Goal: Task Accomplishment & Management: Use online tool/utility

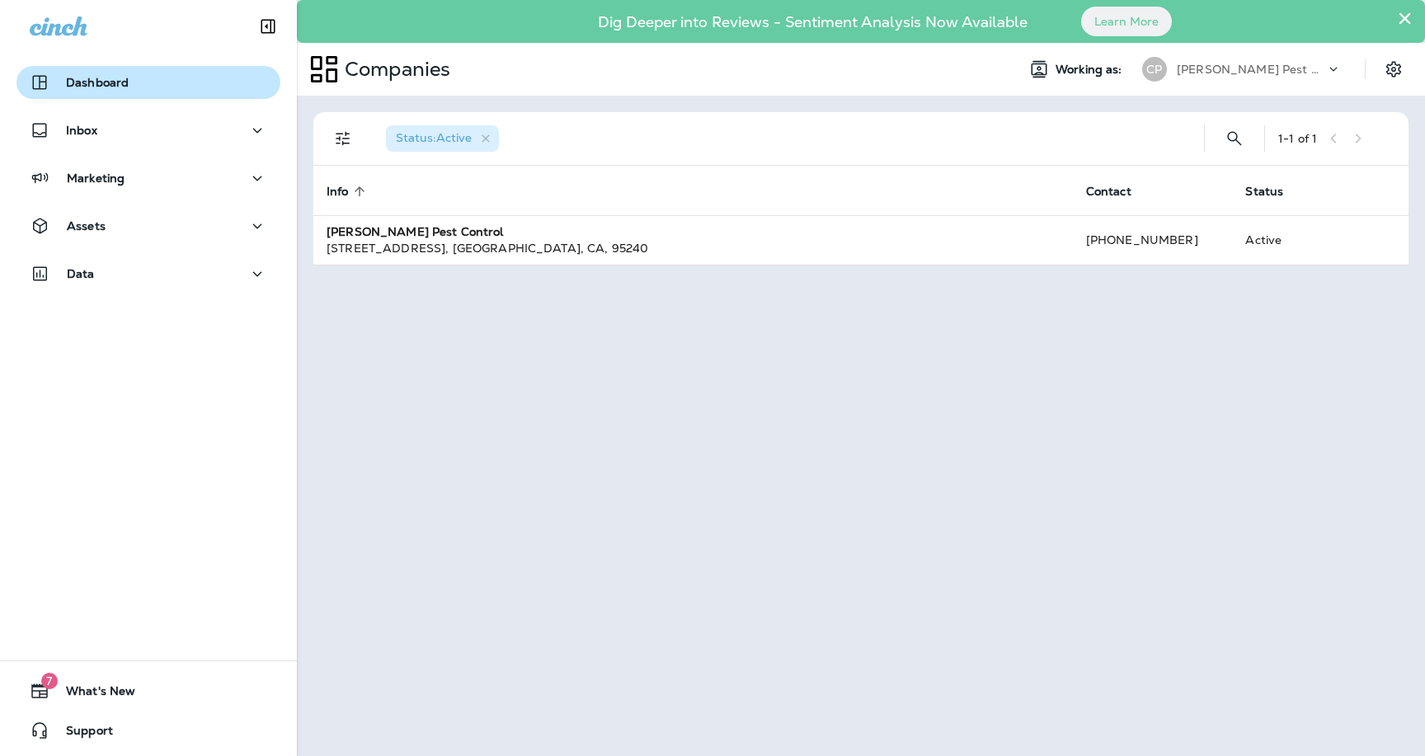
click at [115, 82] on p "Dashboard" at bounding box center [97, 82] width 63 height 13
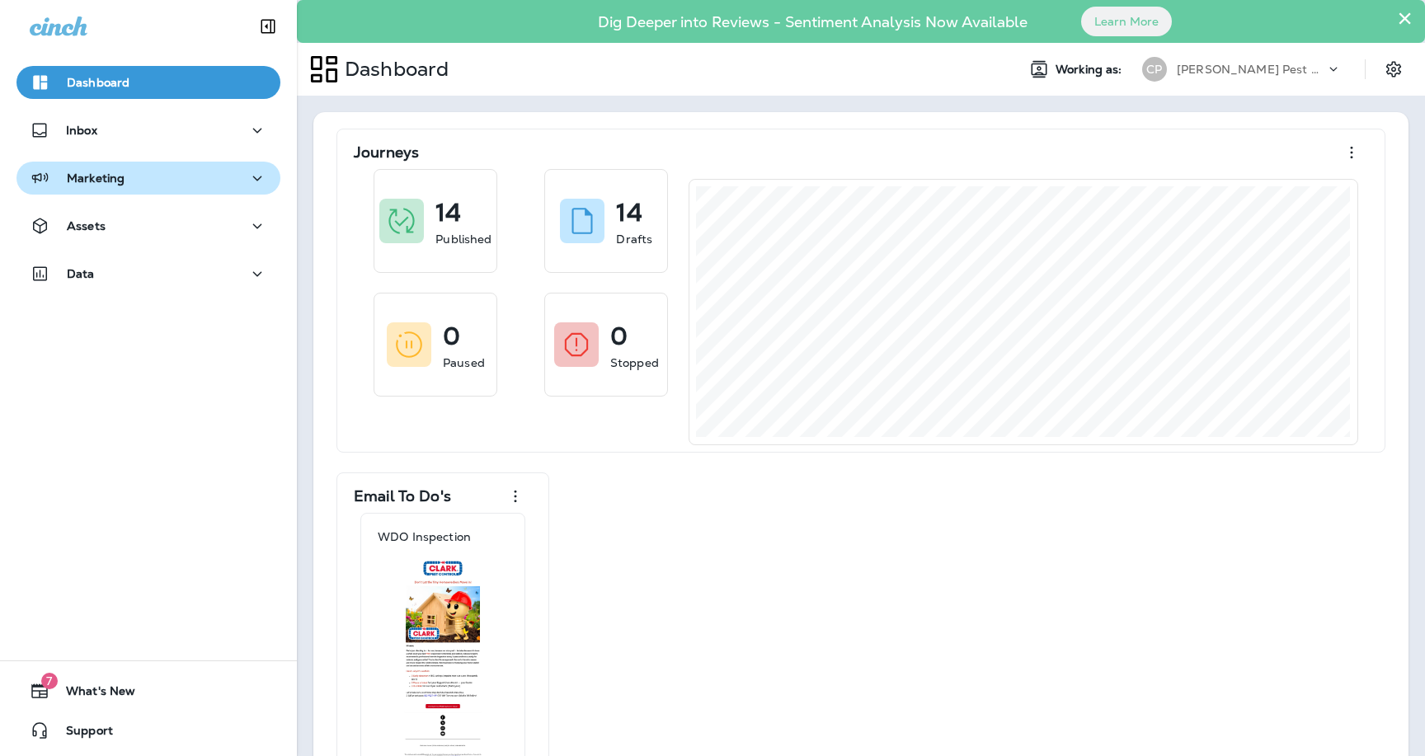
click at [210, 174] on div "Marketing" at bounding box center [149, 178] width 238 height 21
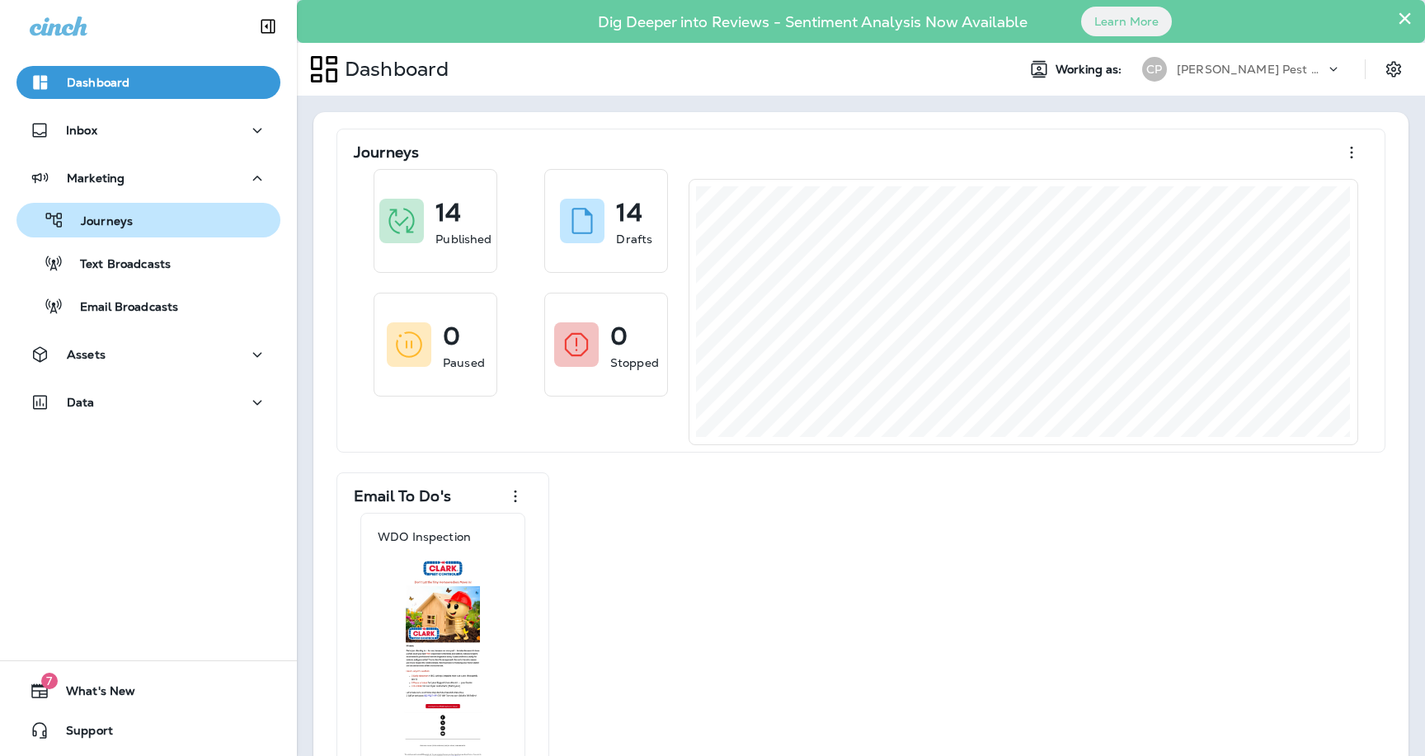
click at [129, 224] on p "Journeys" at bounding box center [98, 222] width 68 height 16
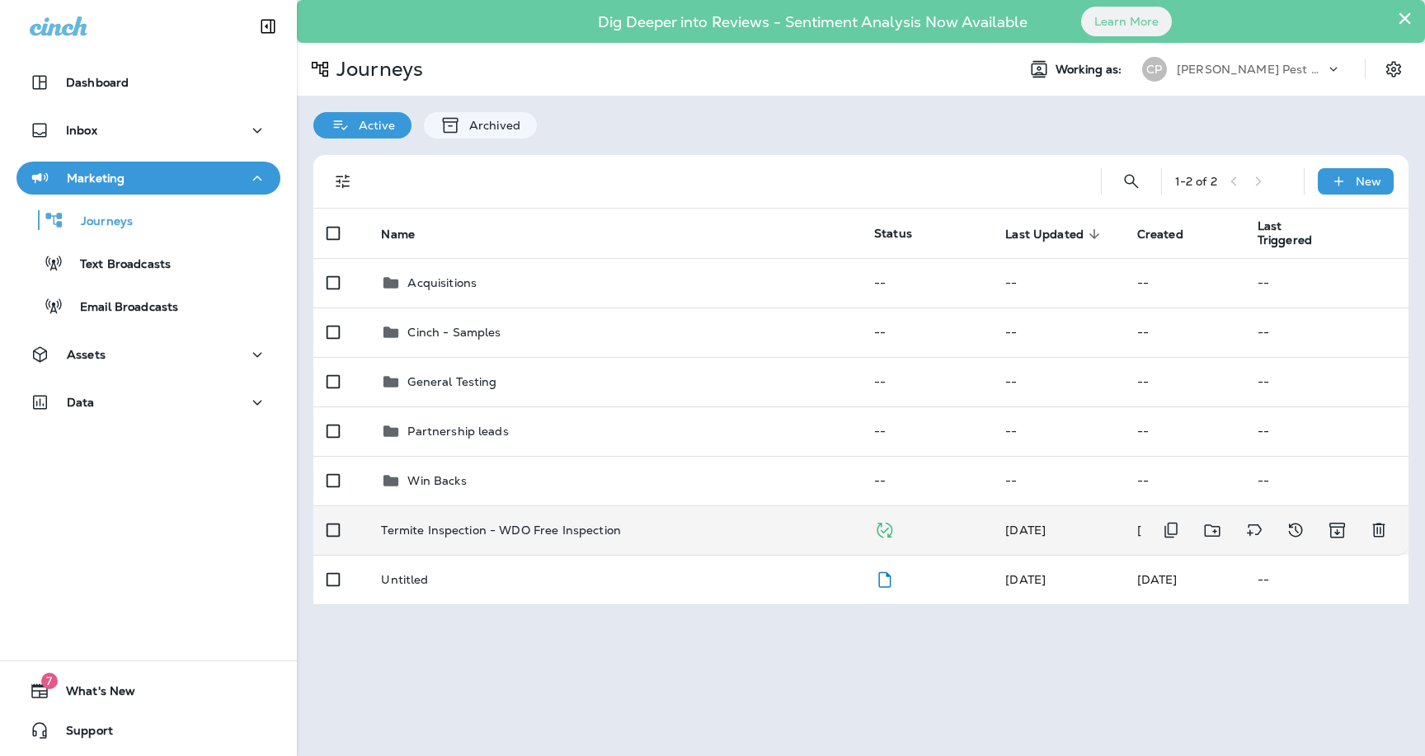
click at [481, 524] on p "Termite Inspection - WDO Free Inspection" at bounding box center [501, 530] width 240 height 13
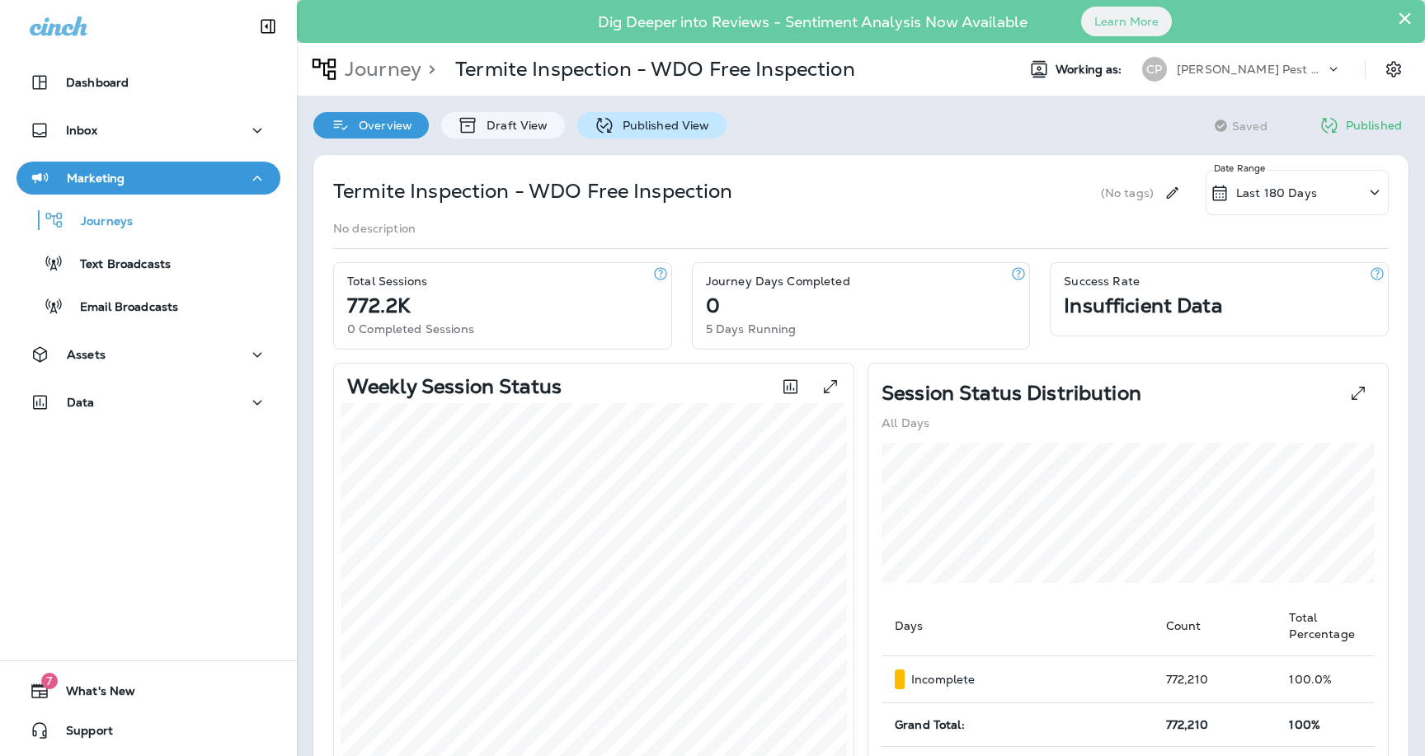
click at [651, 134] on div "Published View" at bounding box center [651, 125] width 149 height 26
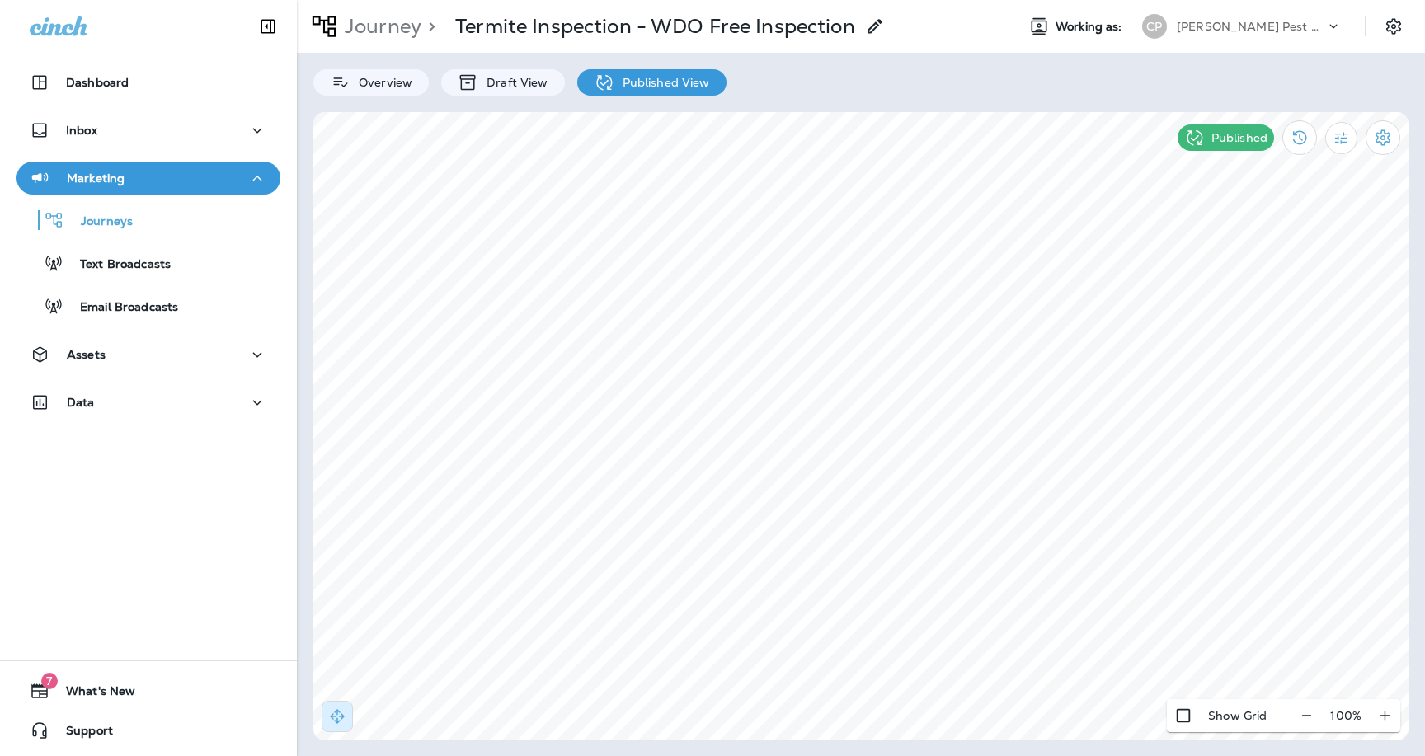
click at [1347, 140] on icon "Filter Statistics" at bounding box center [1341, 138] width 17 height 17
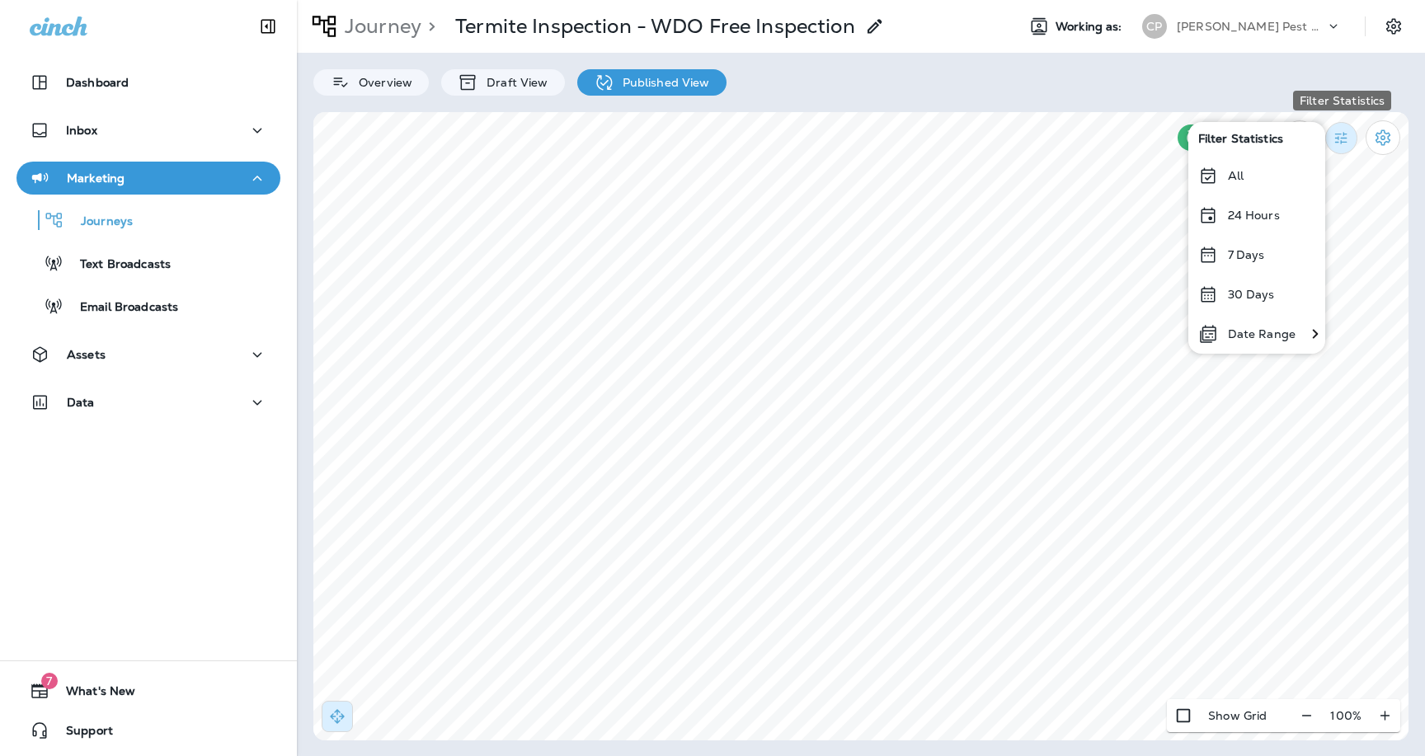
click at [1337, 140] on icon "Filter Statistics" at bounding box center [1341, 138] width 17 height 17
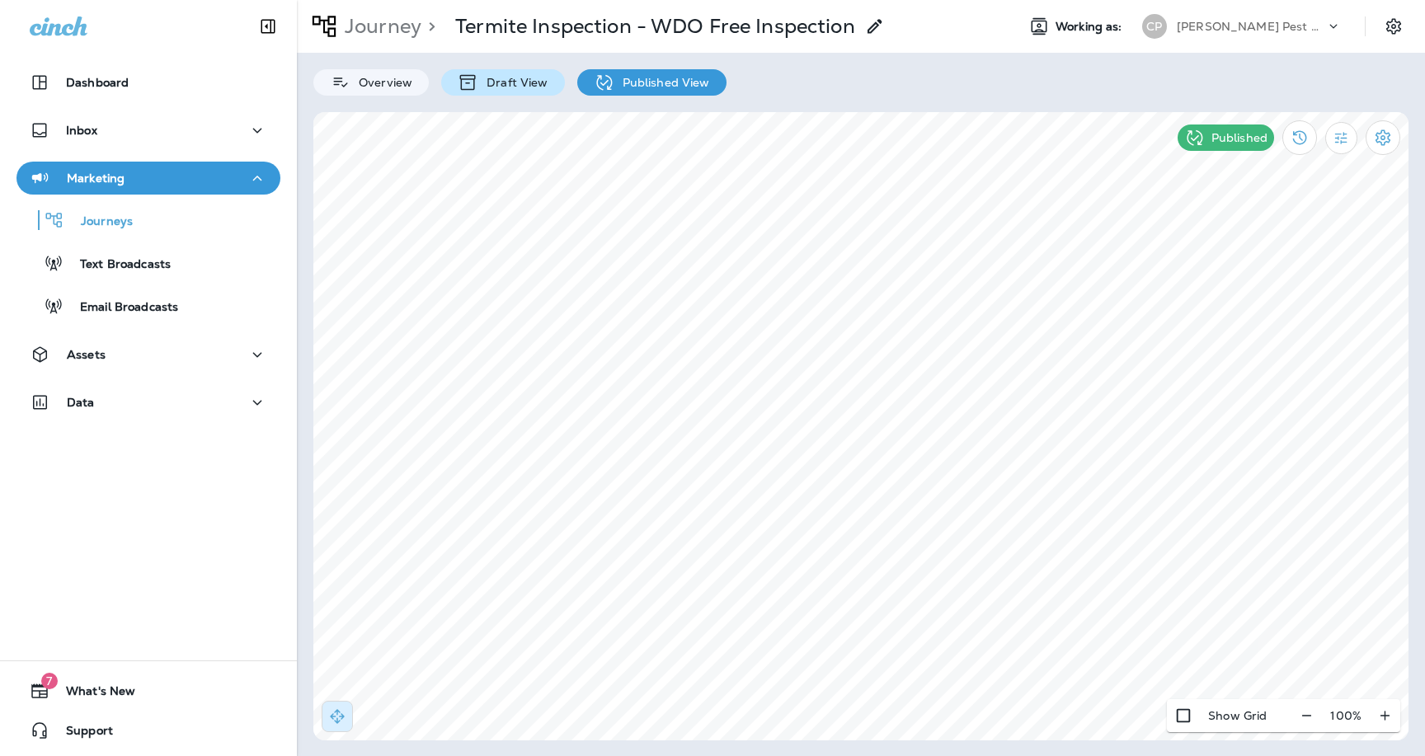
click at [509, 82] on p "Draft View" at bounding box center [512, 82] width 69 height 13
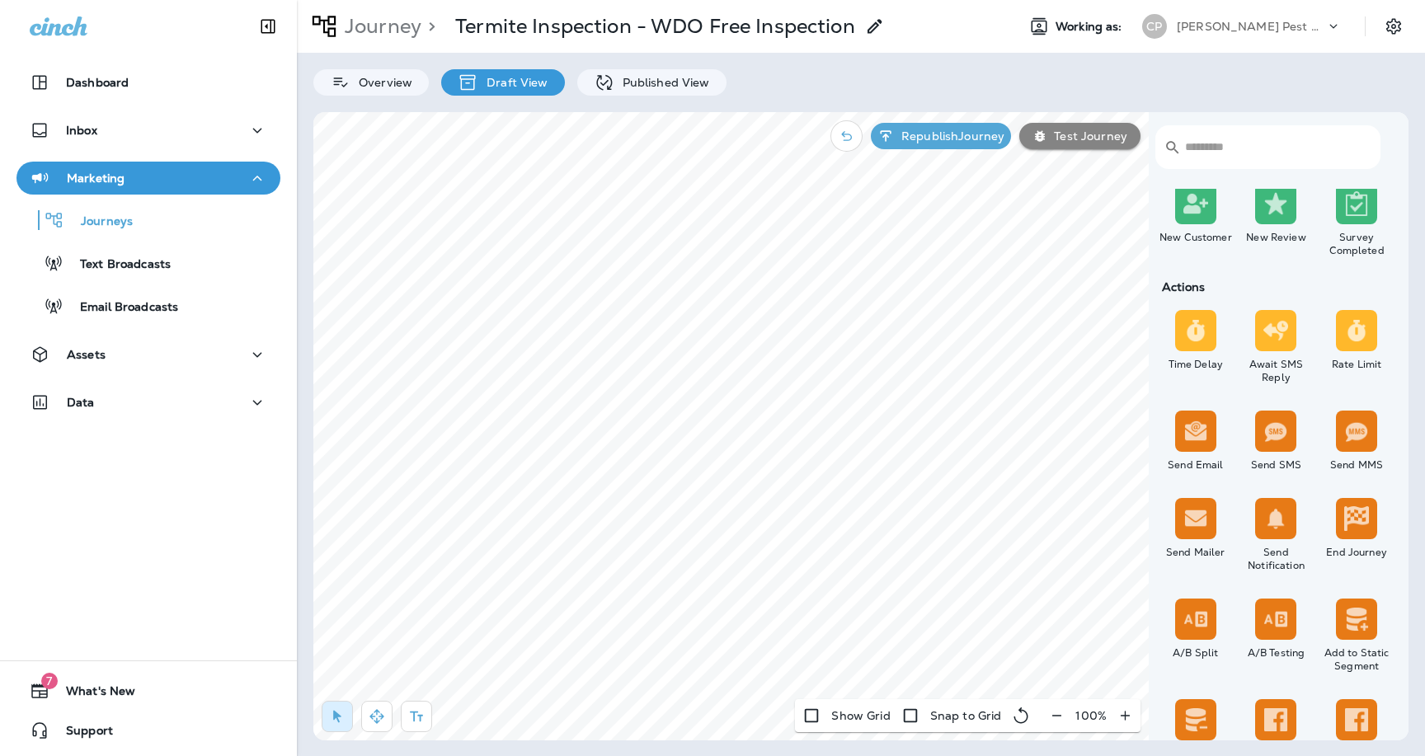
scroll to position [450, 0]
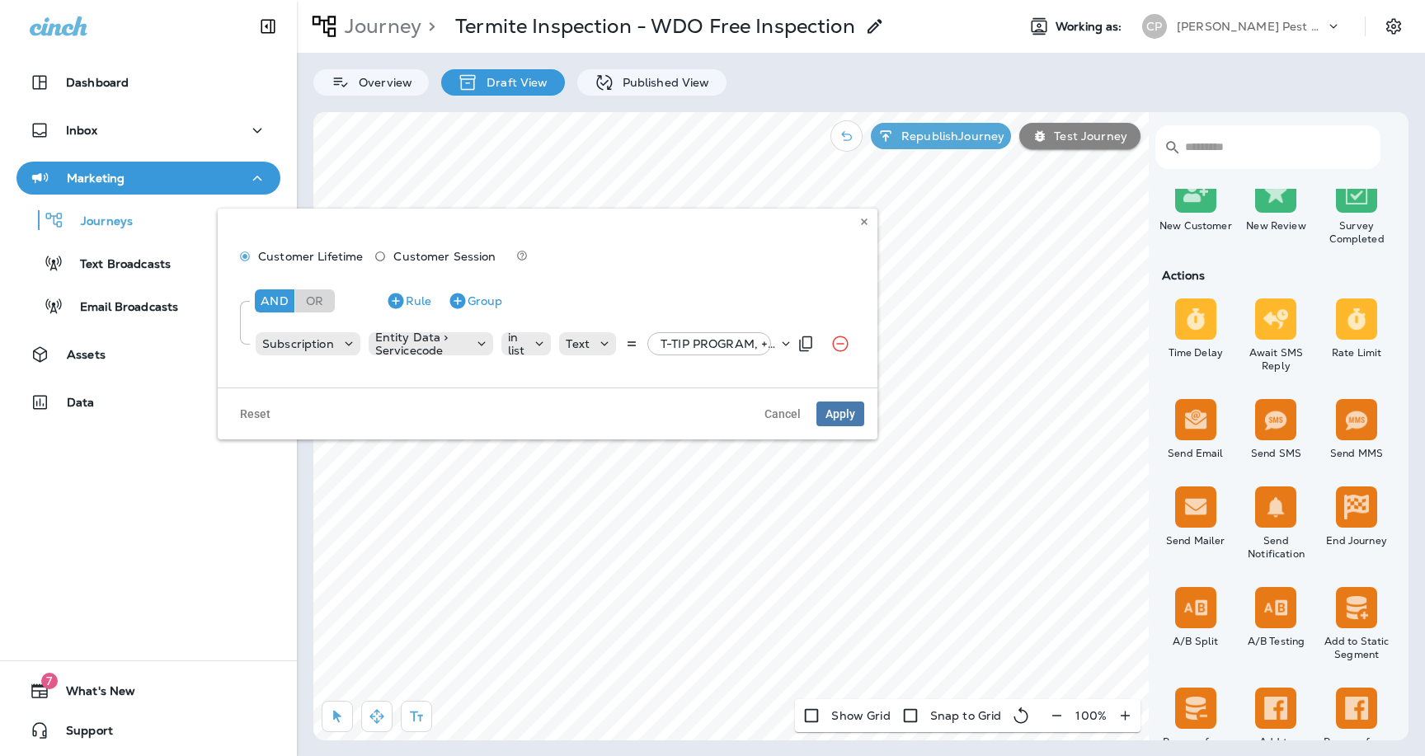
click at [748, 342] on p "T-TIP PROGRAM, +1 more" at bounding box center [719, 343] width 117 height 13
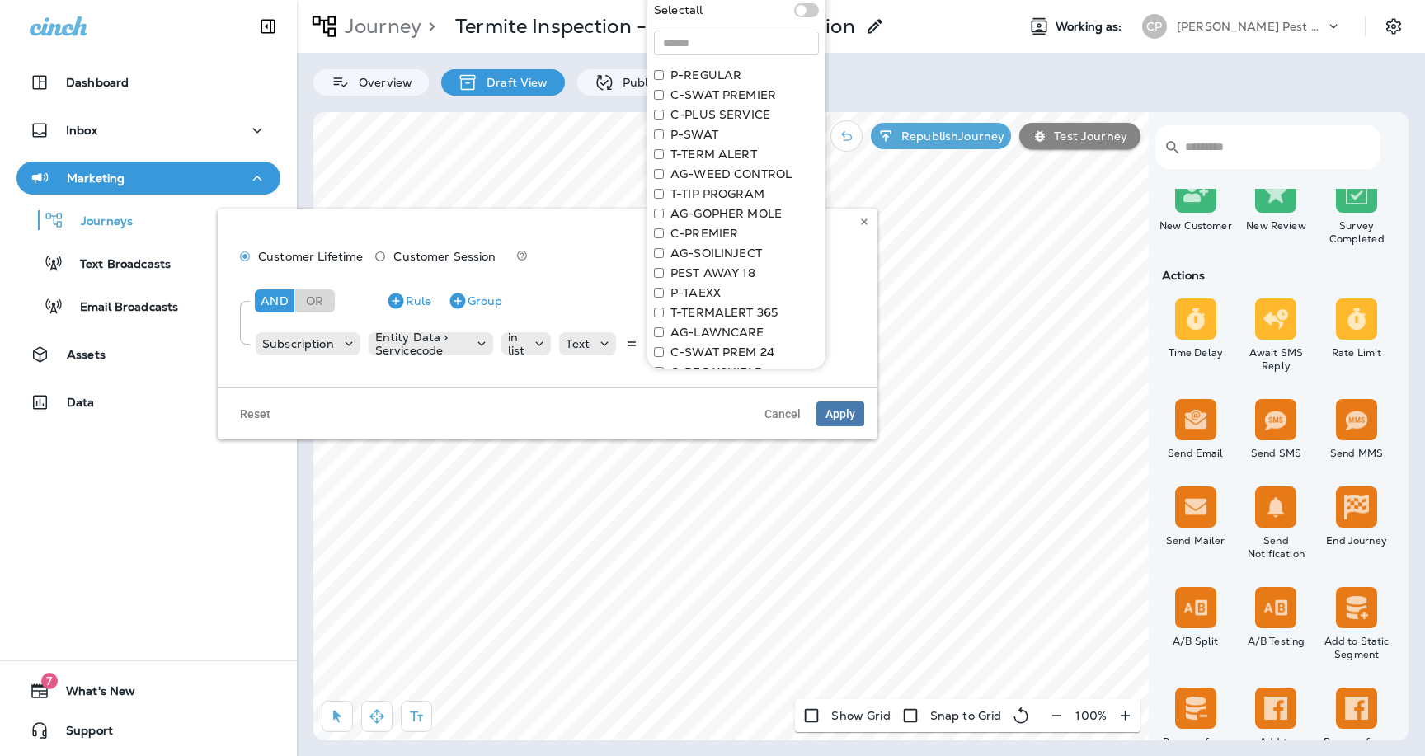
scroll to position [0, 0]
click at [858, 281] on div "And Or Rule Group Subscription Entity Data > Servicecode in list Text T-TIP PRO…" at bounding box center [547, 321] width 633 height 92
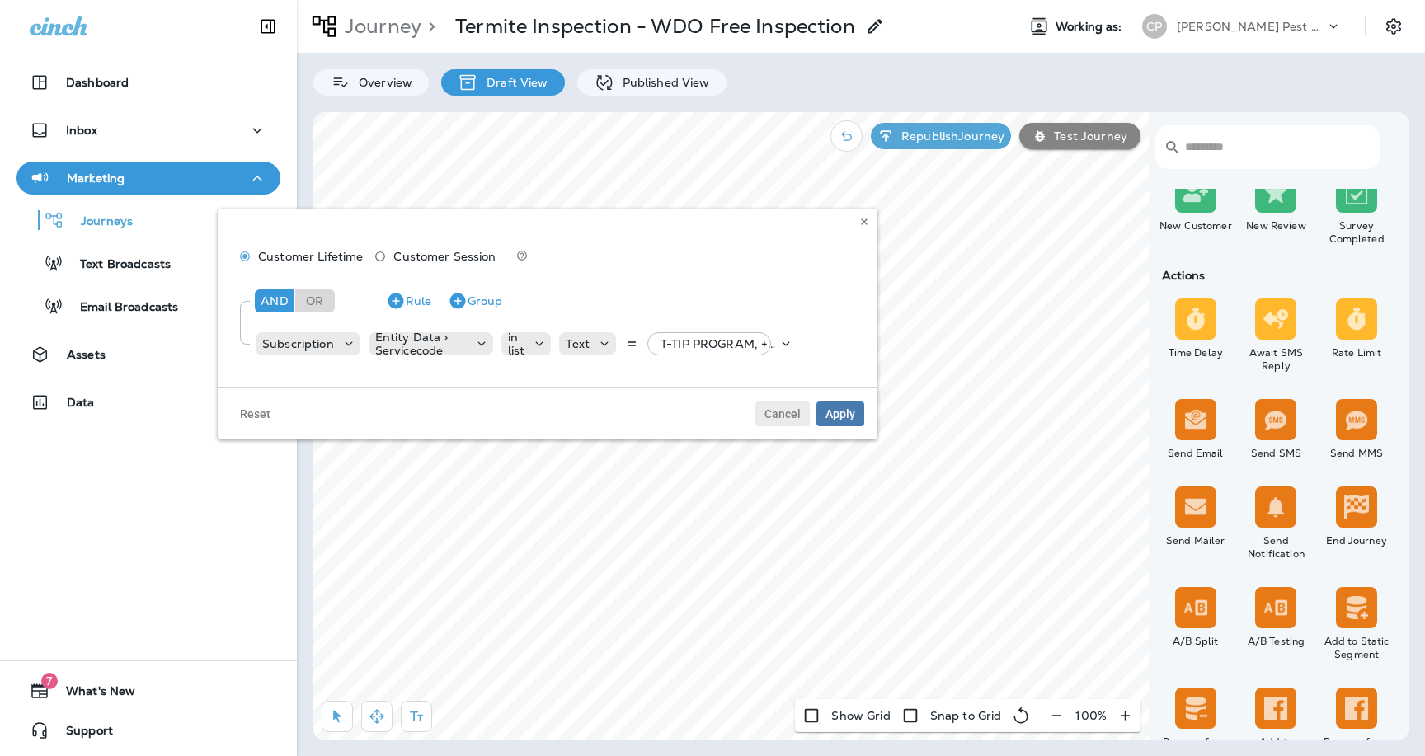
click at [783, 413] on span "Cancel" at bounding box center [783, 414] width 36 height 12
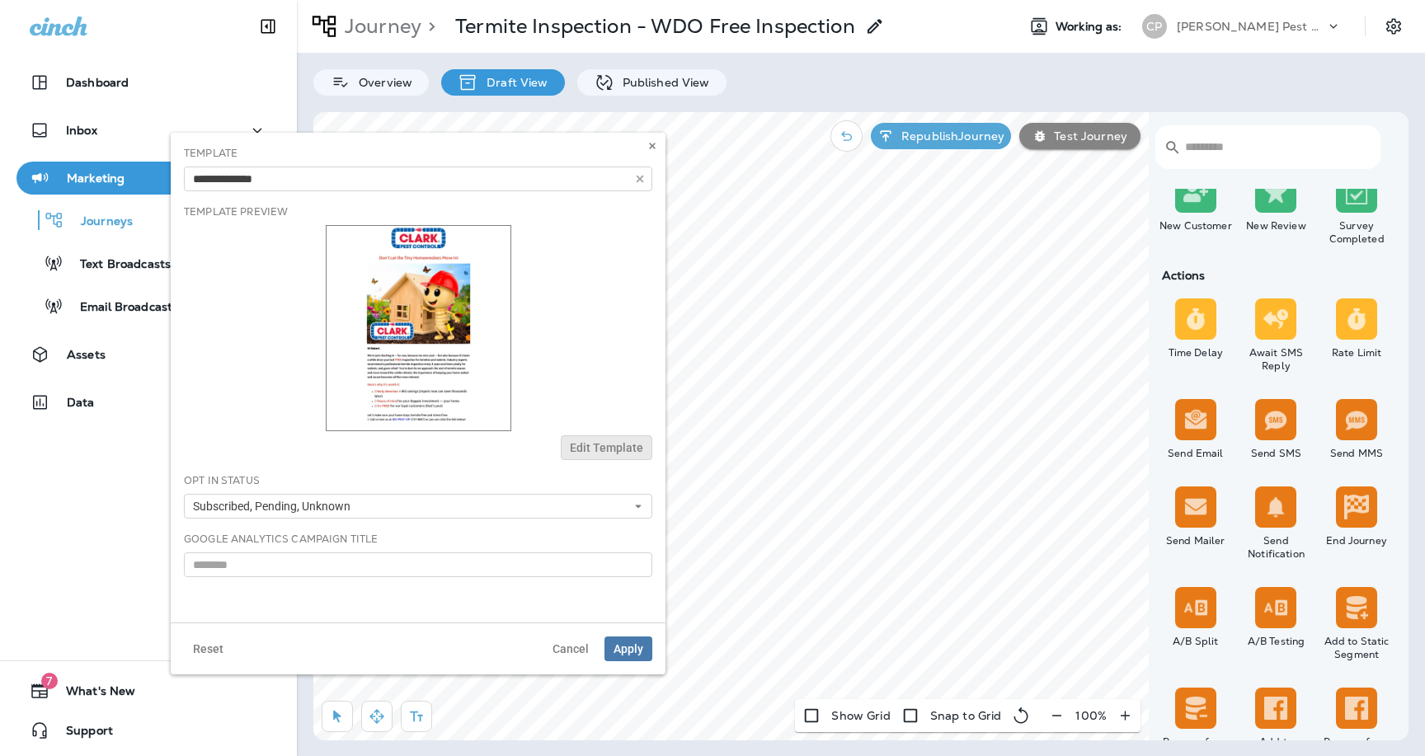
click at [583, 442] on span "Edit Template" at bounding box center [606, 448] width 73 height 12
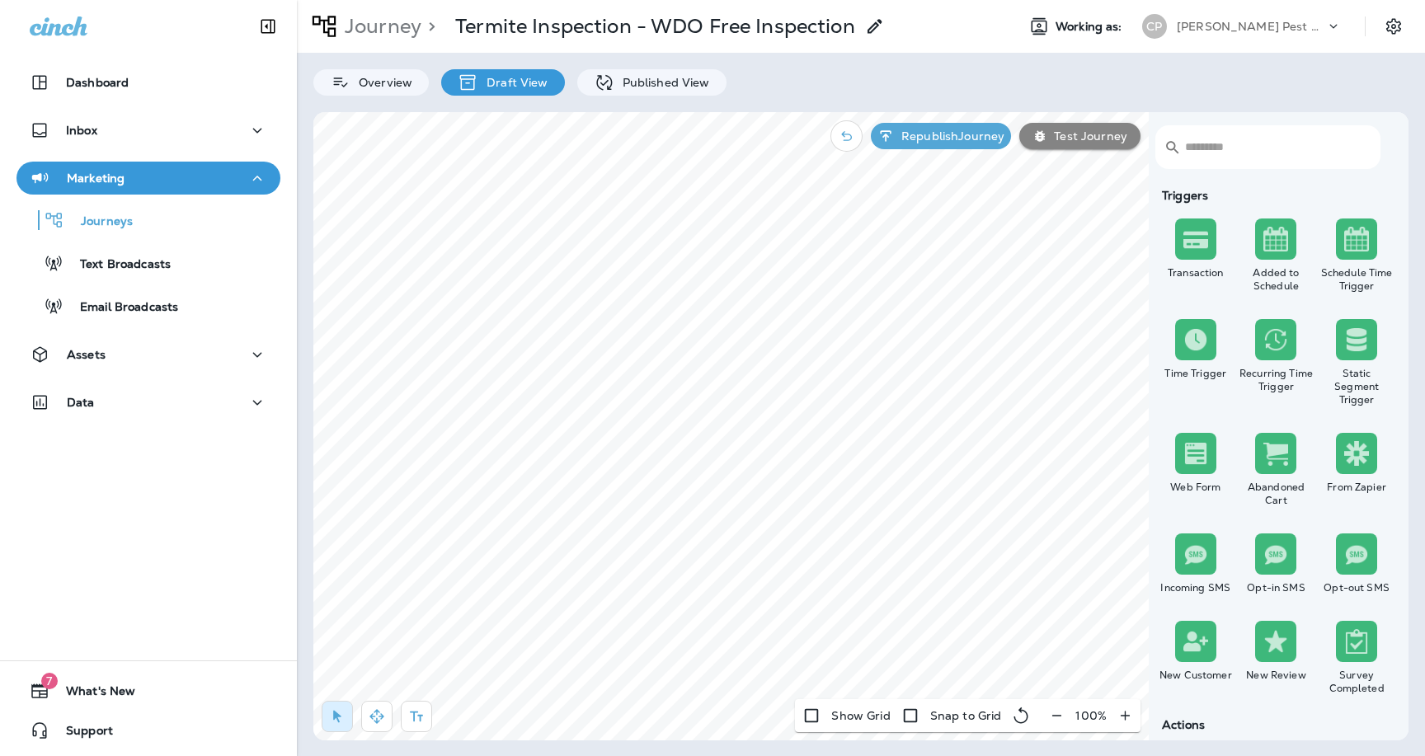
select select "*****"
click at [709, 599] on span "Cancel" at bounding box center [716, 597] width 36 height 12
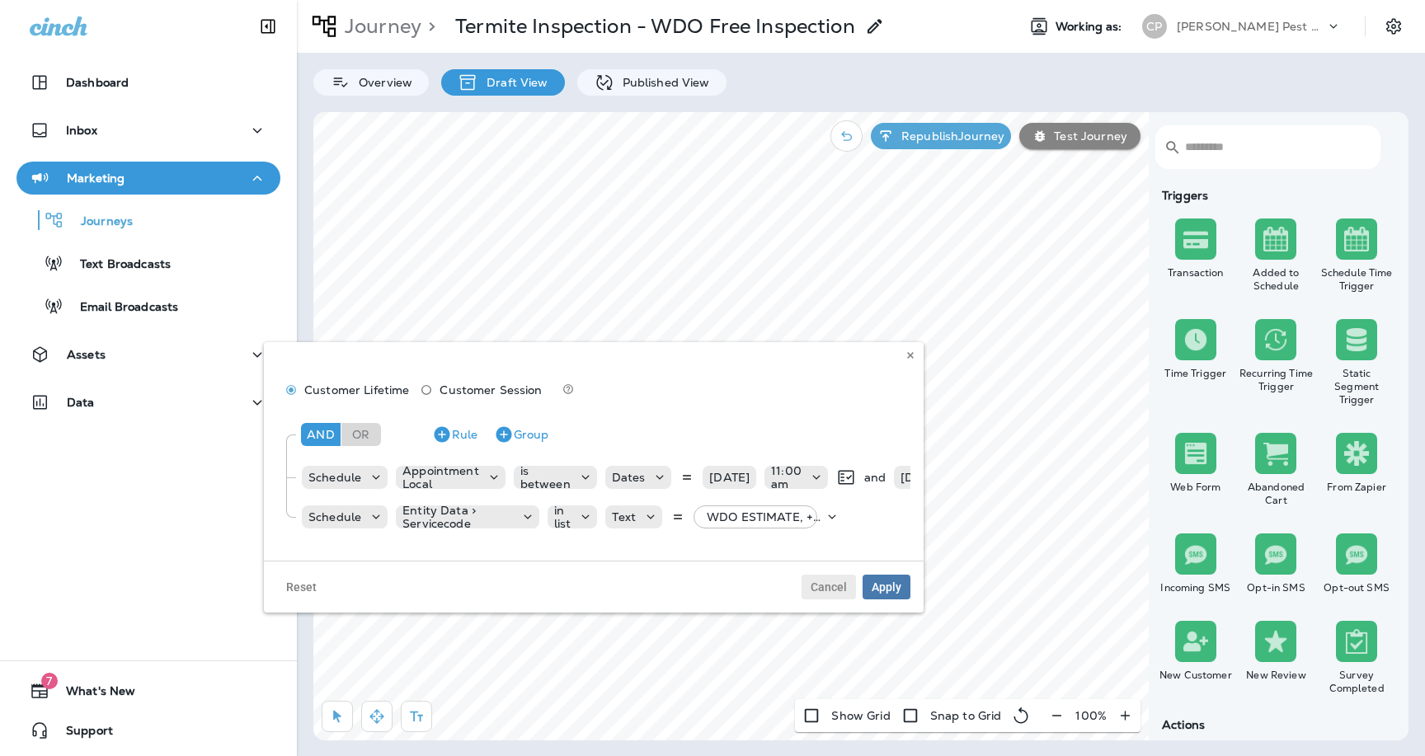
click at [836, 590] on span "Cancel" at bounding box center [829, 588] width 36 height 12
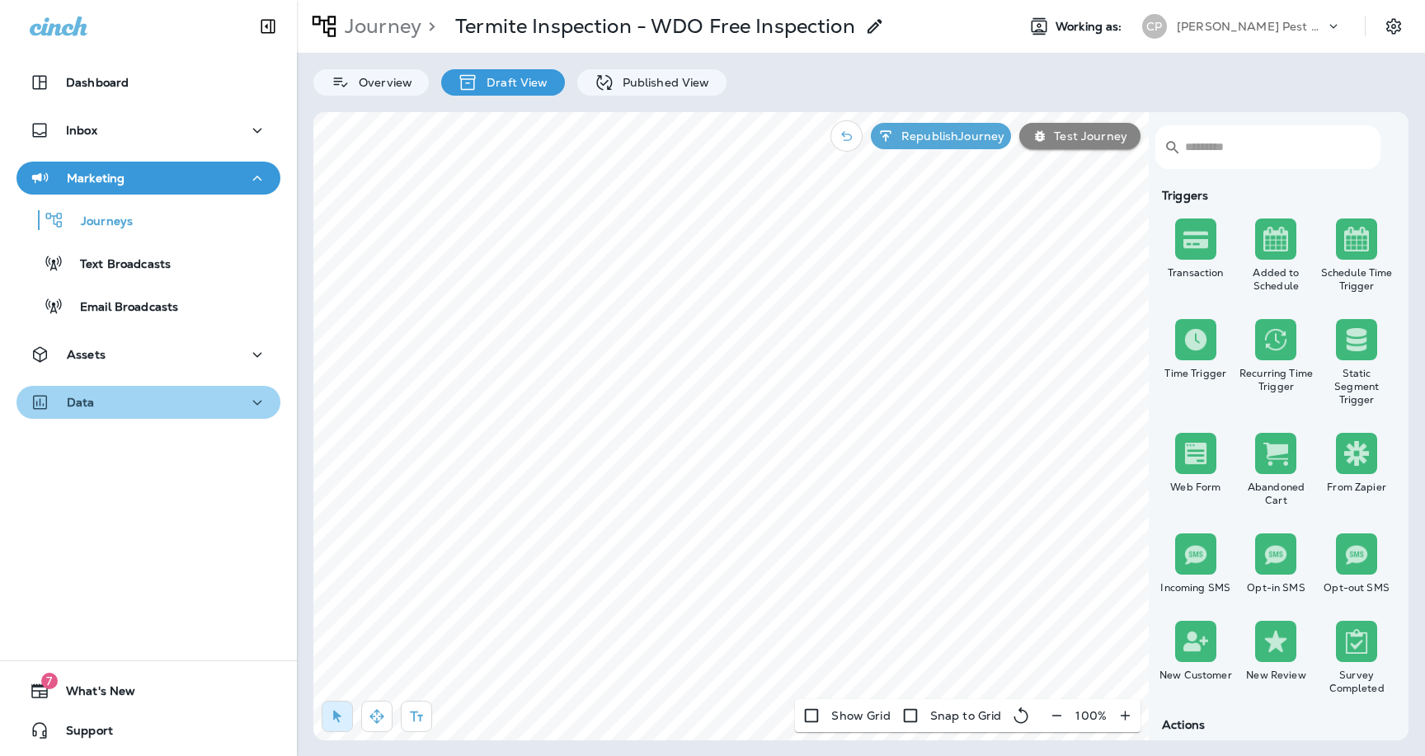
click at [247, 402] on icon "button" at bounding box center [257, 403] width 20 height 21
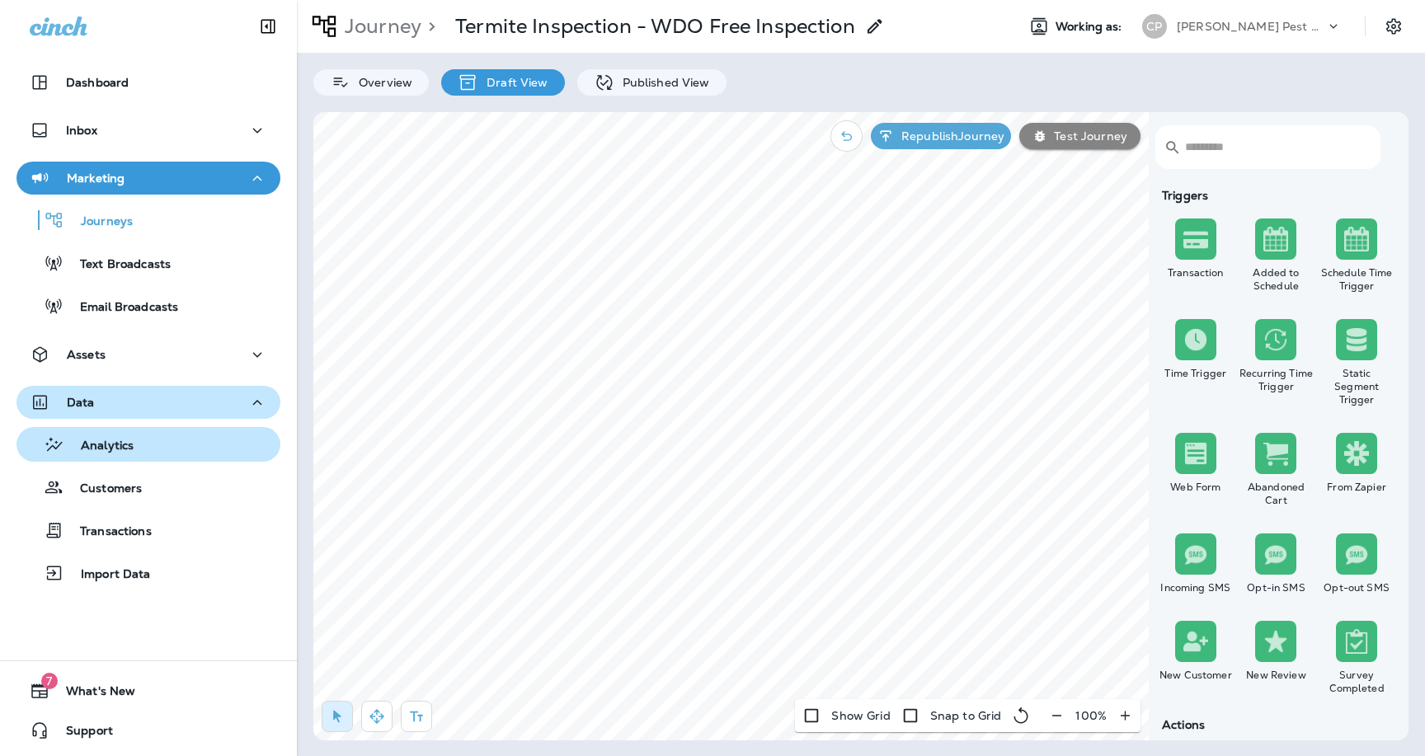
click at [182, 449] on div "Analytics" at bounding box center [148, 444] width 251 height 25
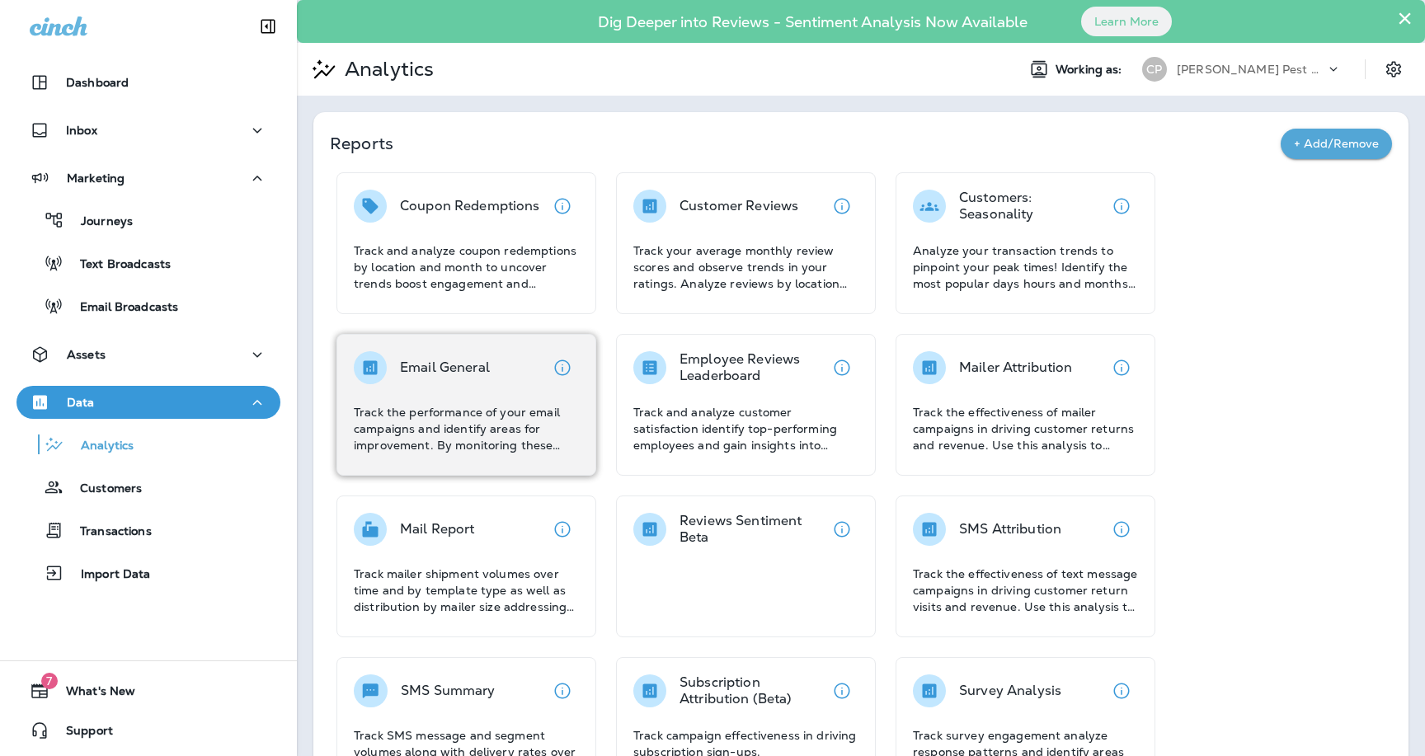
click at [491, 426] on p "Track the performance of your email campaigns and identify areas for improvemen…" at bounding box center [466, 428] width 225 height 49
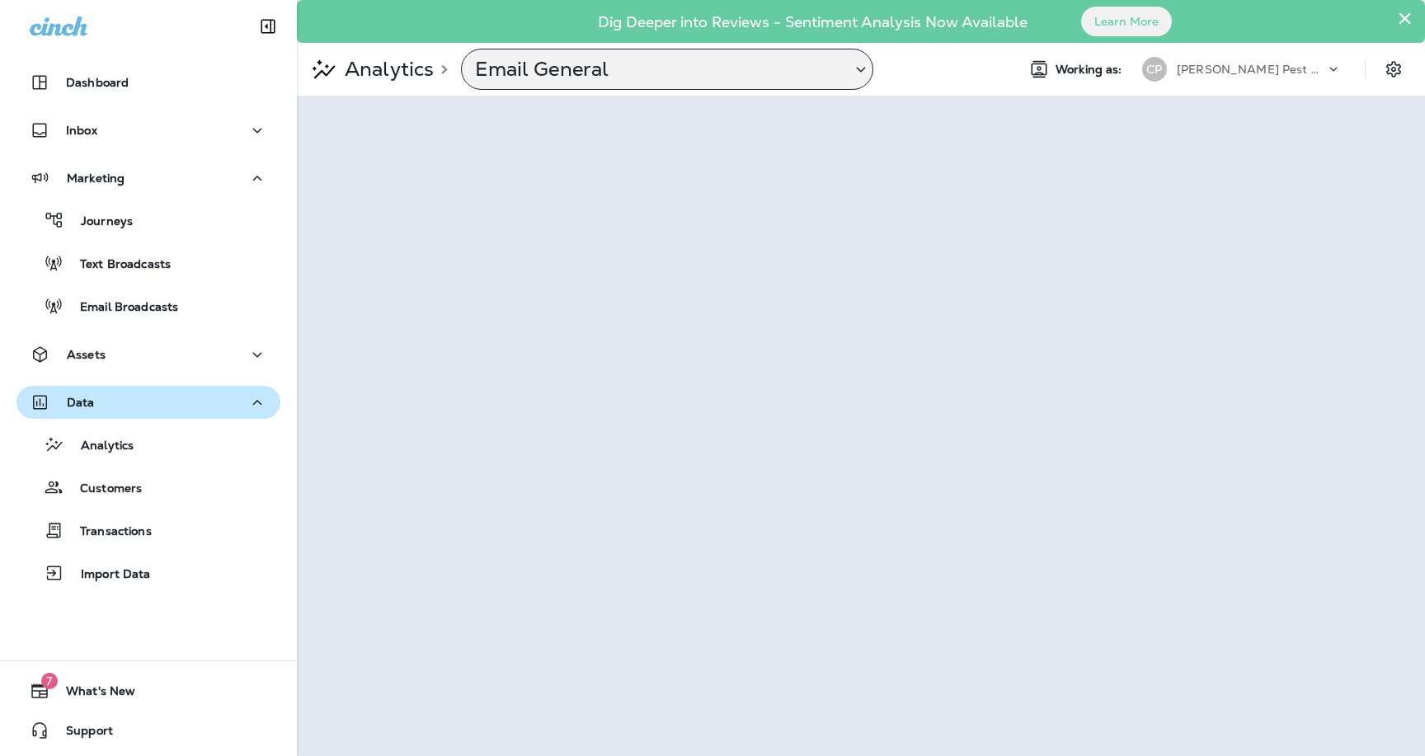
click at [649, 73] on p "Email General" at bounding box center [656, 69] width 363 height 25
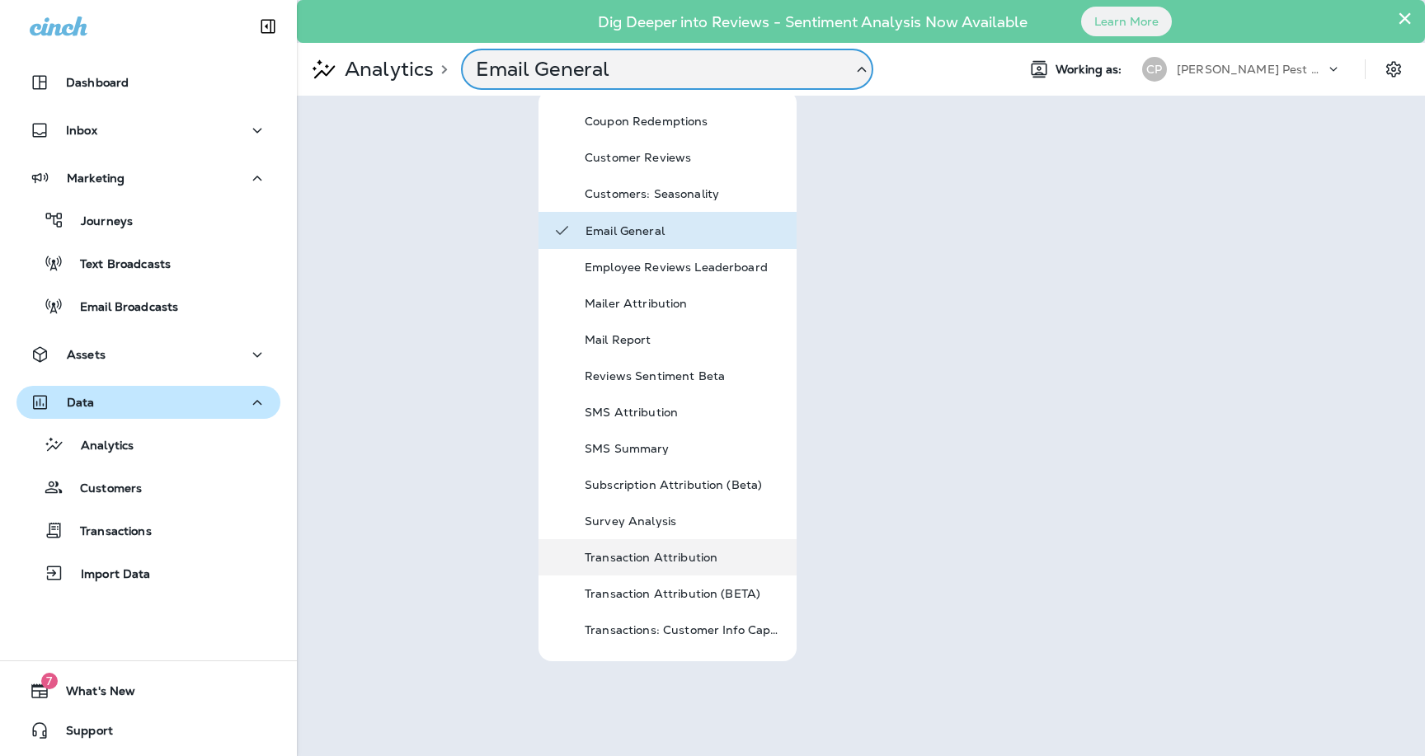
click at [669, 556] on p "Transaction Attribution" at bounding box center [684, 557] width 198 height 13
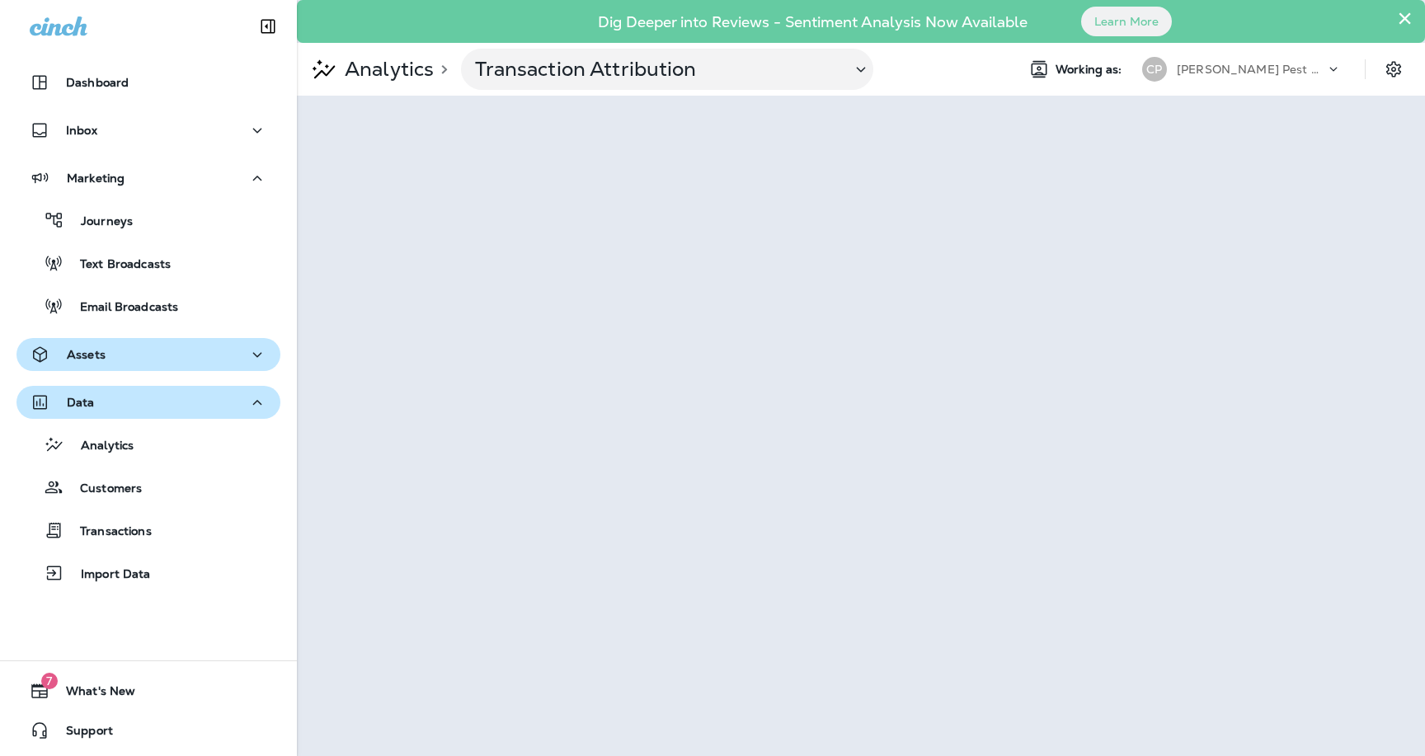
click at [162, 358] on div "Assets" at bounding box center [149, 355] width 238 height 21
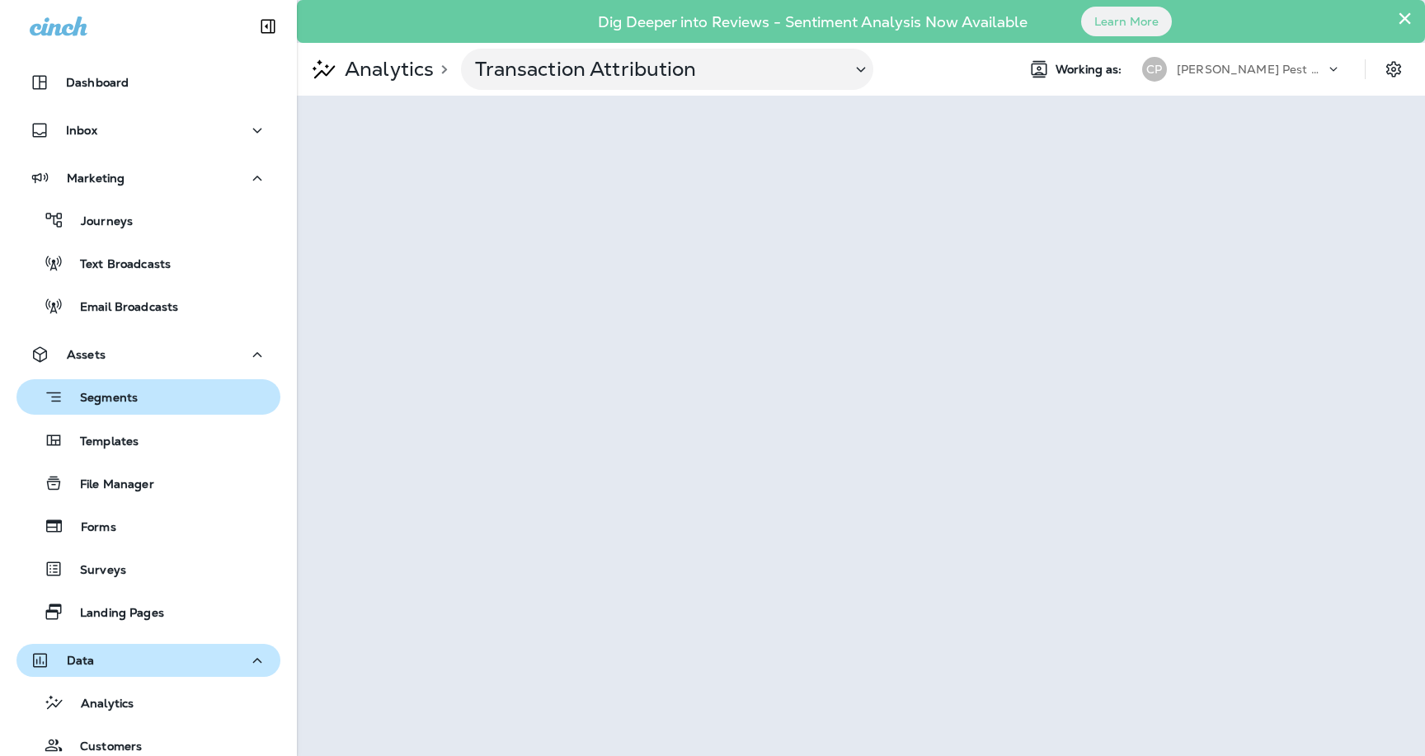
click at [139, 402] on div "Segments" at bounding box center [148, 397] width 251 height 26
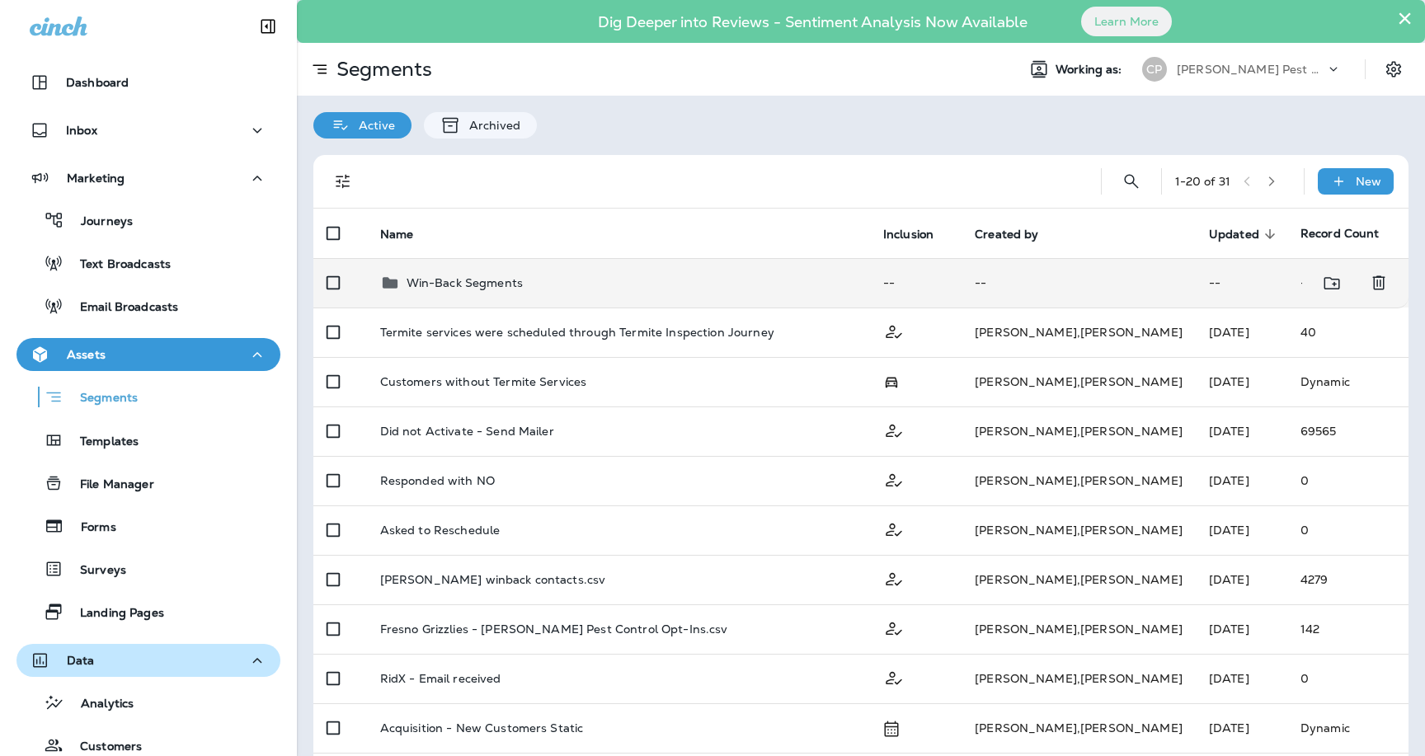
click at [474, 276] on p "Win-Back Segments" at bounding box center [465, 282] width 116 height 13
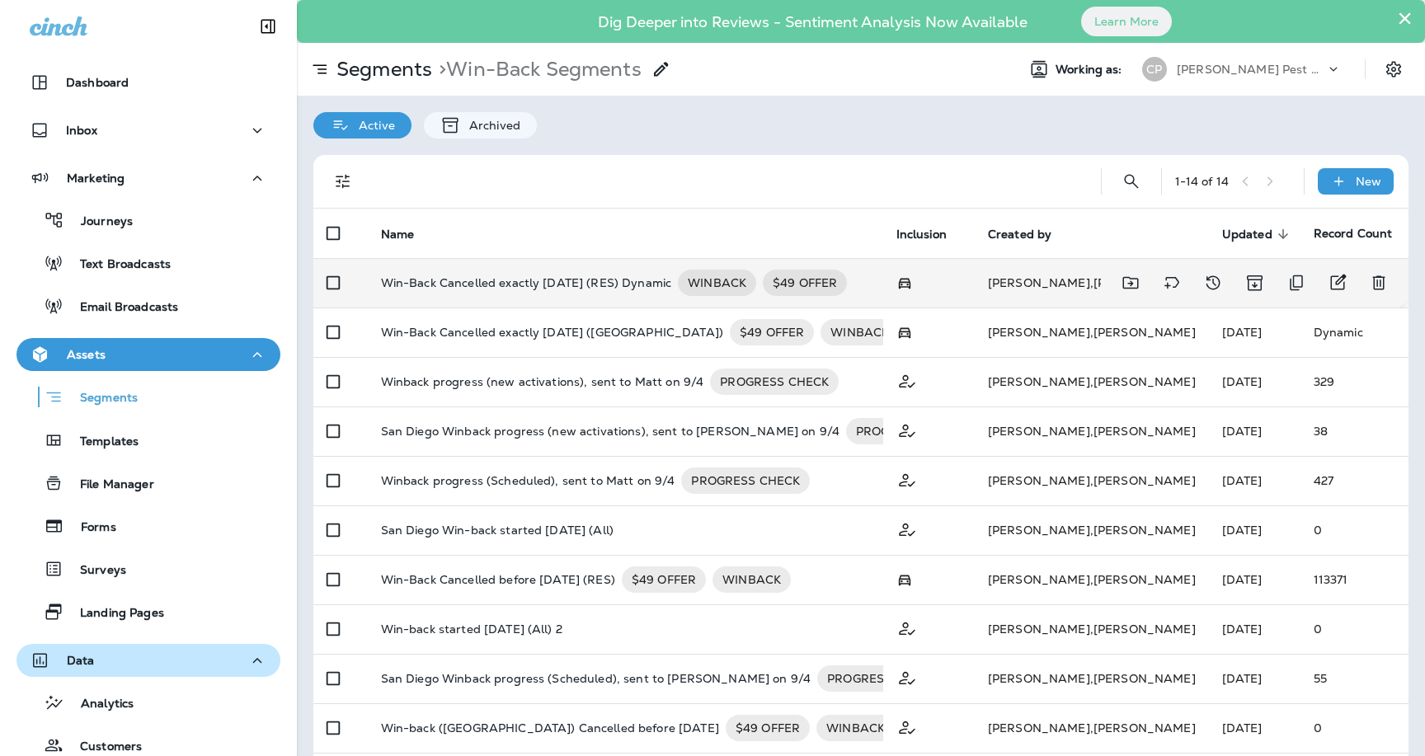
click at [522, 271] on p "Win-Back Cancelled exactly [DATE] (RES) Dynamic" at bounding box center [526, 283] width 291 height 26
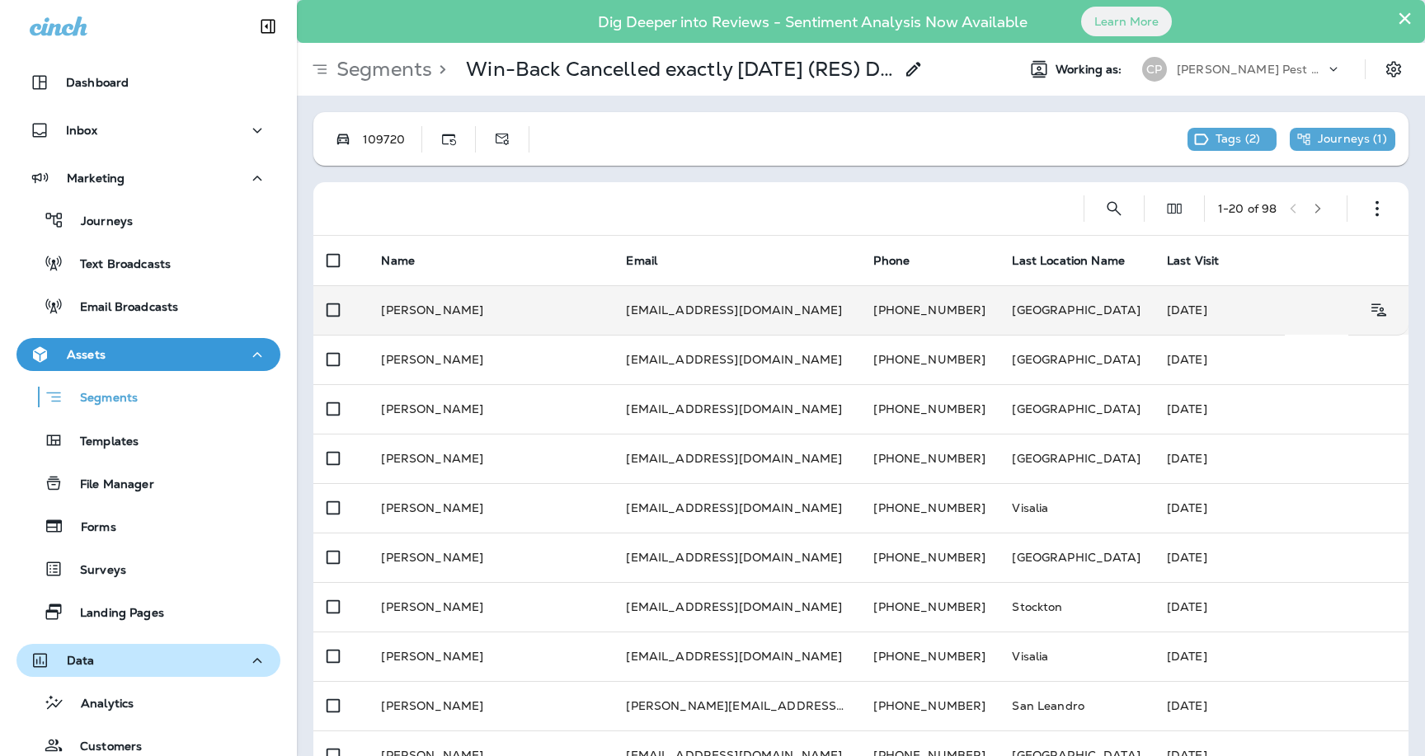
click at [503, 308] on td "[PERSON_NAME]" at bounding box center [490, 309] width 245 height 49
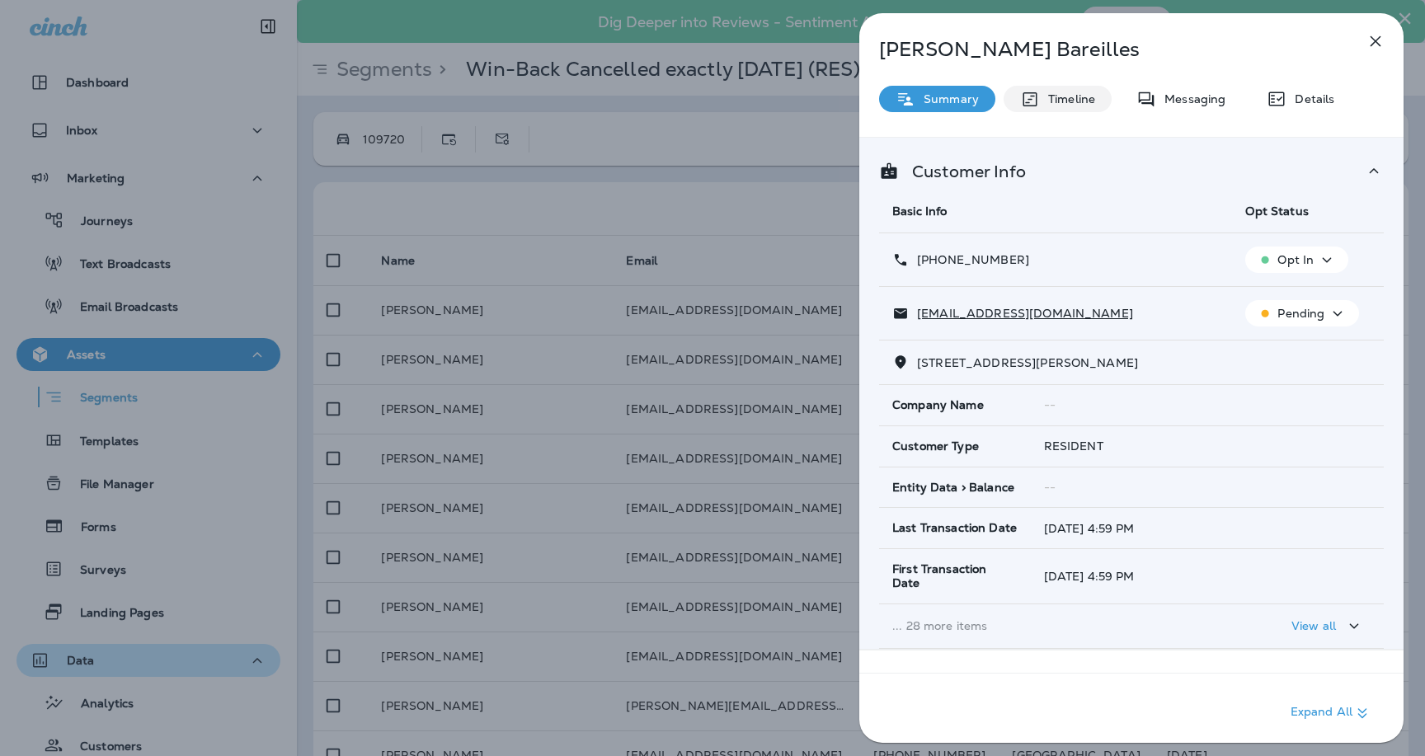
click at [1059, 108] on div "Timeline" at bounding box center [1058, 99] width 108 height 26
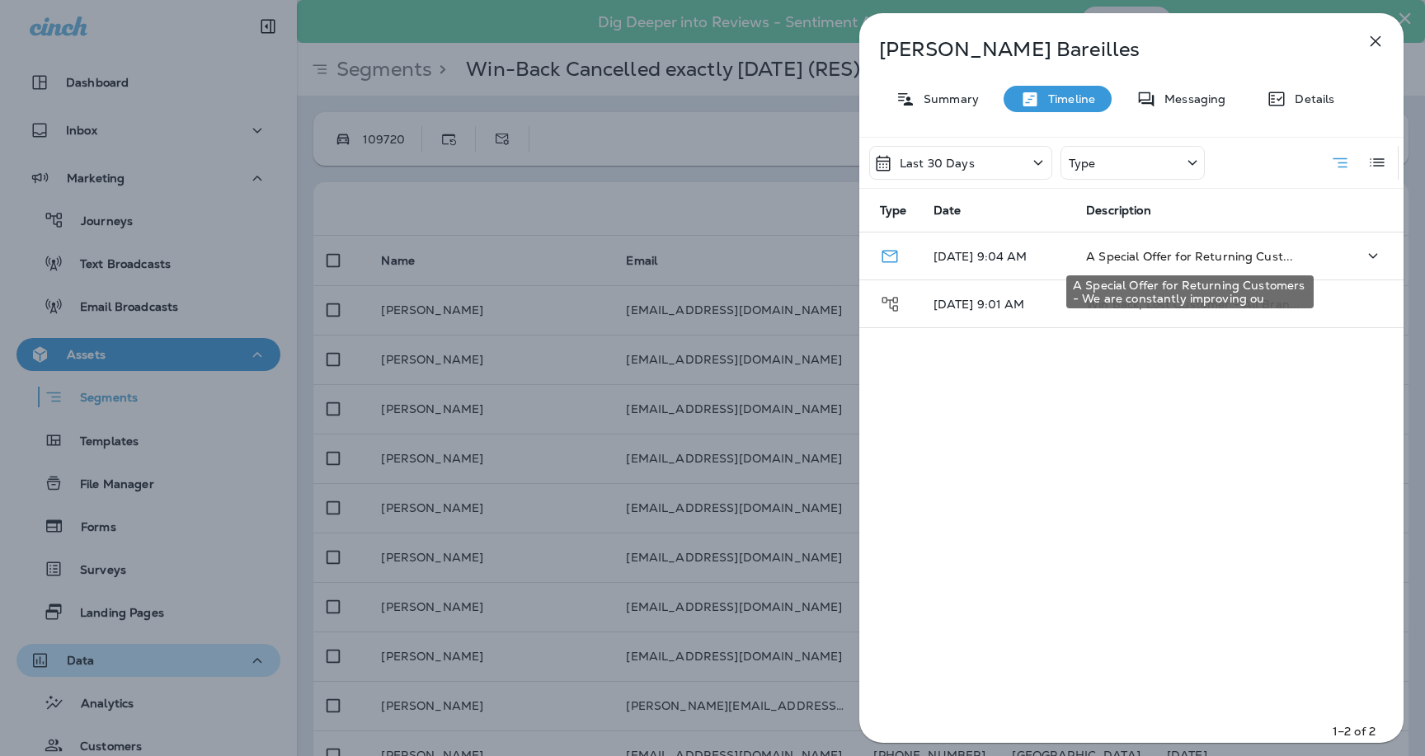
click at [1115, 256] on span "A Special Offer for Returning Cust..." at bounding box center [1189, 256] width 207 height 15
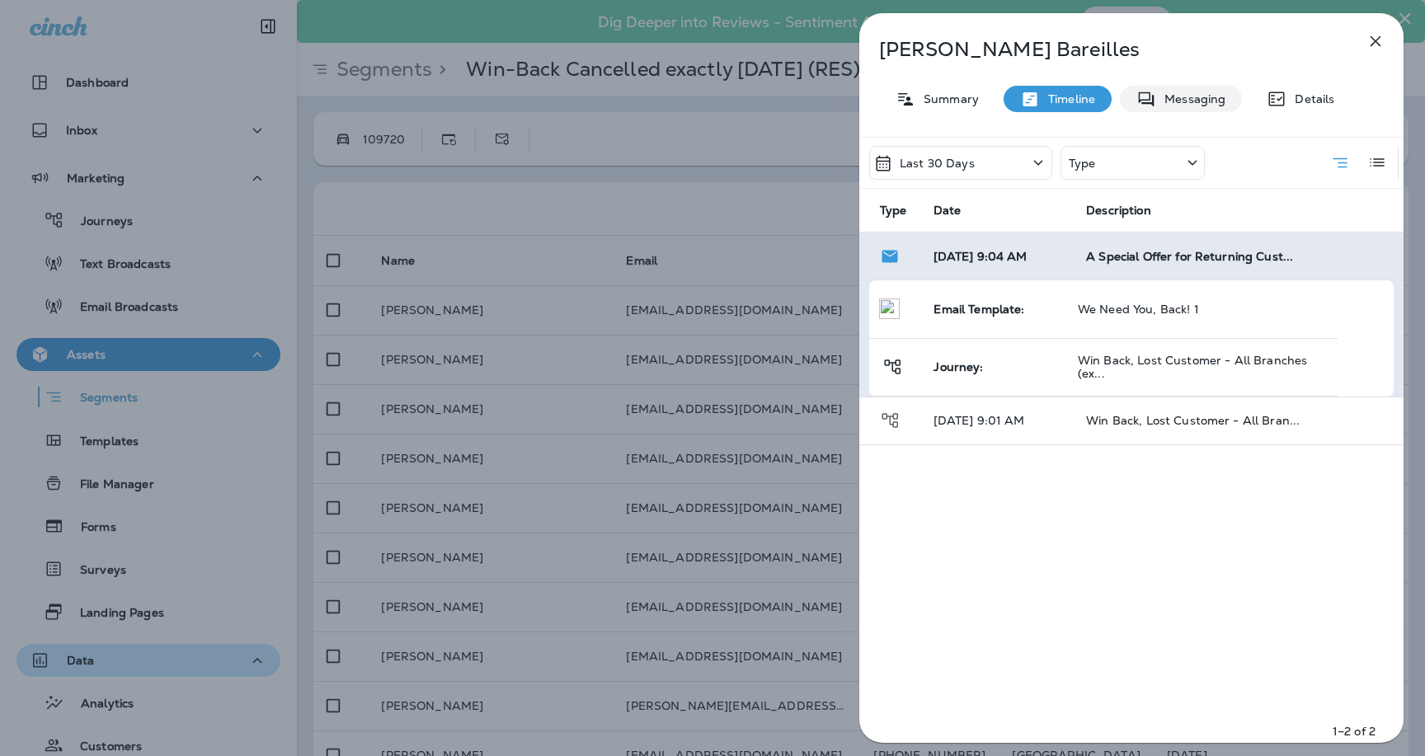
click at [1183, 101] on p "Messaging" at bounding box center [1191, 98] width 69 height 13
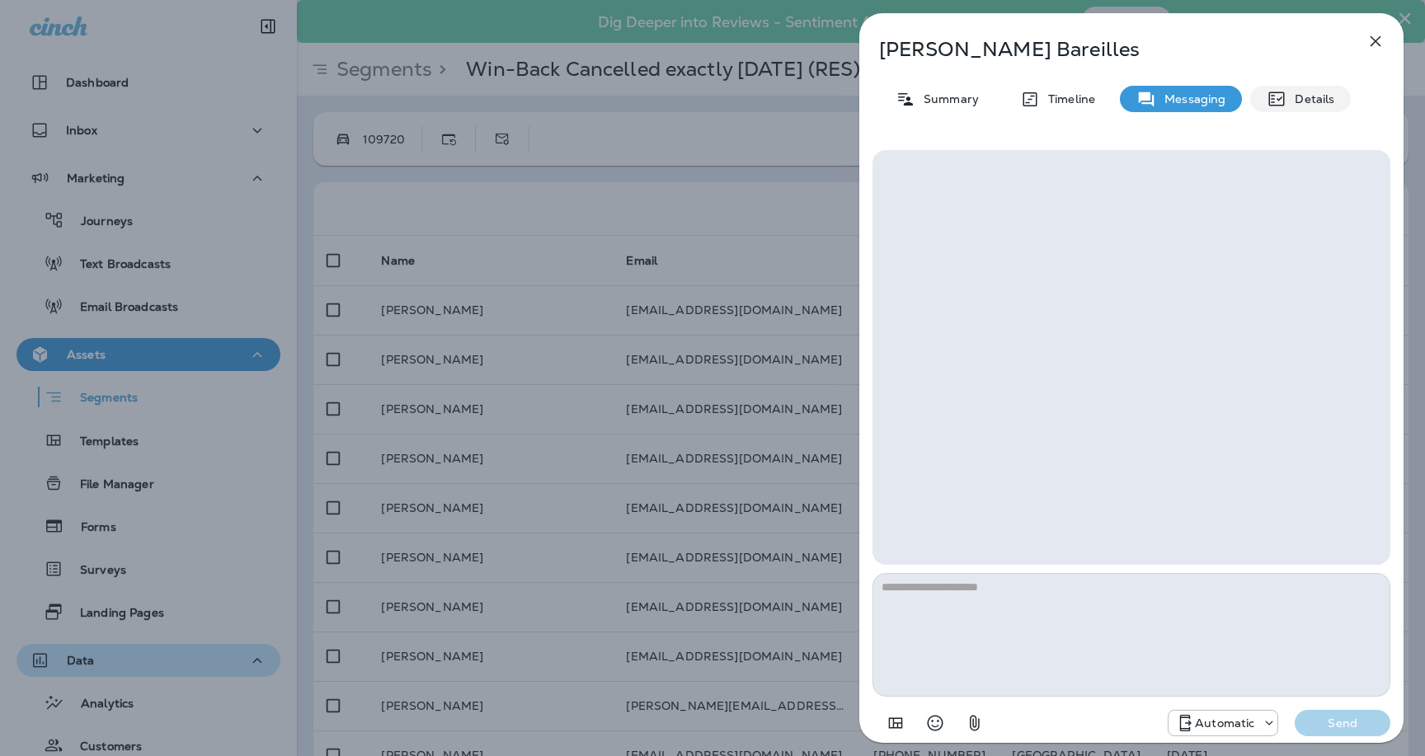
click at [1319, 101] on p "Details" at bounding box center [1311, 98] width 48 height 13
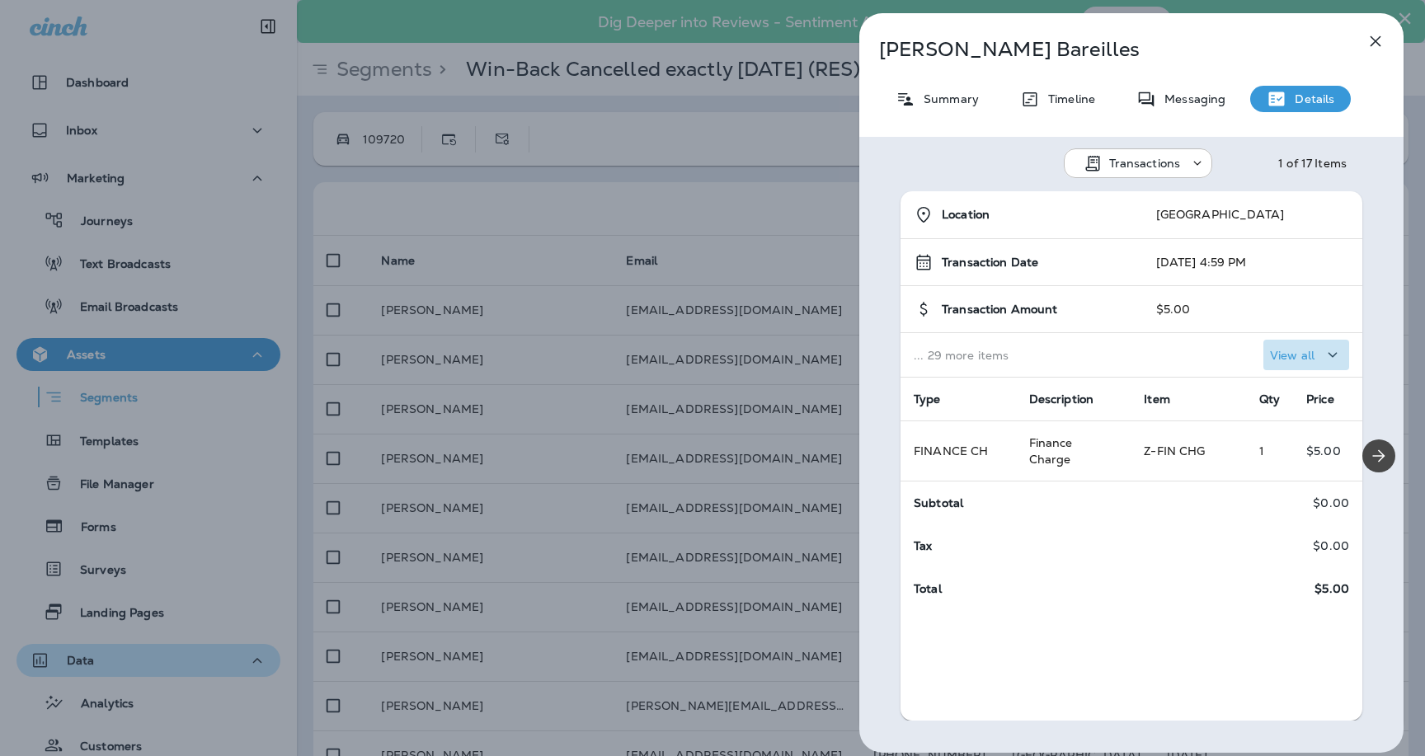
click at [1289, 356] on p "View all" at bounding box center [1292, 355] width 45 height 13
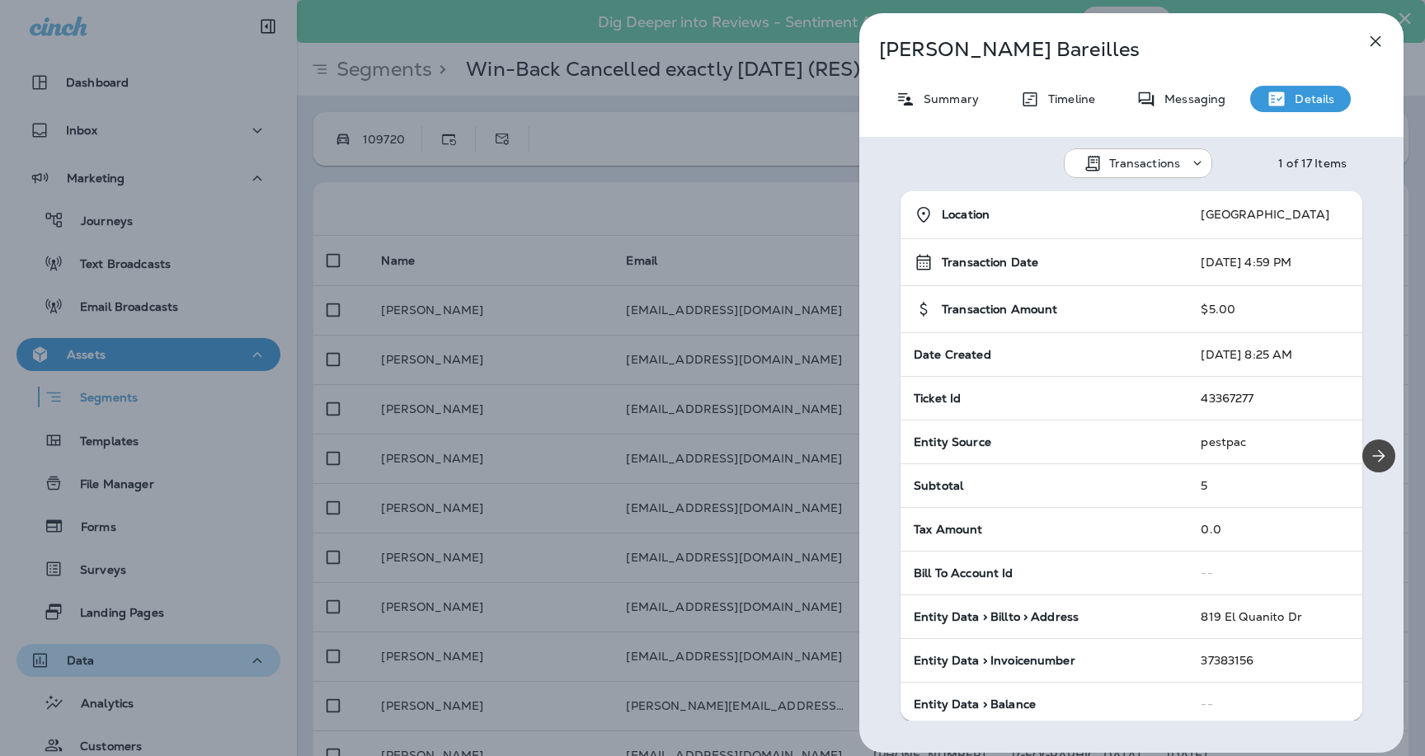
click at [1181, 174] on div "Transactions" at bounding box center [1138, 163] width 148 height 30
click at [1139, 280] on p "Subscriptions" at bounding box center [1139, 283] width 84 height 13
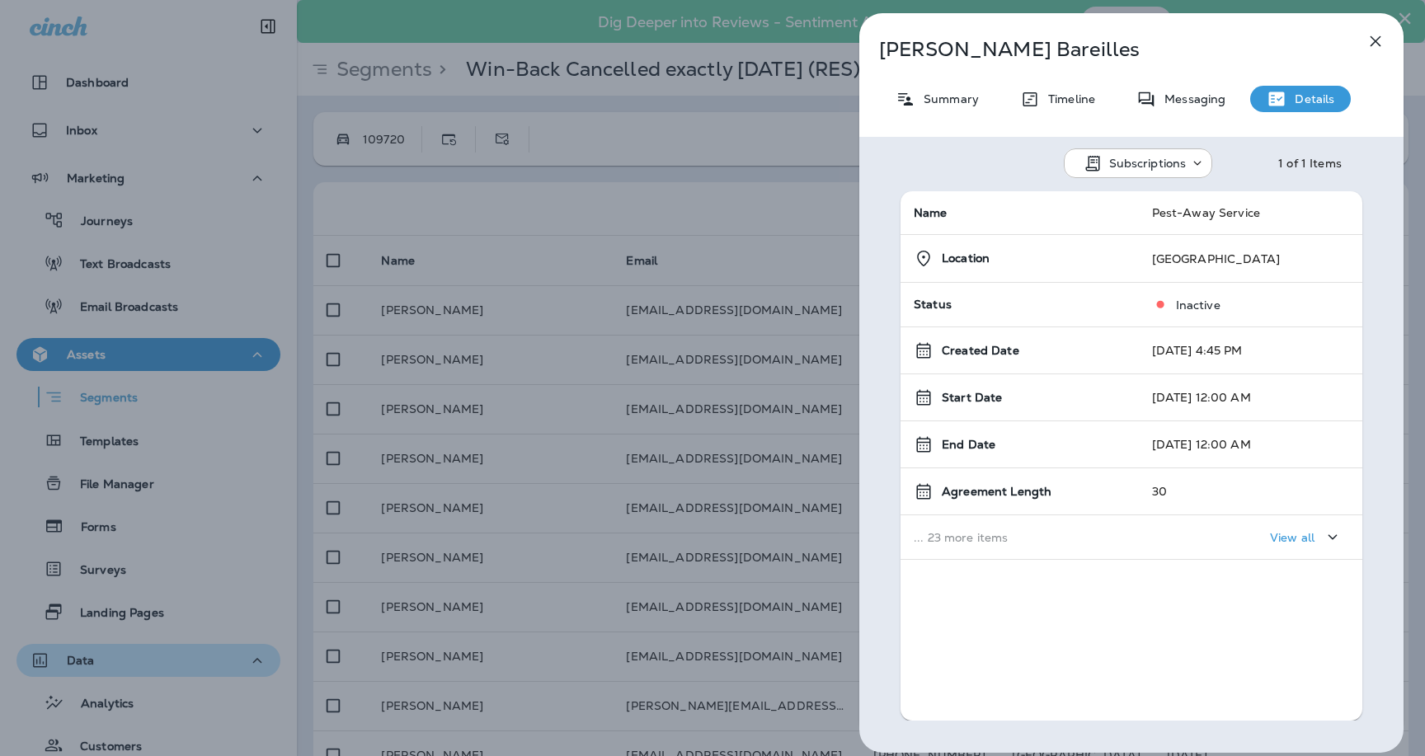
click at [1301, 529] on div "View all" at bounding box center [1306, 537] width 73 height 21
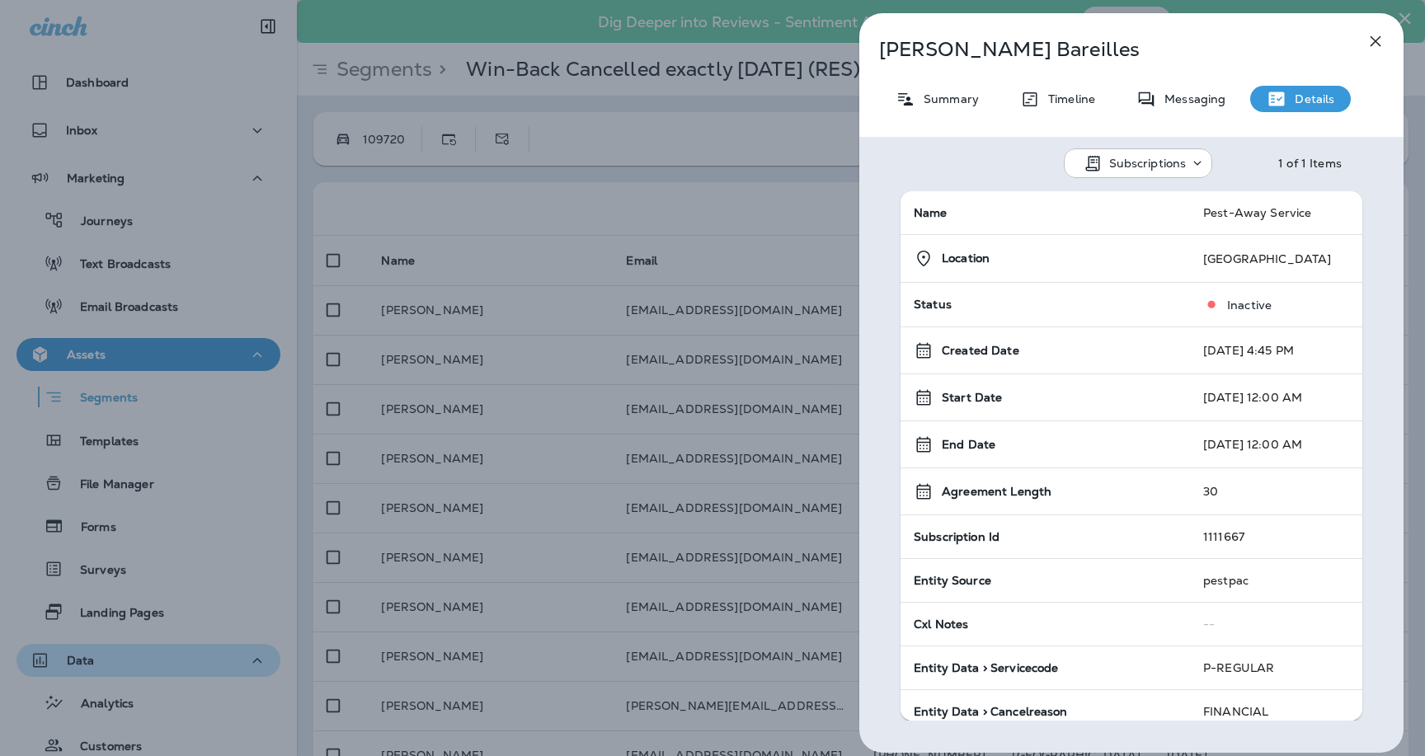
click at [641, 465] on div "[PERSON_NAME] Bareilles Summary Timeline Messaging Details Subscriptions 1 of 1…" at bounding box center [712, 378] width 1425 height 756
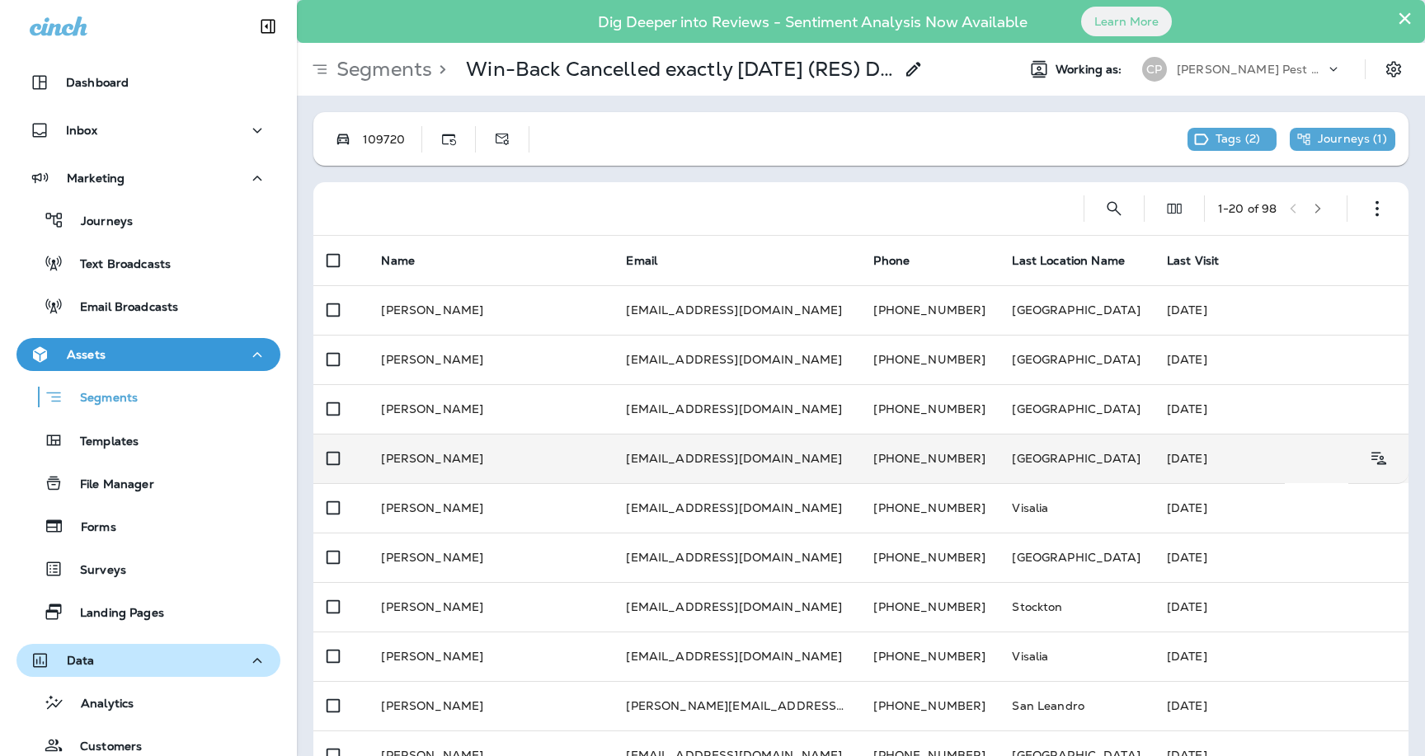
click at [449, 456] on td "[PERSON_NAME]" at bounding box center [490, 458] width 245 height 49
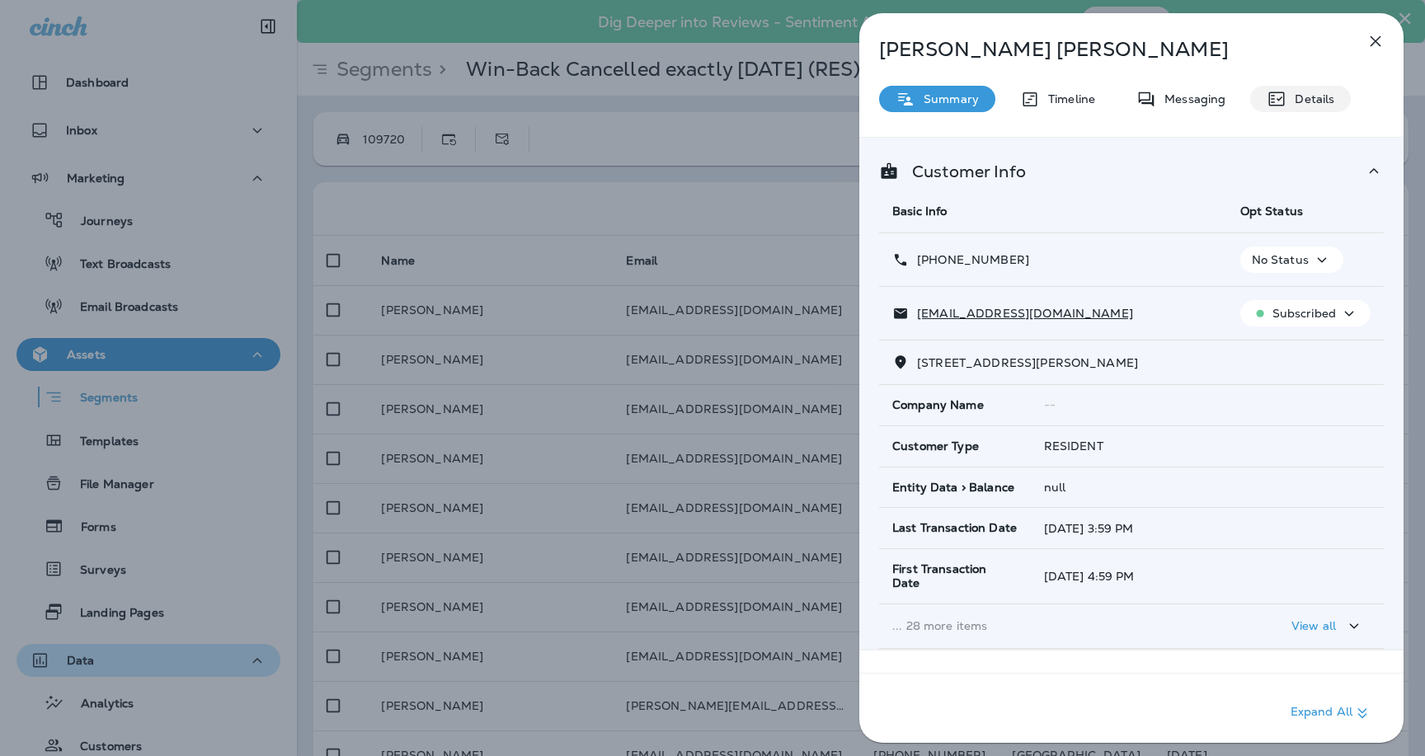
click at [1293, 96] on p "Details" at bounding box center [1311, 98] width 48 height 13
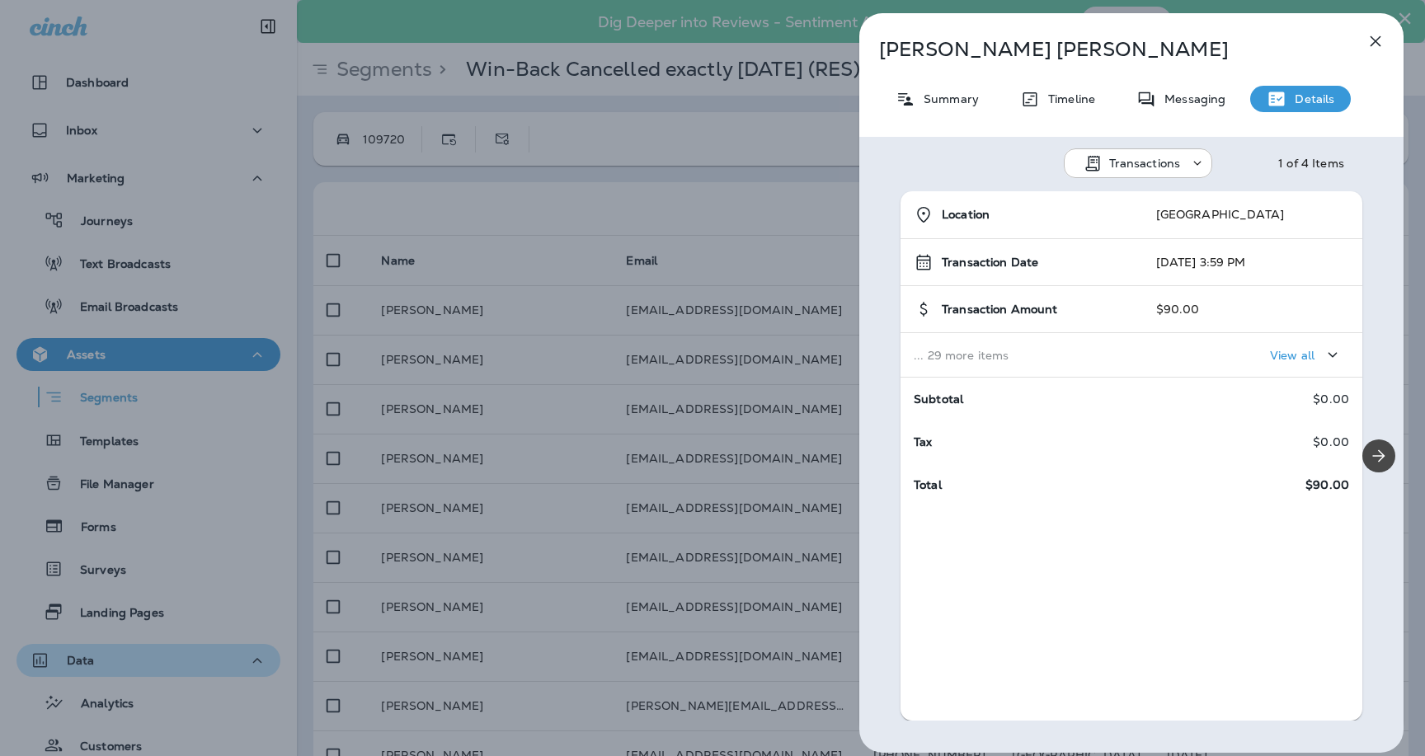
click at [1166, 172] on div "Transactions" at bounding box center [1145, 163] width 148 height 20
click at [1148, 288] on p "Subscriptions" at bounding box center [1139, 283] width 84 height 13
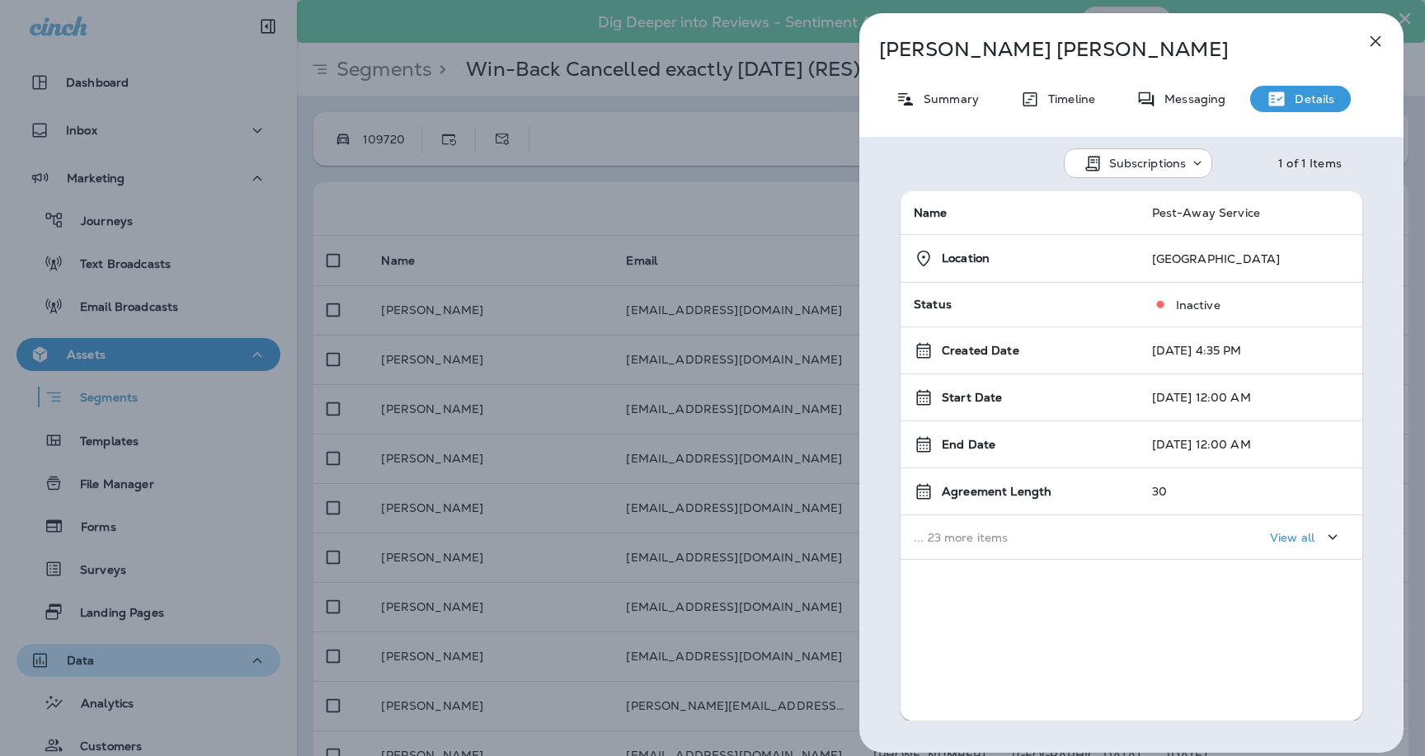
click at [1127, 167] on p "Subscriptions" at bounding box center [1149, 163] width 78 height 13
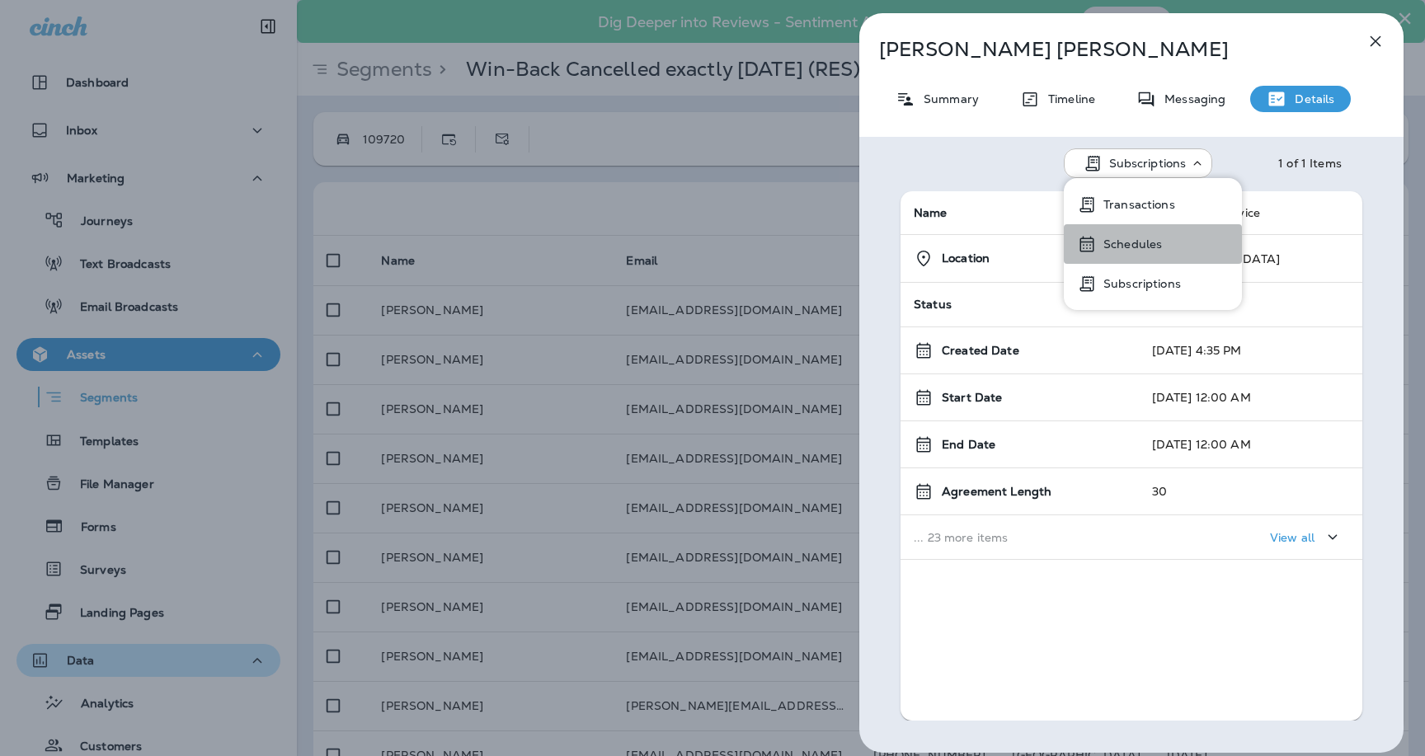
click at [1128, 246] on p "Schedules" at bounding box center [1129, 244] width 65 height 13
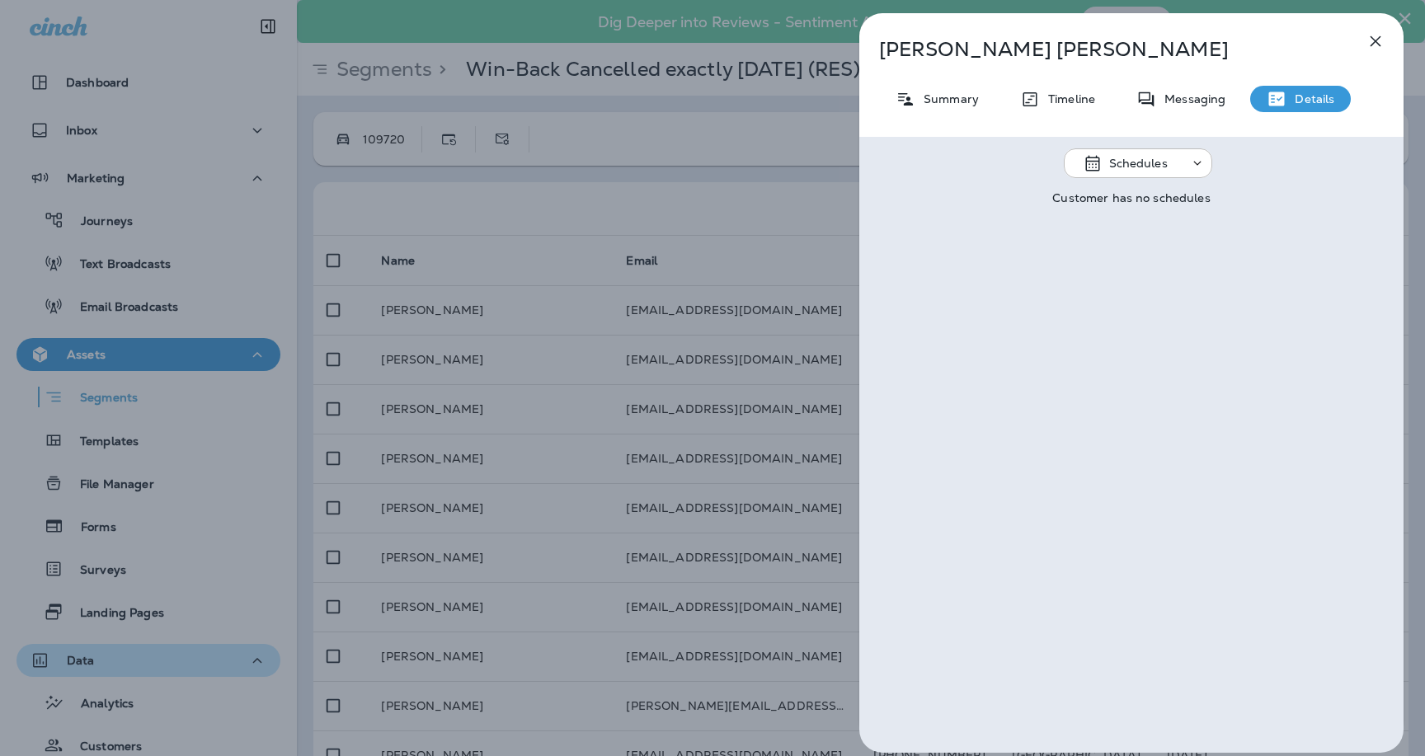
click at [960, 107] on div "Summary" at bounding box center [937, 99] width 116 height 26
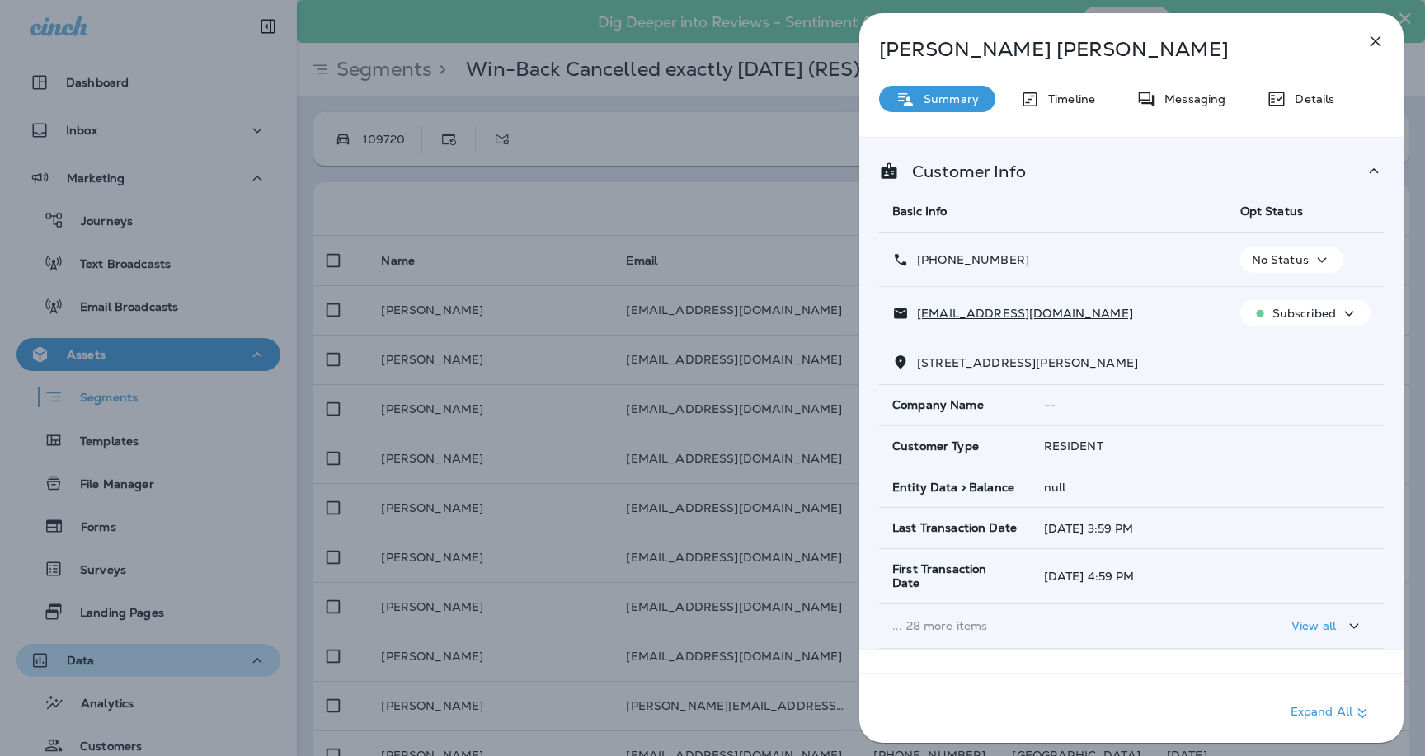
click at [1306, 316] on p "Subscribed" at bounding box center [1305, 313] width 64 height 13
click at [1297, 318] on p "Subscribed" at bounding box center [1305, 313] width 64 height 13
click at [799, 414] on div "[PERSON_NAME] Summary Timeline Messaging Details Customer Info Basic Info Opt S…" at bounding box center [712, 378] width 1425 height 756
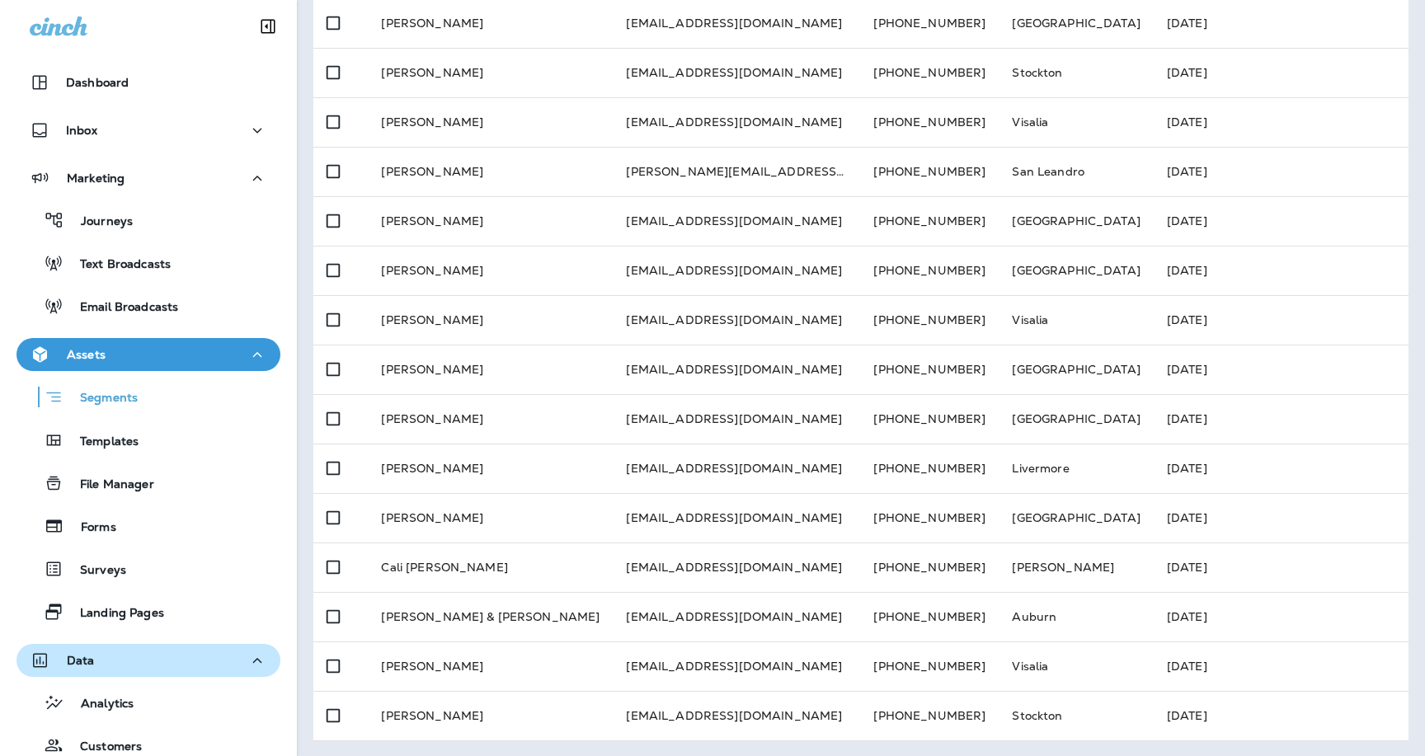
scroll to position [533, 0]
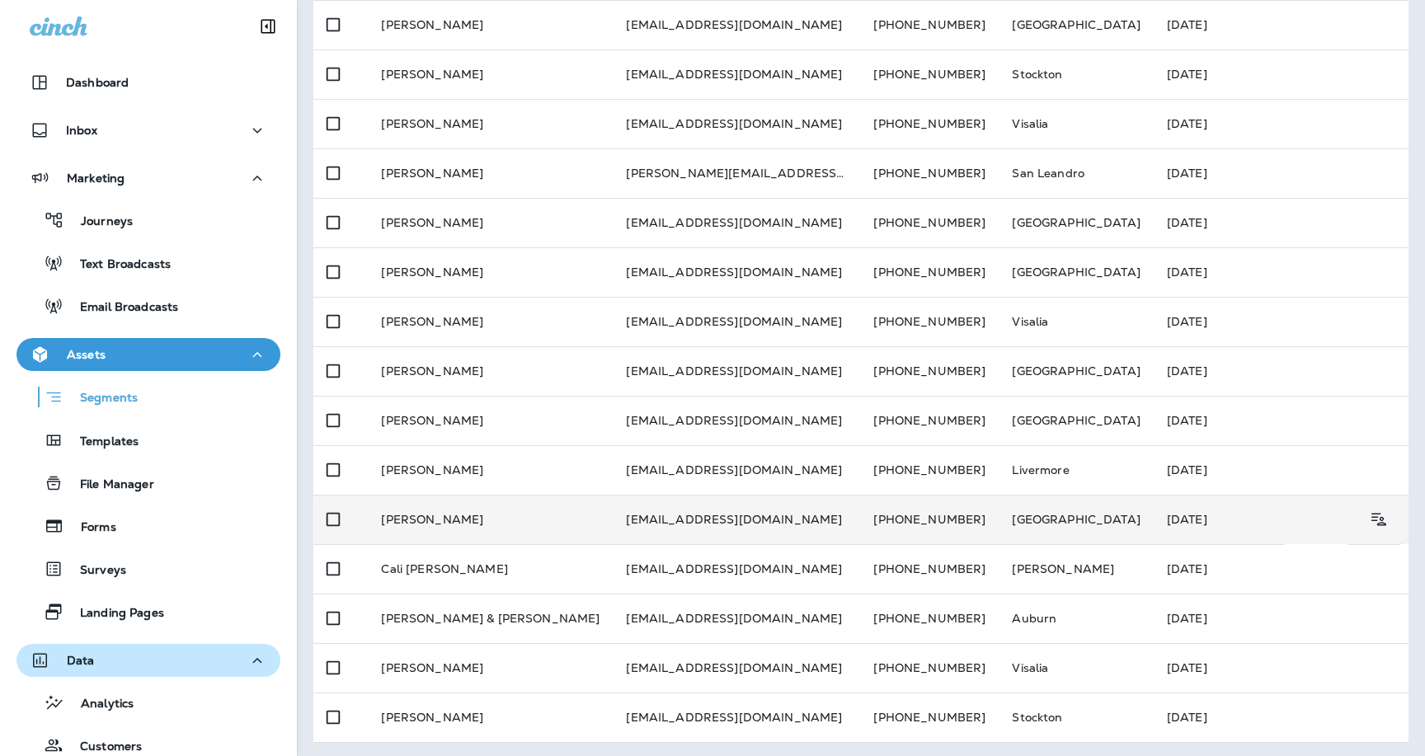
click at [561, 522] on td "[PERSON_NAME]" at bounding box center [490, 519] width 245 height 49
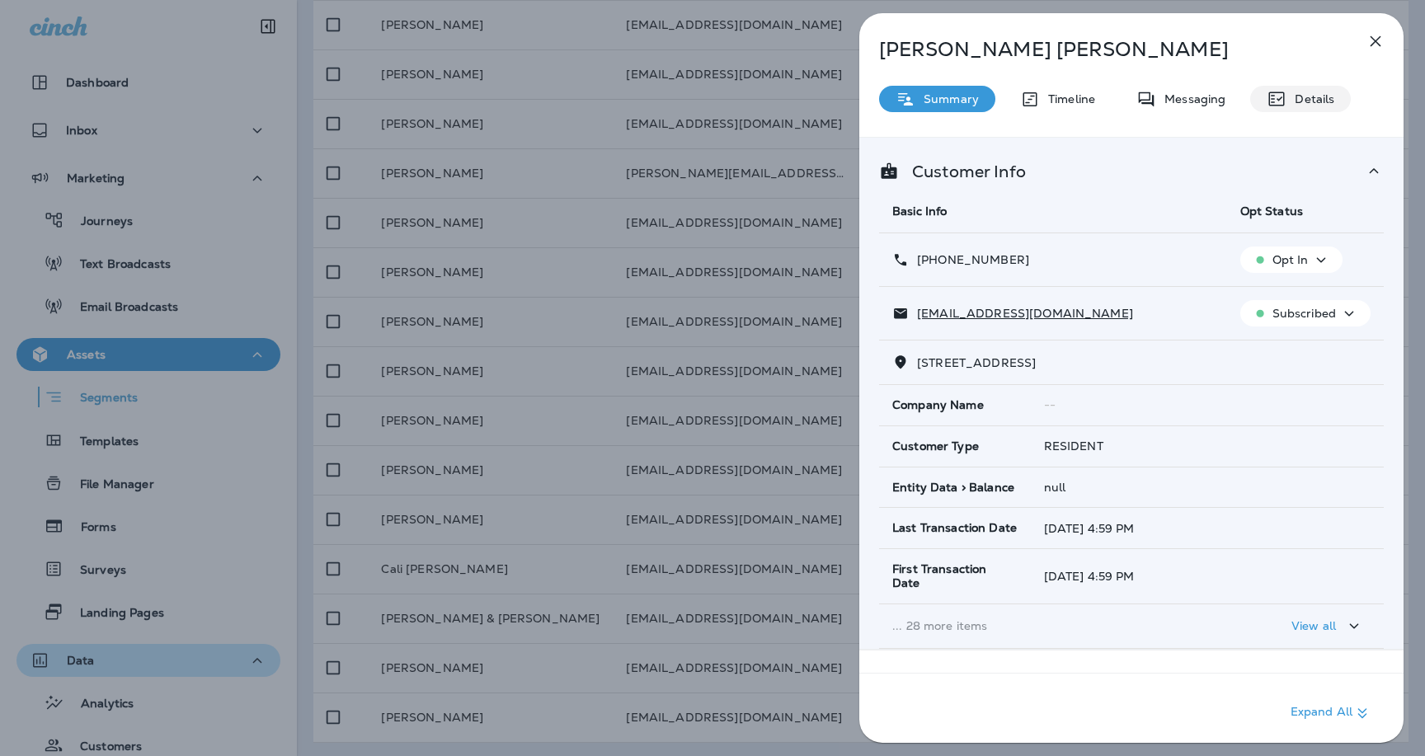
click at [1294, 96] on p "Details" at bounding box center [1311, 98] width 48 height 13
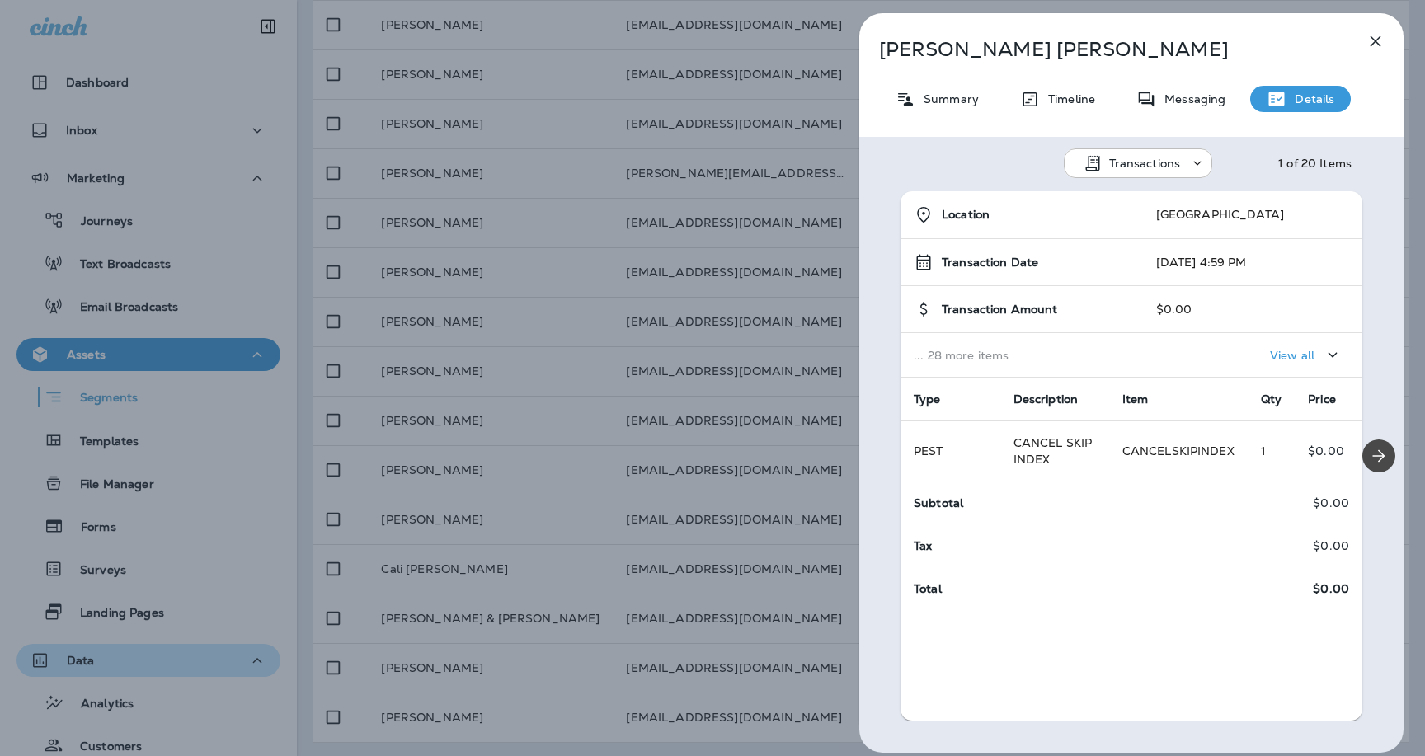
click at [1129, 165] on p "Transactions" at bounding box center [1146, 163] width 72 height 13
click at [1131, 285] on p "Subscriptions" at bounding box center [1139, 283] width 84 height 13
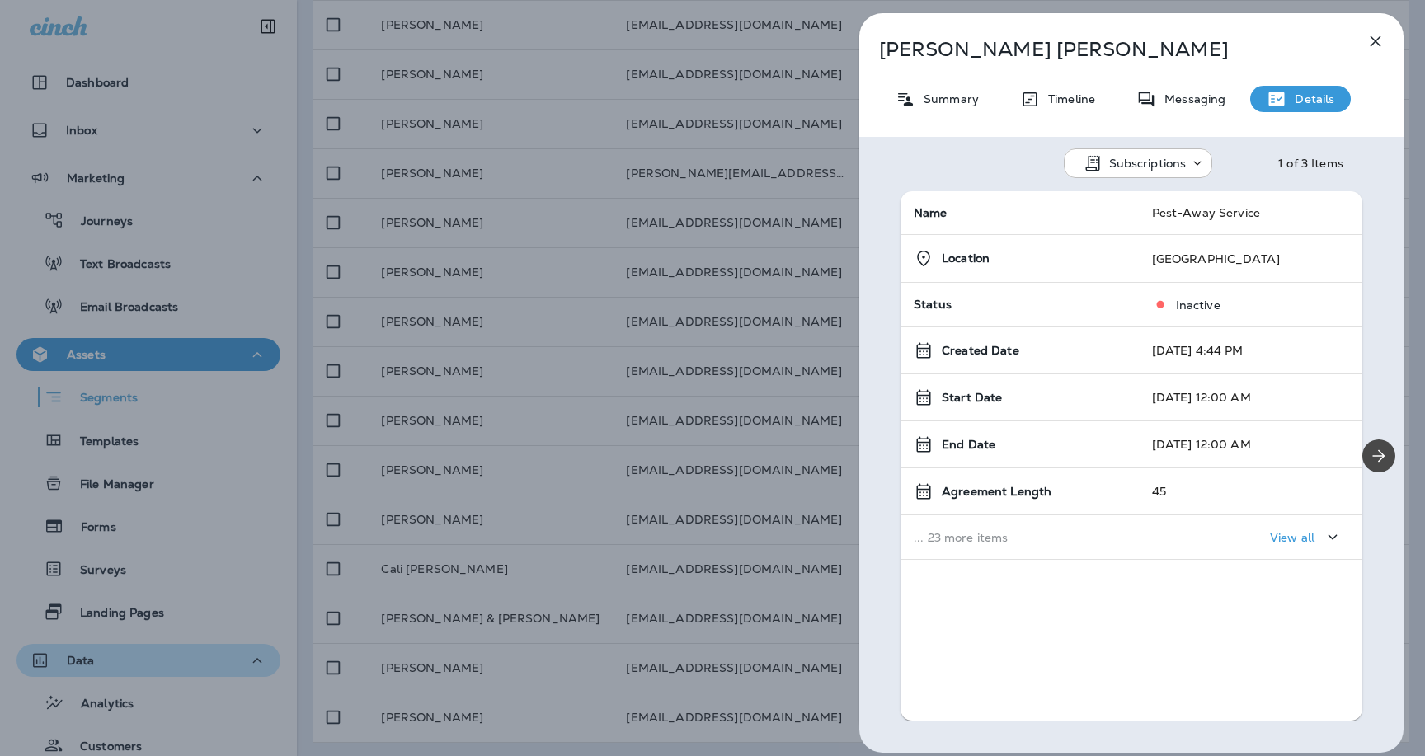
click at [1375, 39] on icon "button" at bounding box center [1376, 41] width 20 height 20
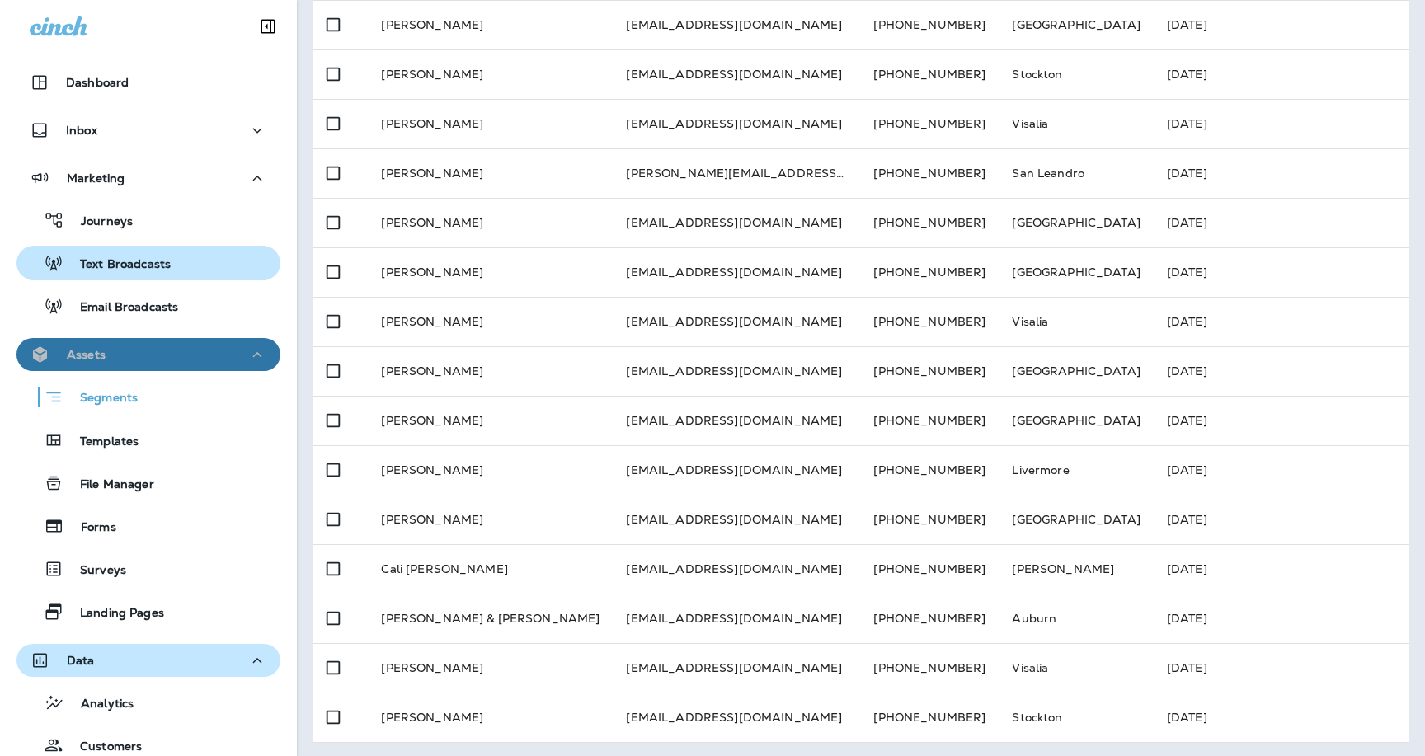
click at [257, 360] on icon "button" at bounding box center [257, 355] width 20 height 21
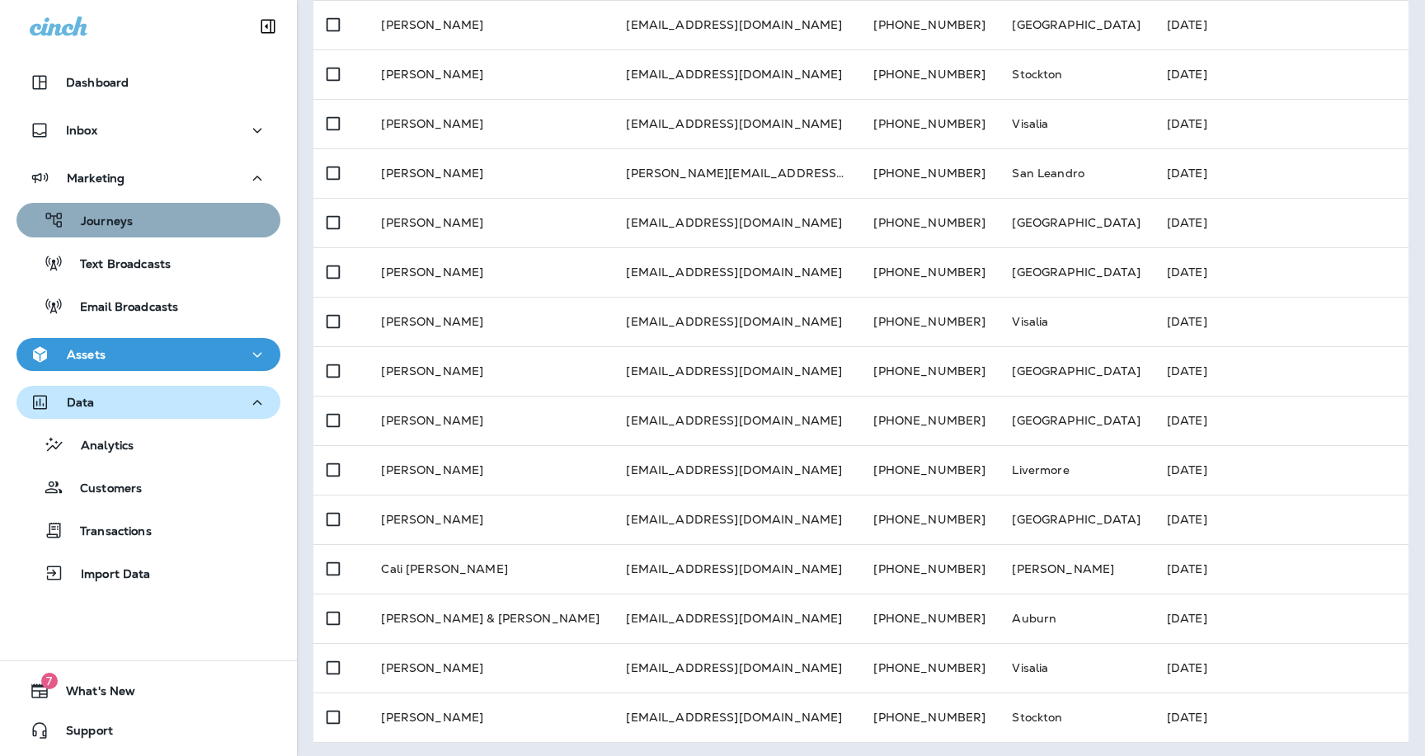
click at [110, 219] on p "Journeys" at bounding box center [98, 222] width 68 height 16
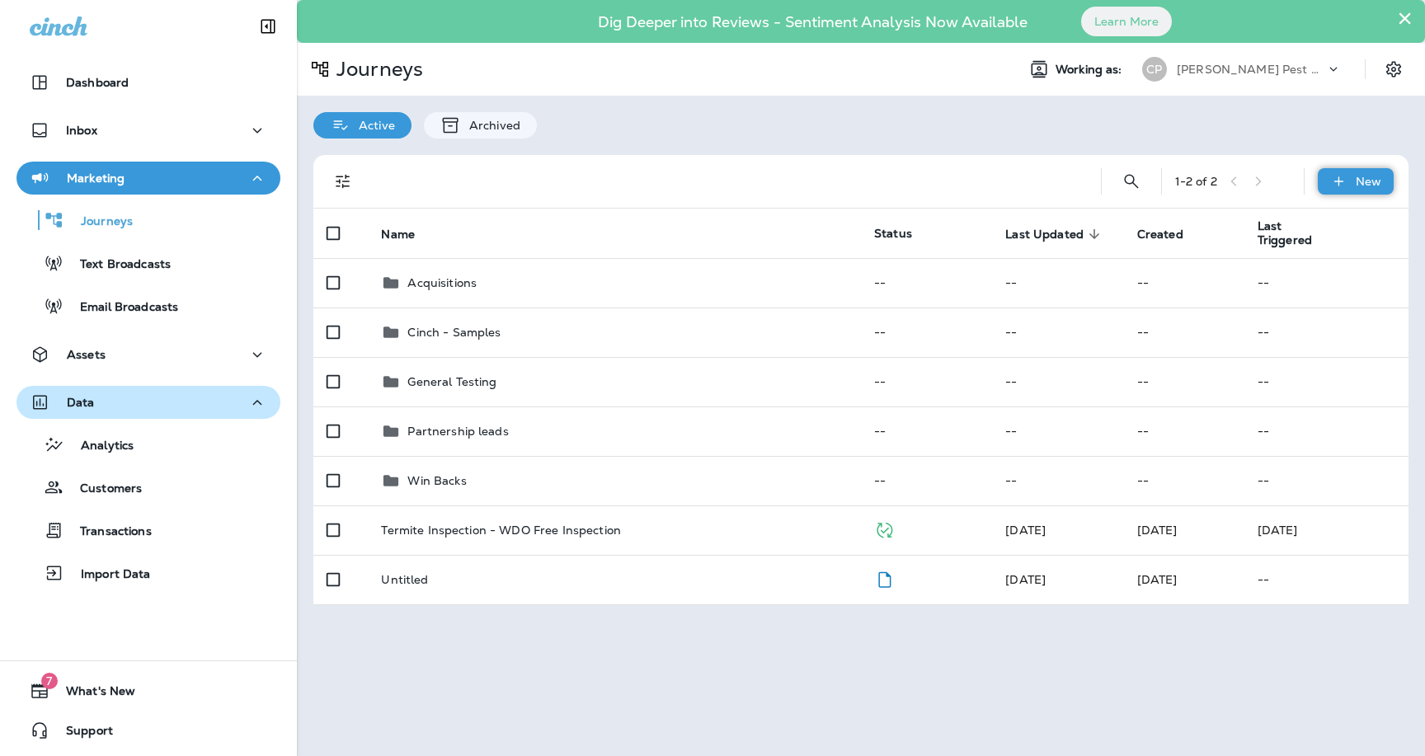
click at [1359, 178] on p "New" at bounding box center [1369, 181] width 26 height 13
click at [120, 363] on div "Assets" at bounding box center [149, 355] width 238 height 21
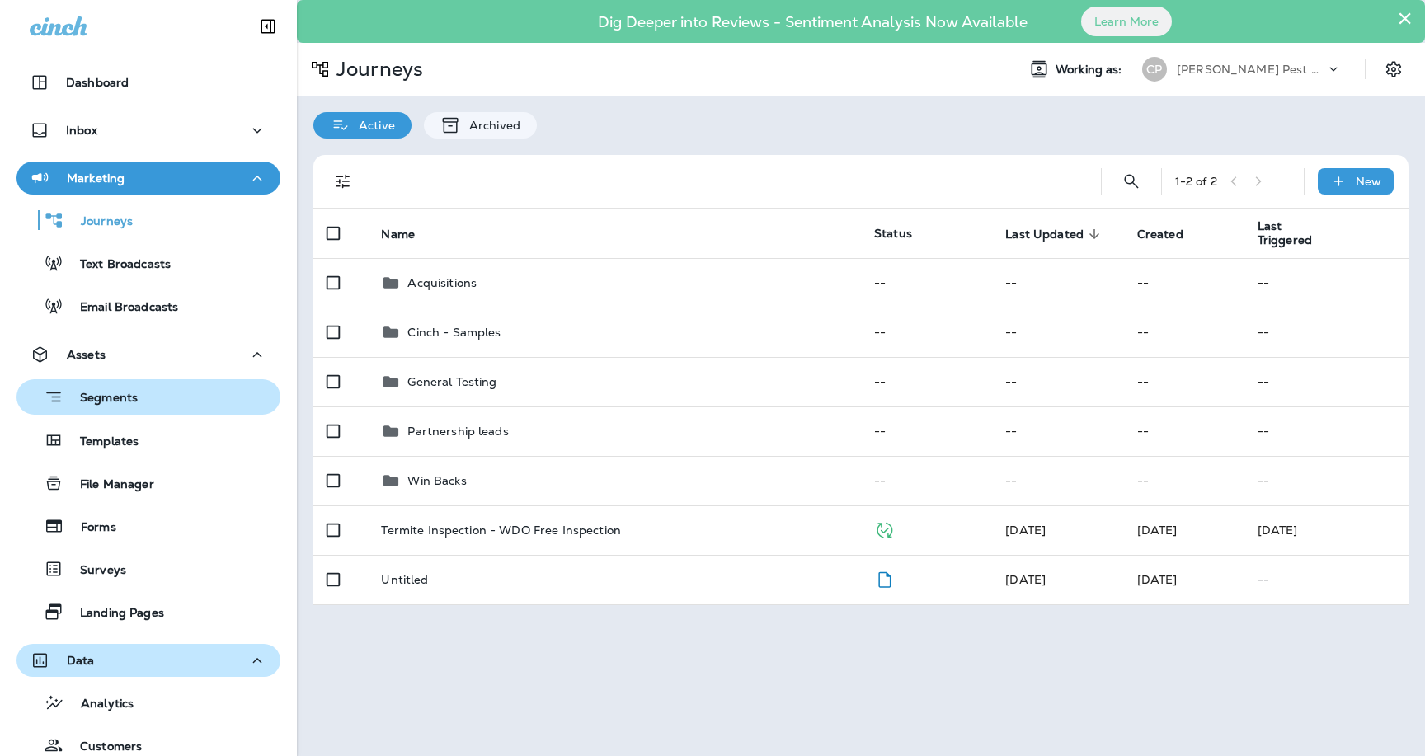
click at [117, 399] on p "Segments" at bounding box center [101, 399] width 74 height 16
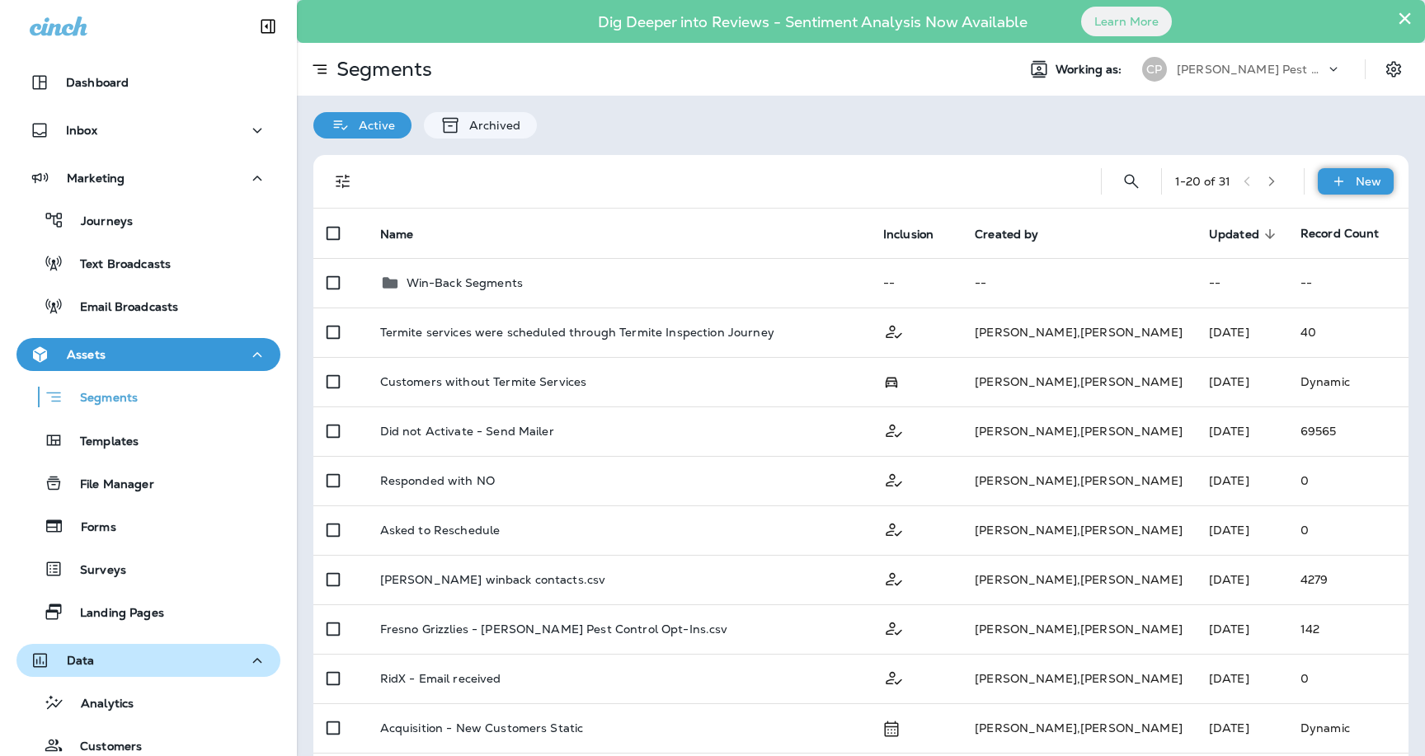
click at [1355, 179] on div "New" at bounding box center [1356, 181] width 76 height 26
click at [1307, 219] on p "New Segment" at bounding box center [1307, 220] width 88 height 13
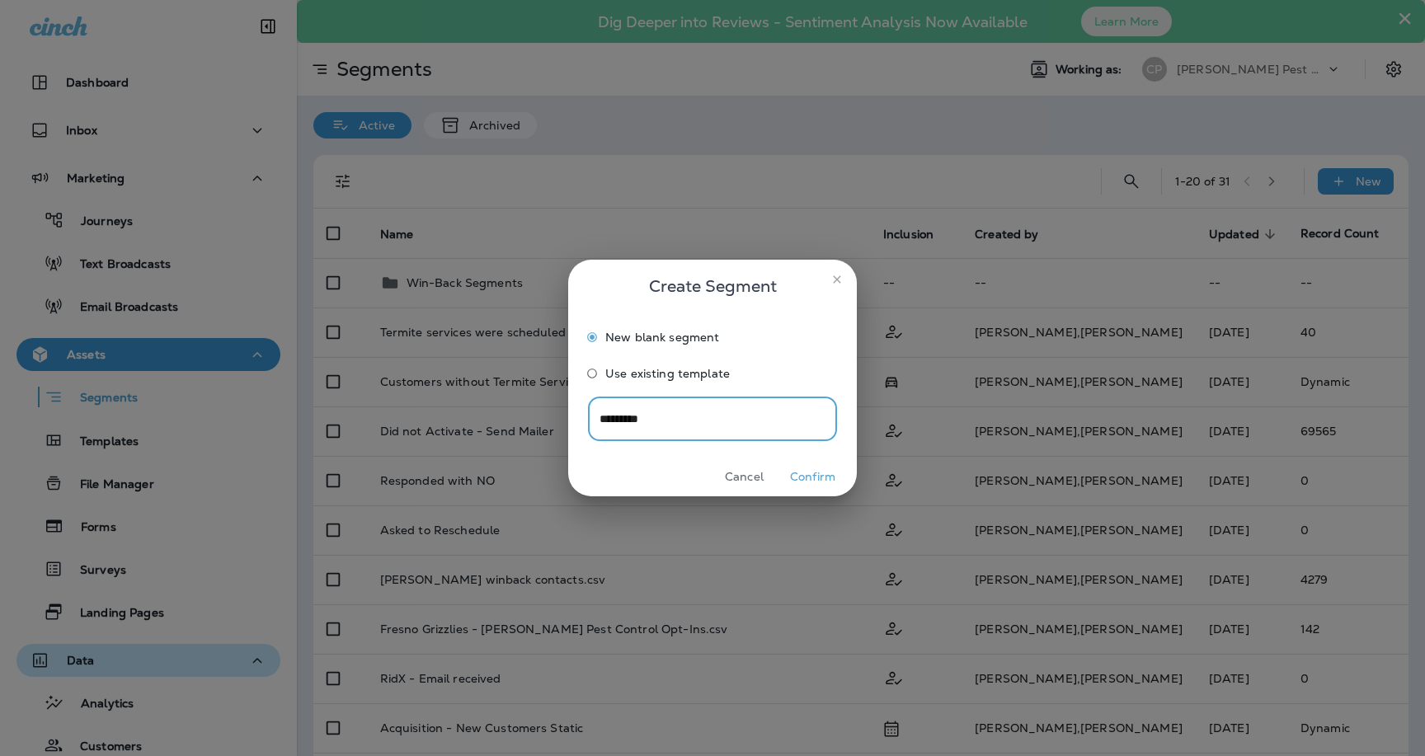
type input "**********"
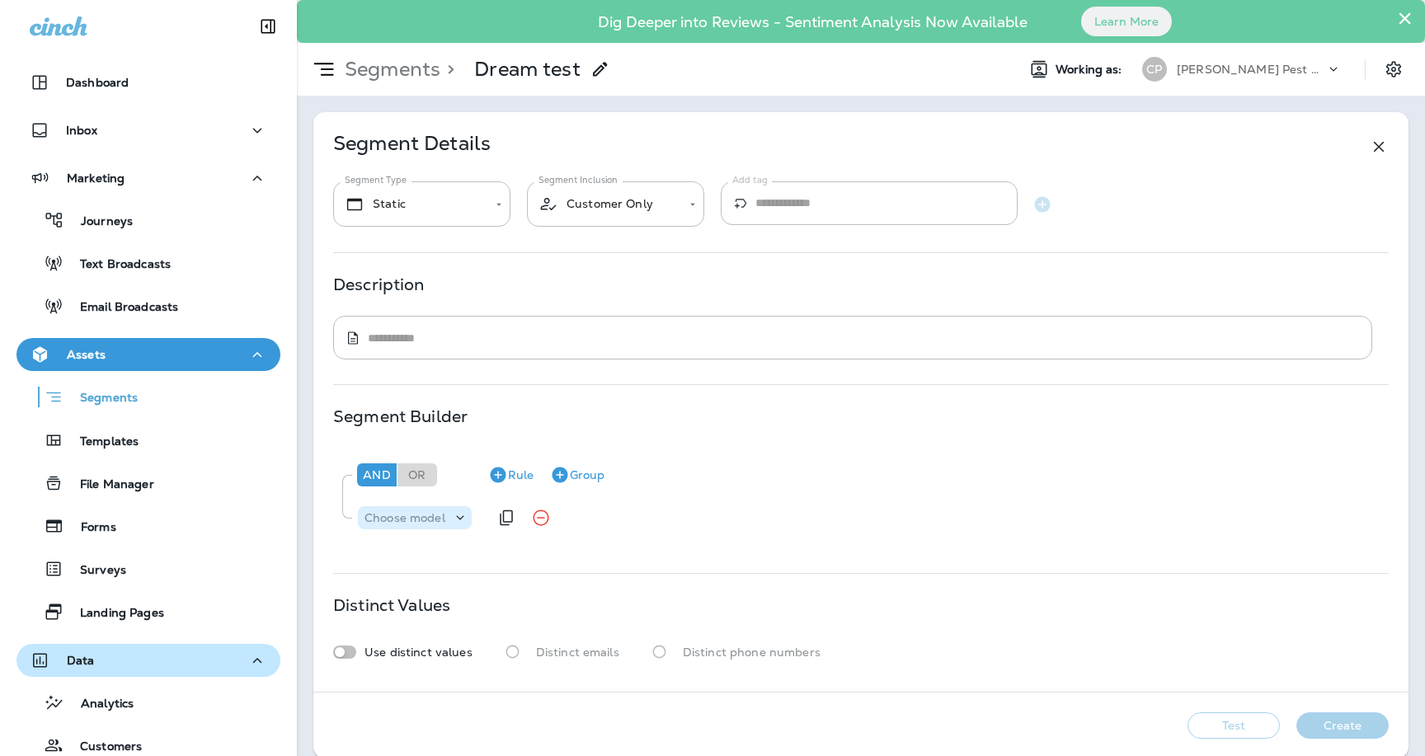
click at [417, 521] on p "Choose model" at bounding box center [405, 517] width 81 height 13
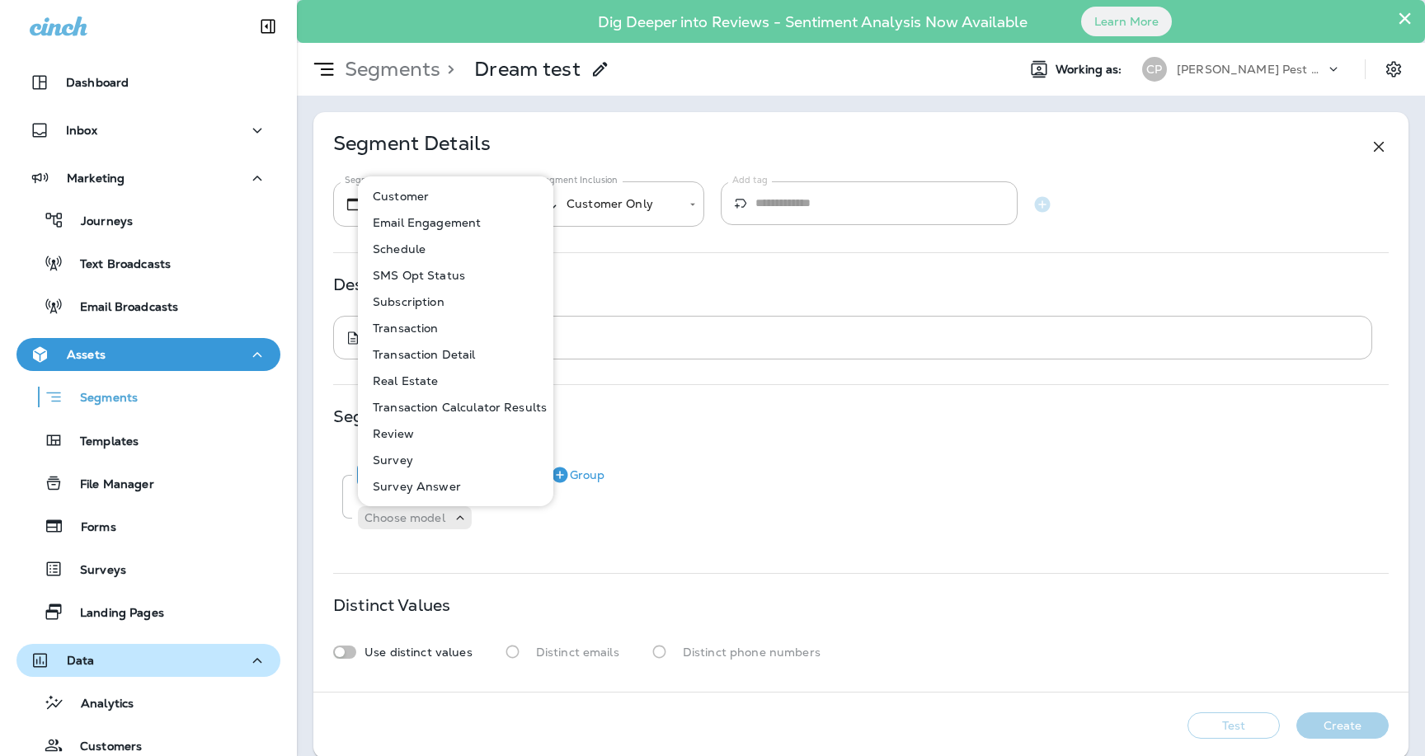
click at [413, 307] on p "Subscription" at bounding box center [405, 301] width 78 height 13
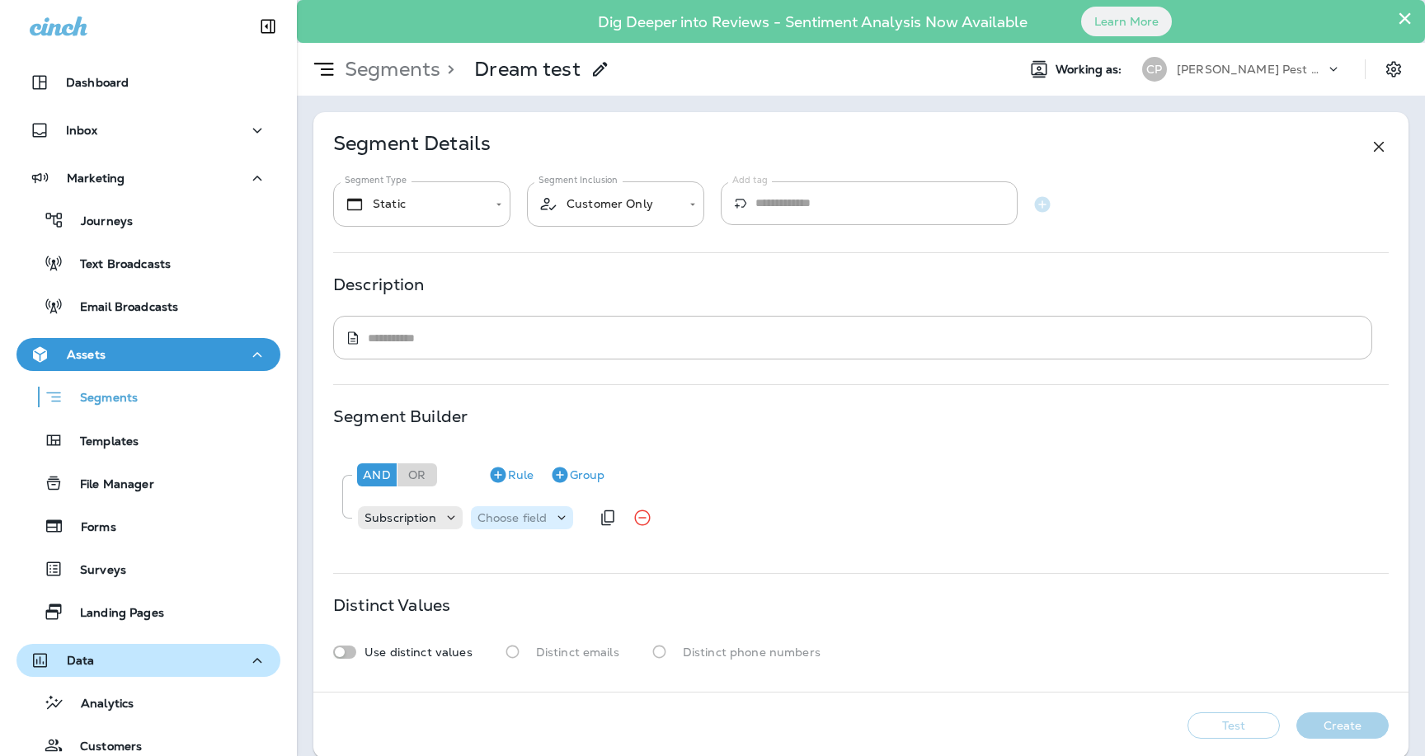
click at [517, 515] on p "Choose field" at bounding box center [513, 517] width 70 height 13
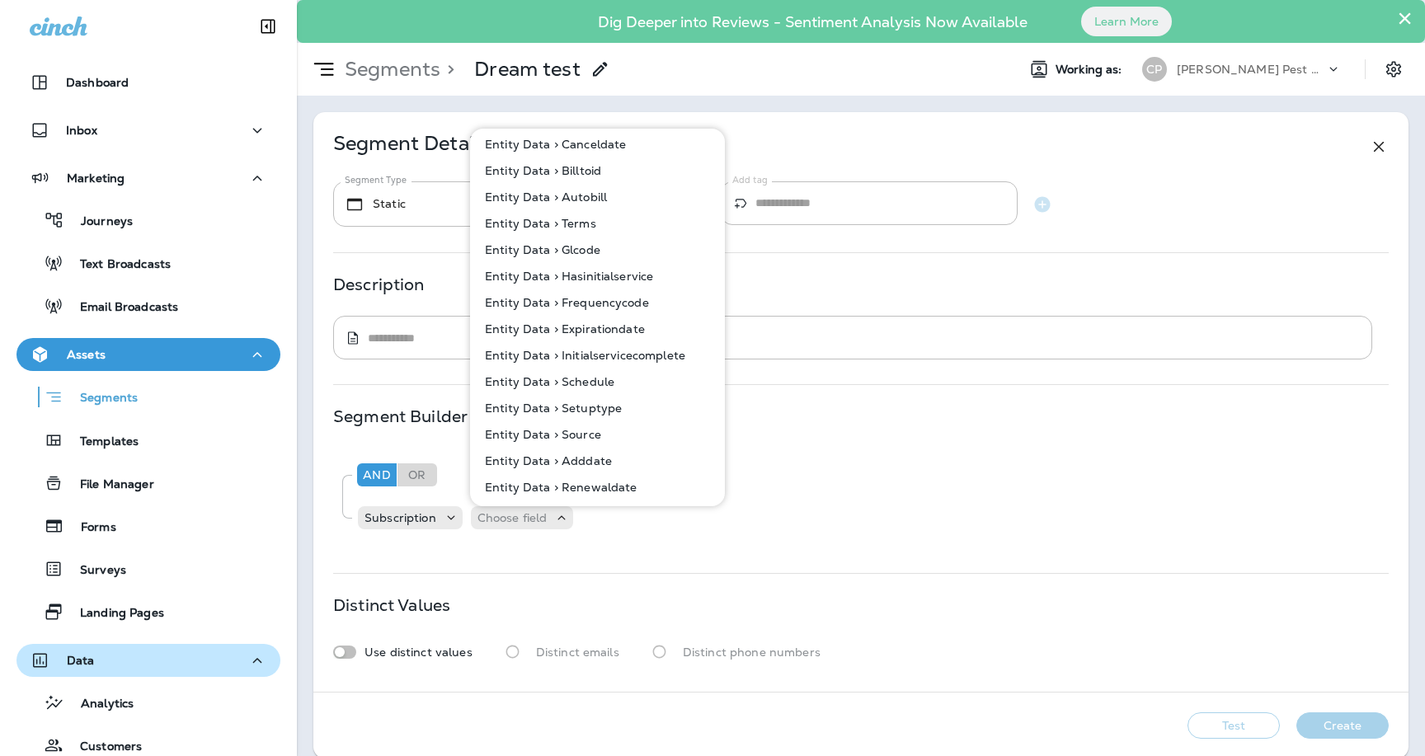
scroll to position [400, 0]
click at [583, 411] on p "Entity Data > Setuptype" at bounding box center [550, 408] width 144 height 13
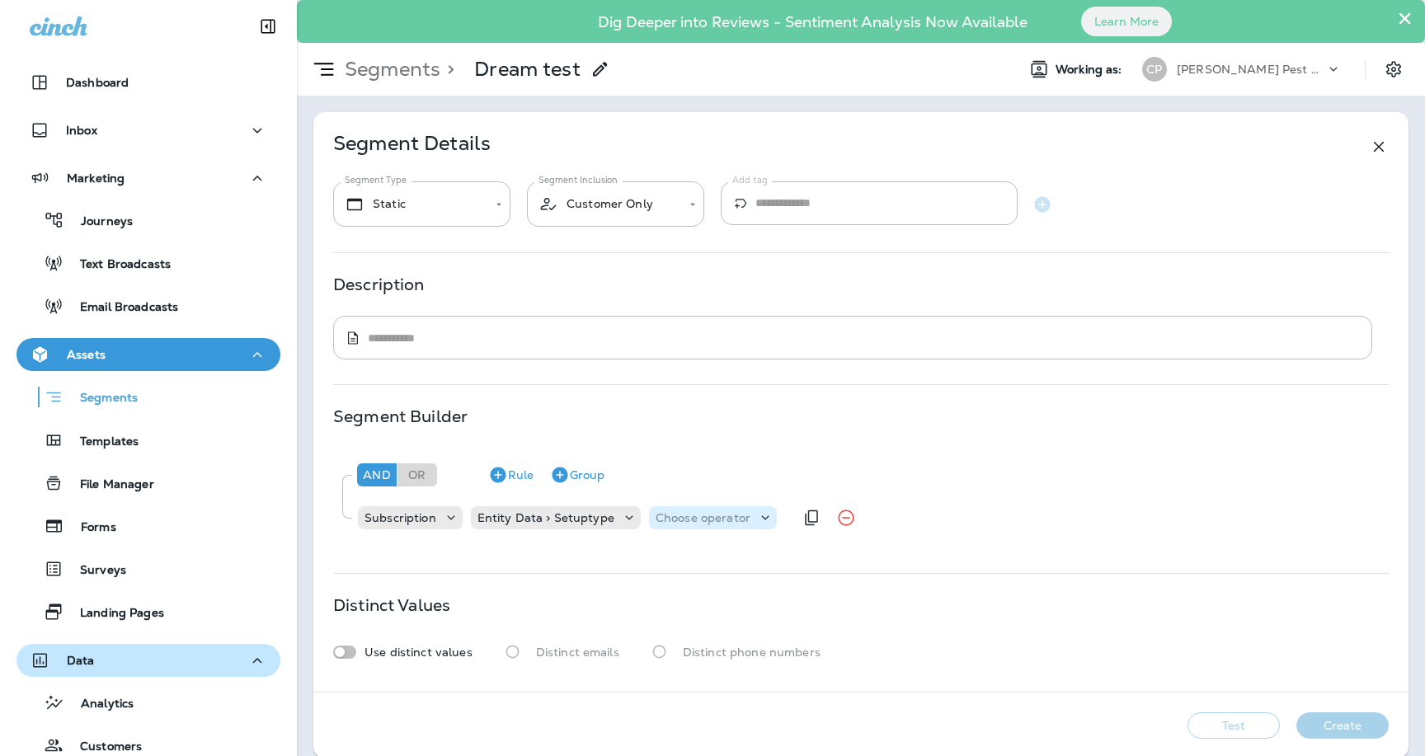
click at [703, 517] on p "Choose operator" at bounding box center [703, 517] width 95 height 13
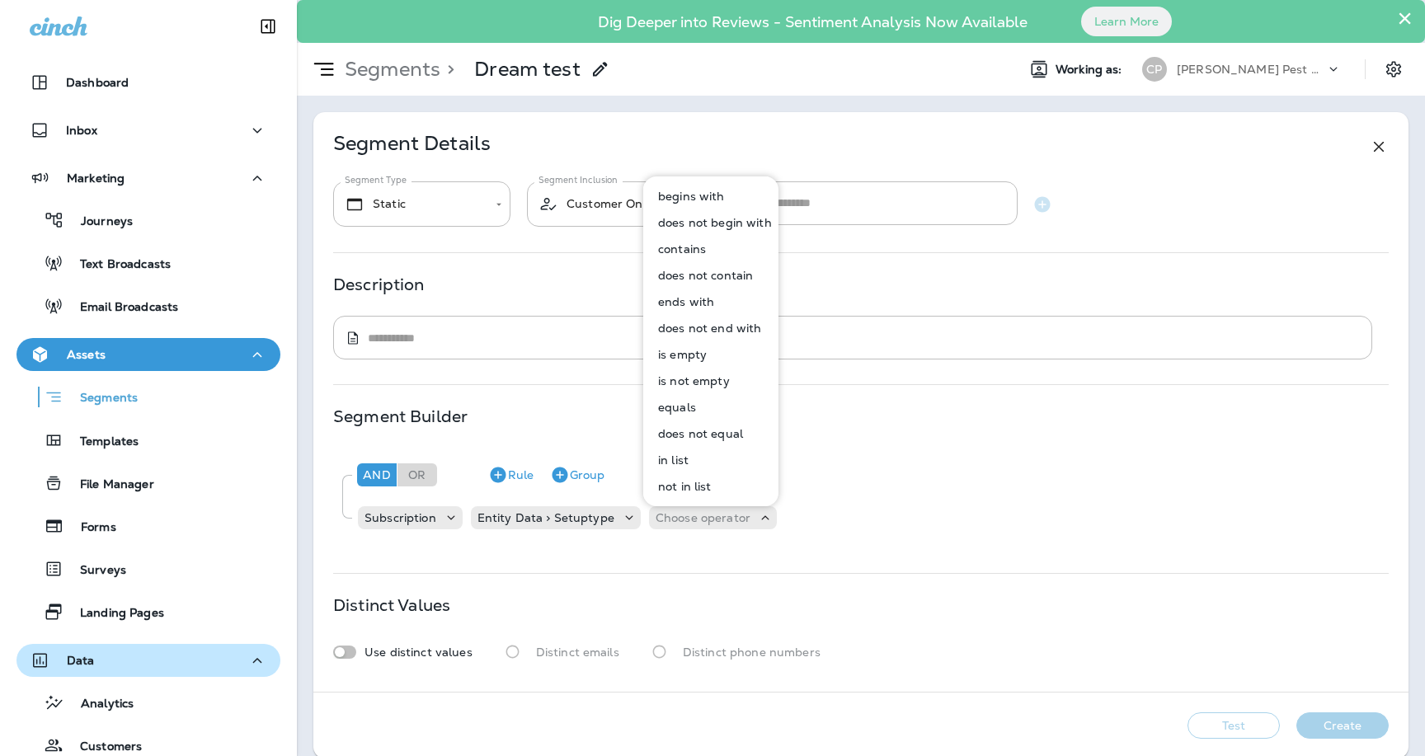
click at [689, 250] on p "contains" at bounding box center [679, 249] width 54 height 13
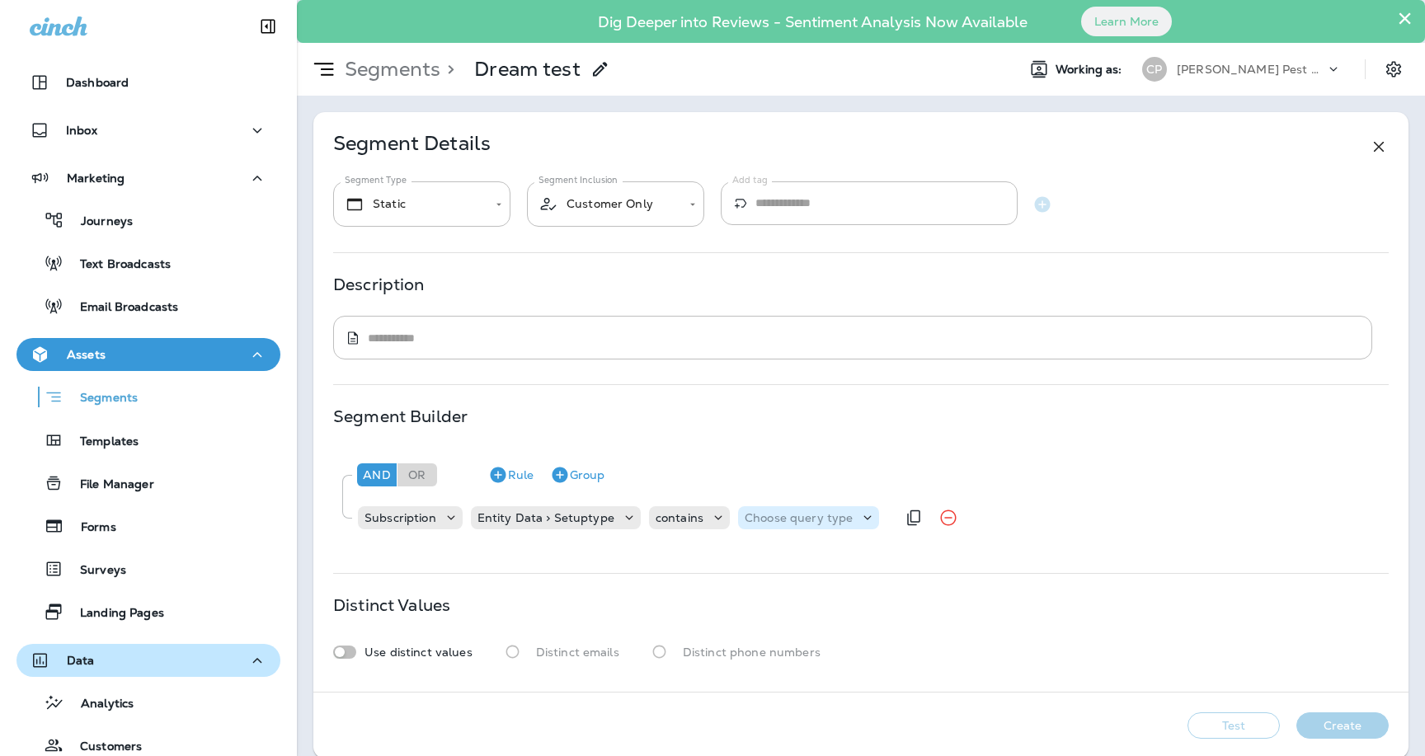
click at [775, 516] on p "Choose query type" at bounding box center [799, 517] width 108 height 13
click at [768, 557] on p "Text" at bounding box center [756, 559] width 31 height 13
click at [838, 516] on input "text" at bounding box center [909, 517] width 165 height 21
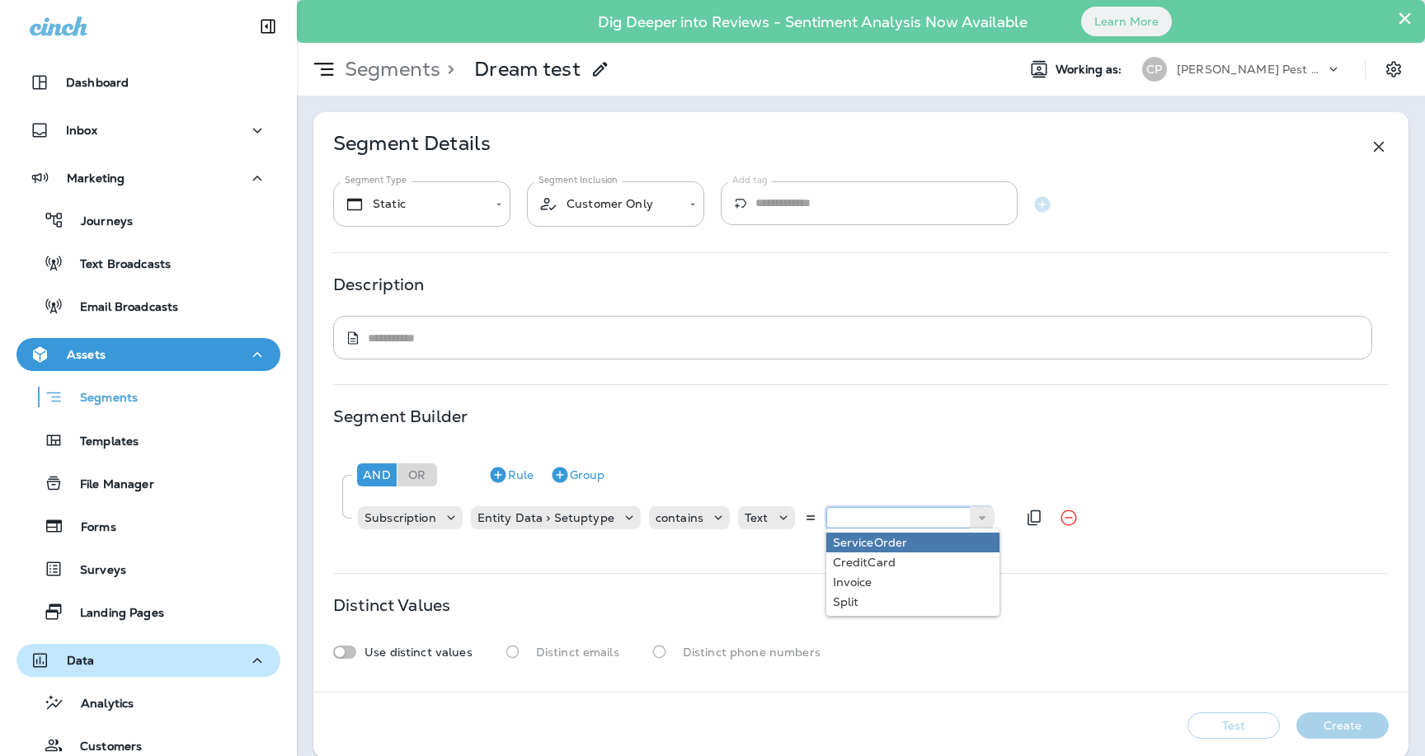
type input "*"
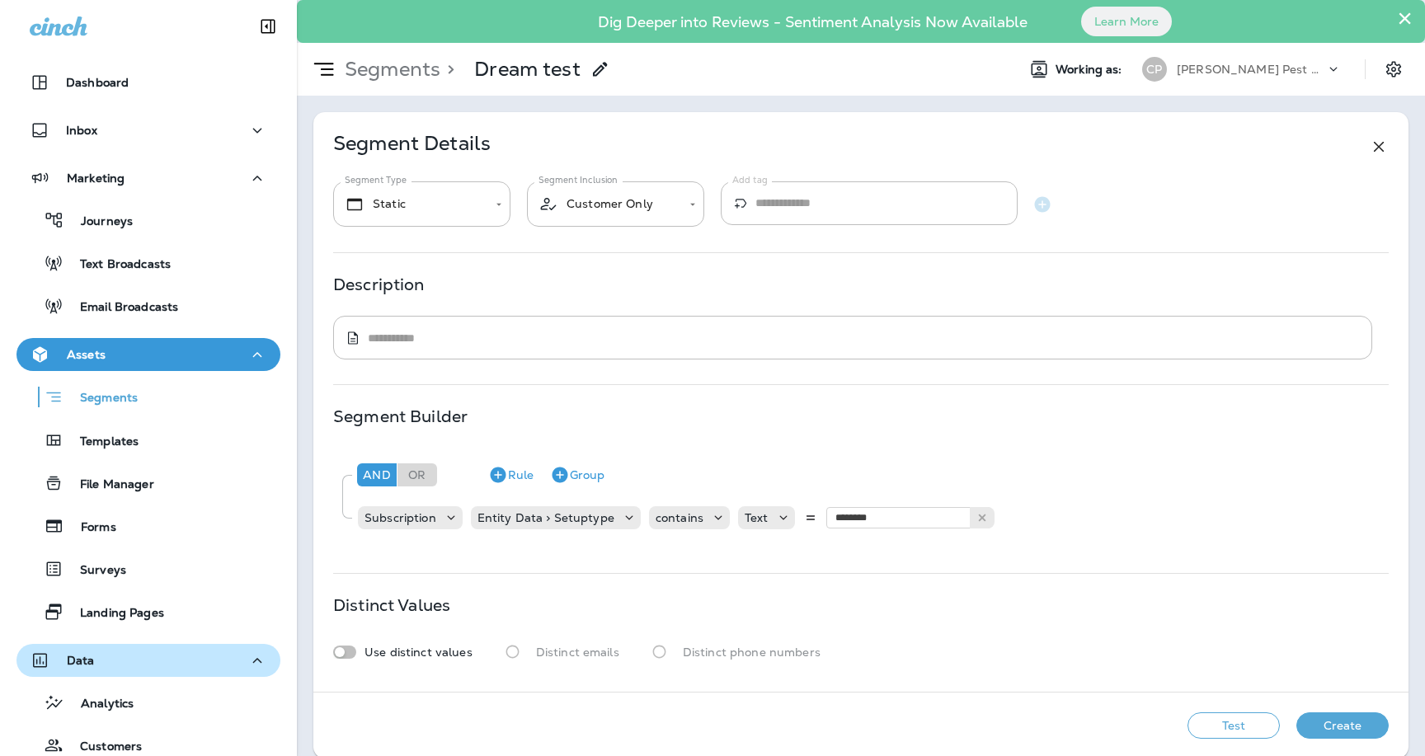
click at [1157, 538] on div "And Or Rule Group Subscription Entity Data > Setuptype contains Text ******** R…" at bounding box center [860, 495] width 1055 height 92
click at [1213, 723] on button "Test" at bounding box center [1234, 726] width 92 height 26
click at [901, 516] on input "********" at bounding box center [909, 517] width 165 height 21
type input "*********"
click at [625, 522] on icon at bounding box center [629, 518] width 16 height 16
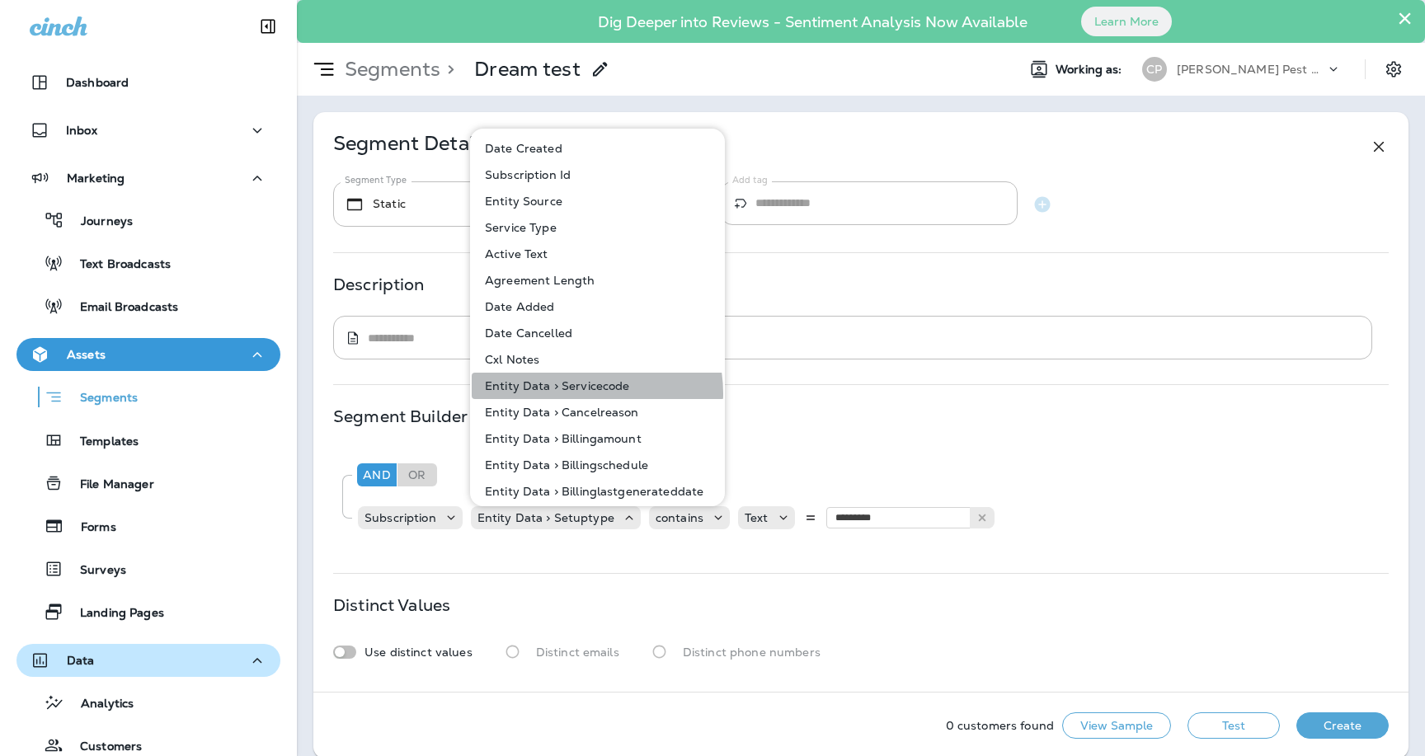
click at [571, 393] on button "Entity Data > Servicecode" at bounding box center [598, 386] width 253 height 26
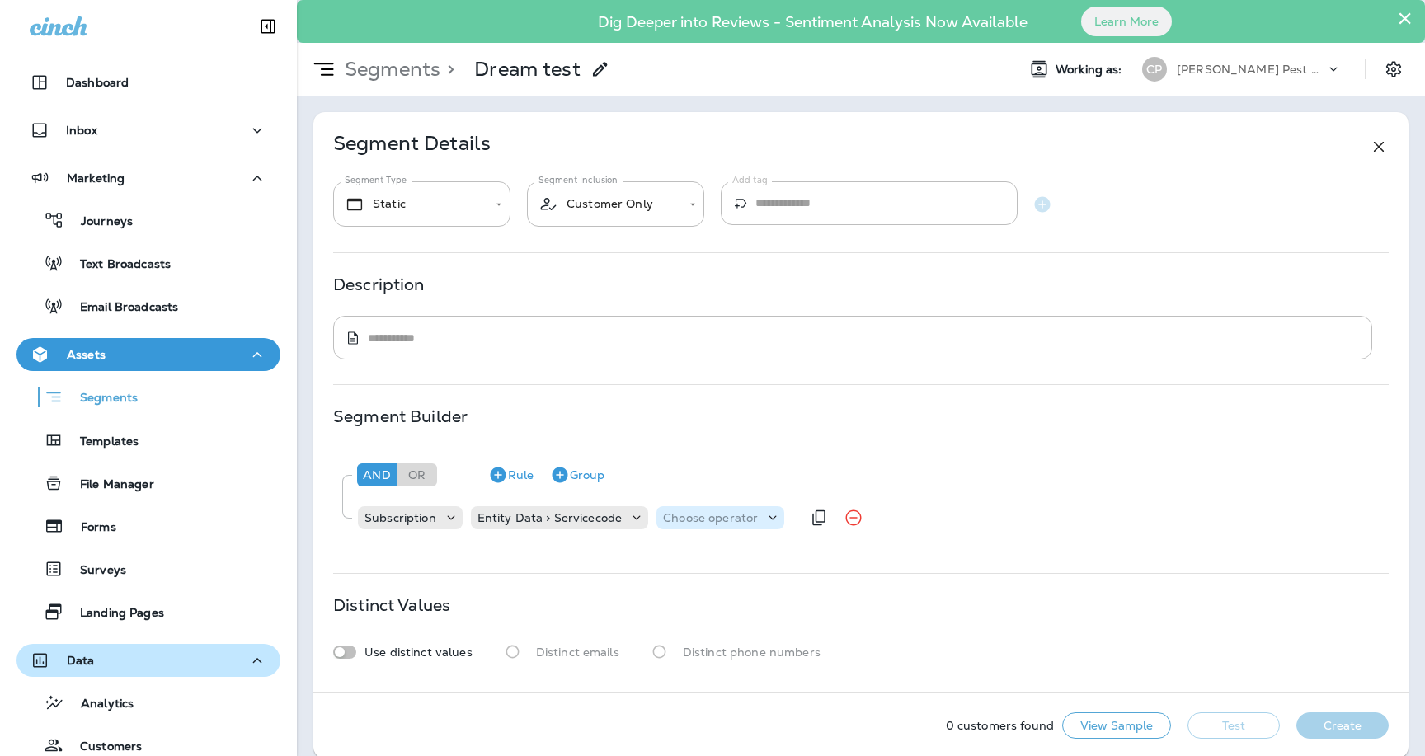
click at [733, 527] on div "Choose operator" at bounding box center [721, 517] width 128 height 23
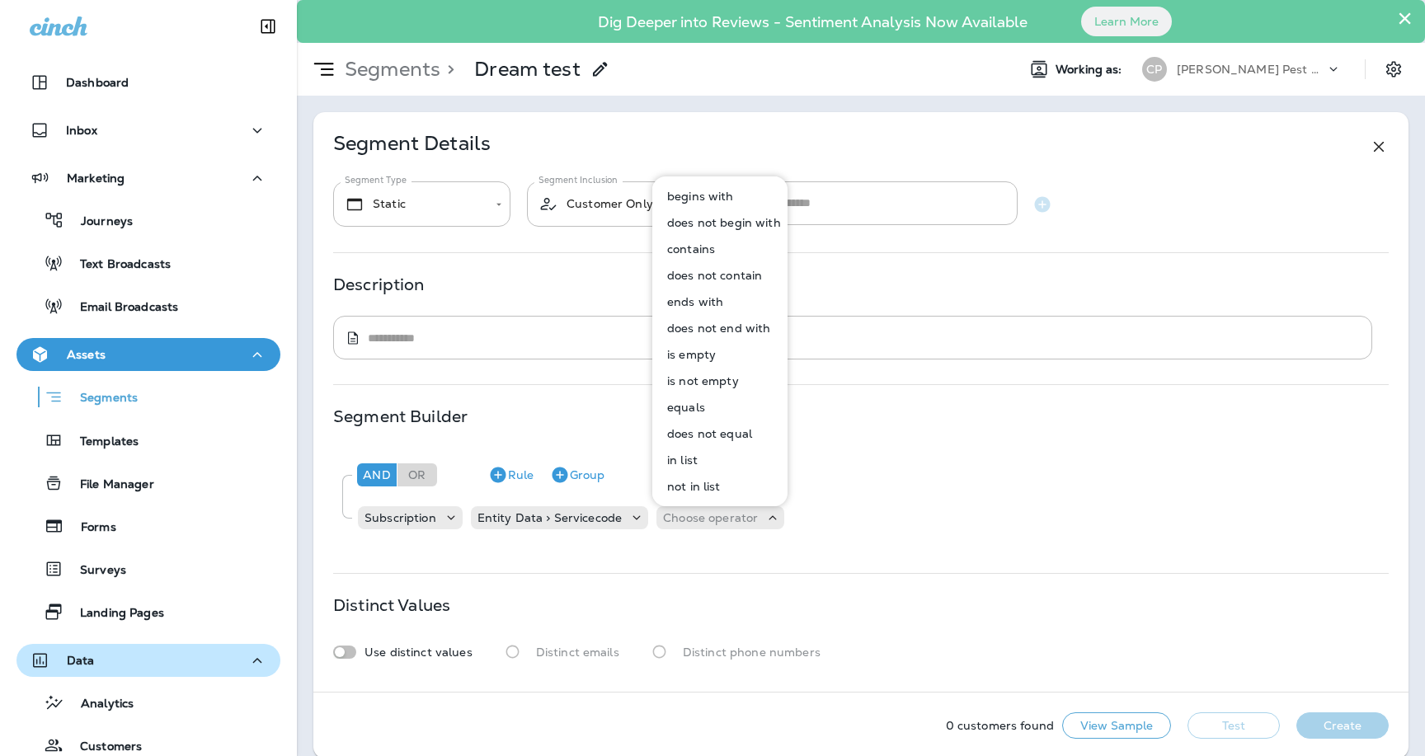
click at [696, 250] on p "contains" at bounding box center [688, 249] width 54 height 13
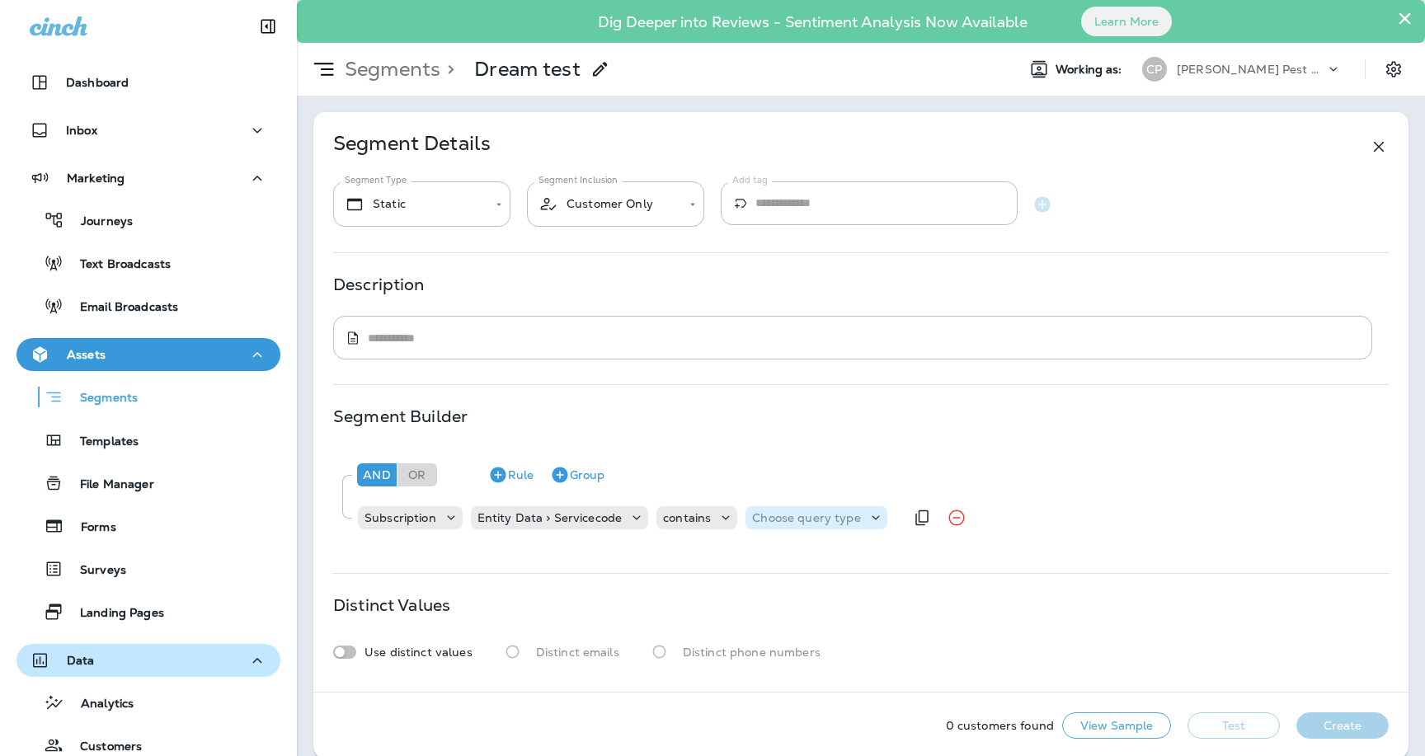
click at [810, 518] on p "Choose query type" at bounding box center [806, 517] width 108 height 13
click at [786, 559] on button "Text" at bounding box center [790, 559] width 95 height 26
click at [858, 521] on input "text" at bounding box center [916, 517] width 165 height 21
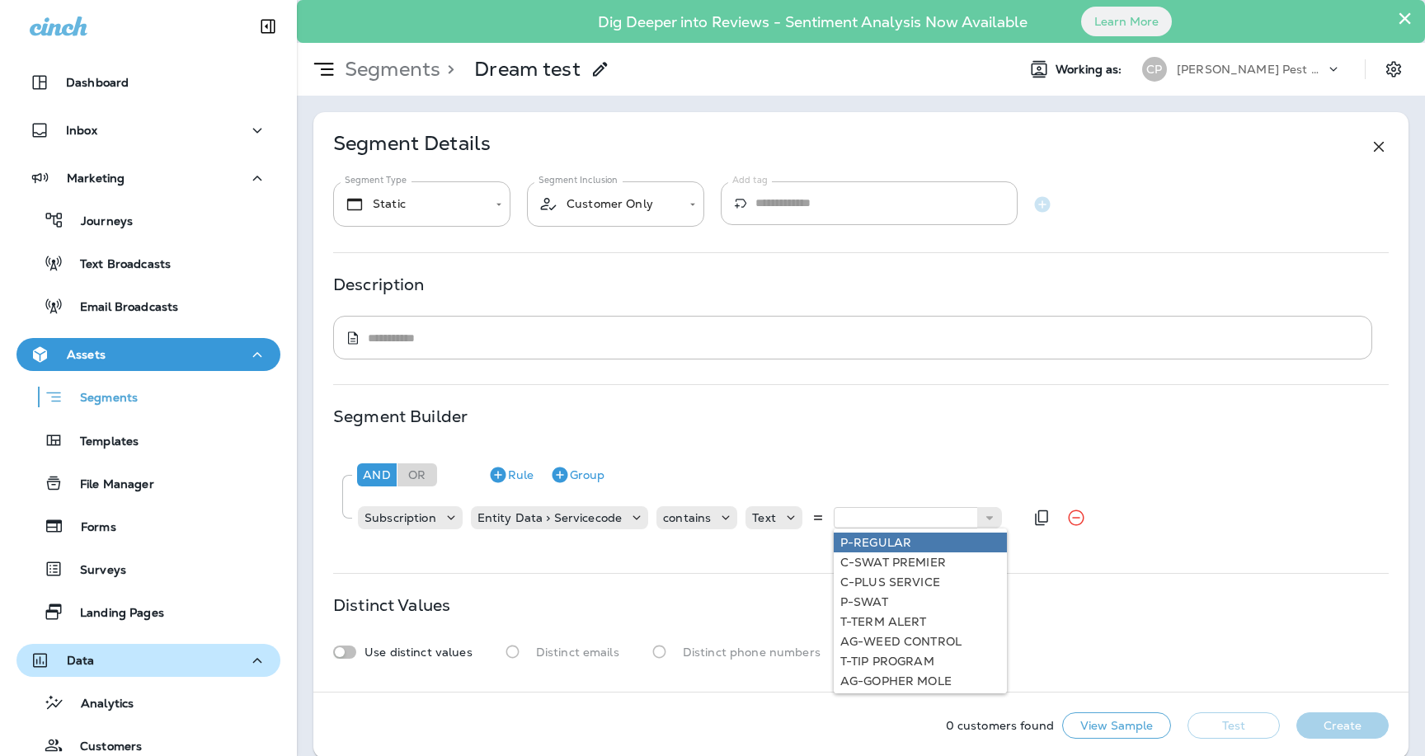
type input "*********"
click at [867, 545] on div "And Or Rule Group Subscription Entity Data > Servicecode contains Text ********…" at bounding box center [861, 498] width 1056 height 101
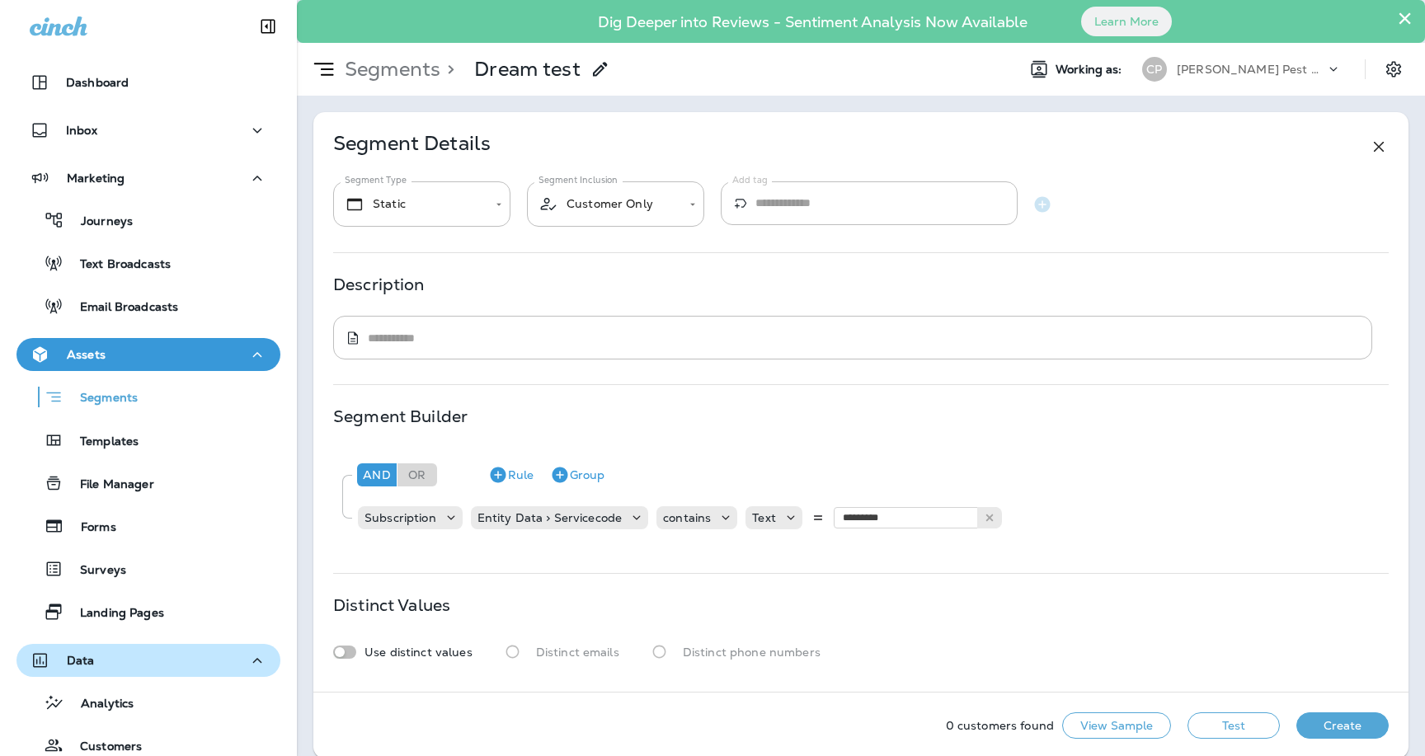
click at [998, 591] on div "**********" at bounding box center [860, 402] width 1095 height 580
click at [1222, 726] on button "Test" at bounding box center [1234, 726] width 92 height 26
click at [501, 479] on icon "button" at bounding box center [498, 476] width 16 height 16
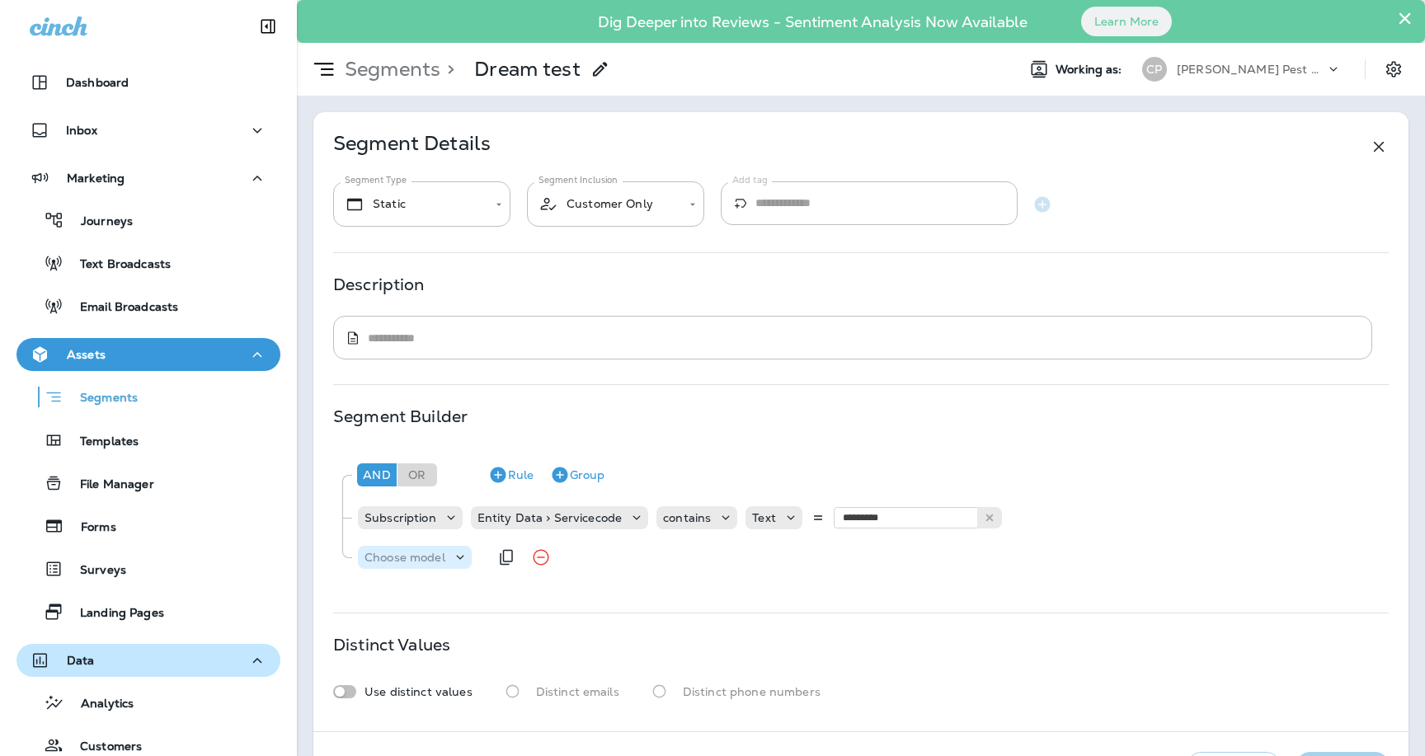
click at [431, 553] on p "Choose model" at bounding box center [405, 557] width 81 height 13
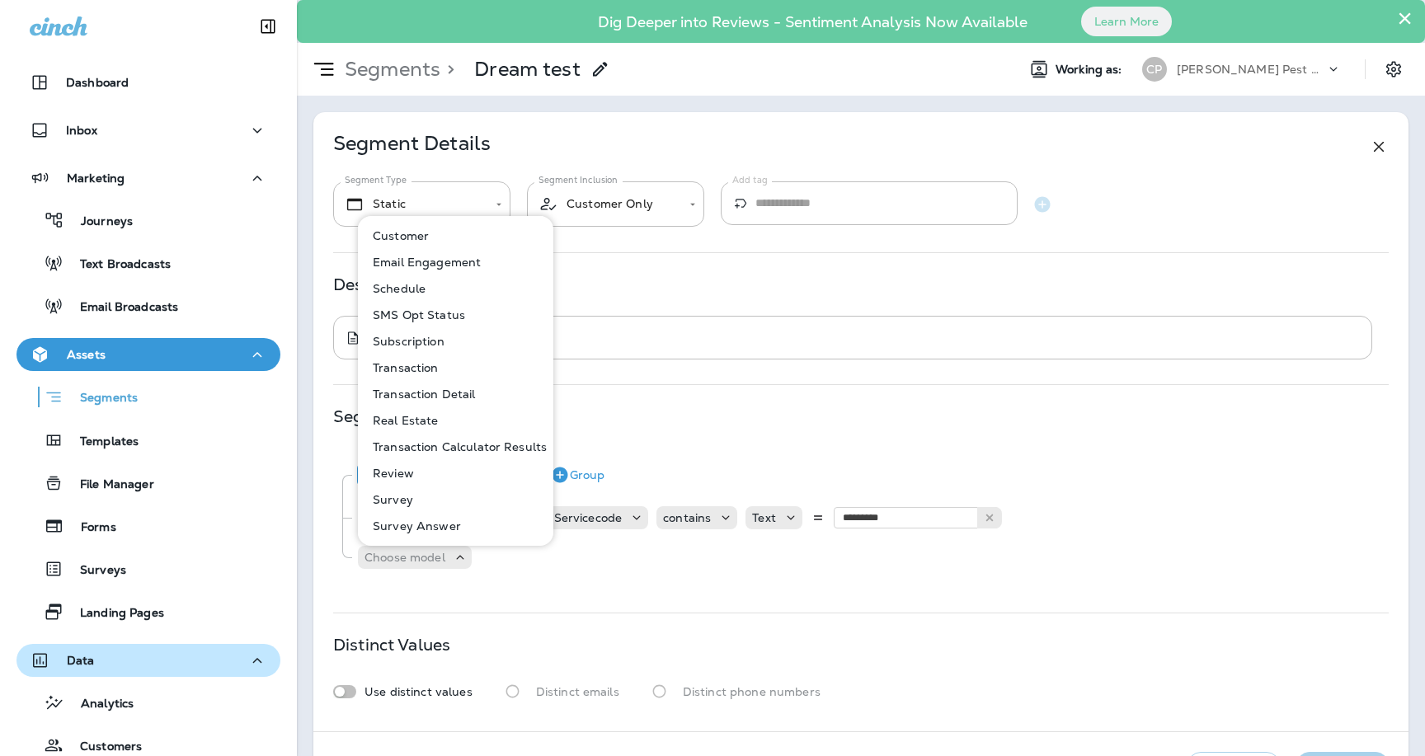
click at [407, 372] on p "Transaction" at bounding box center [402, 367] width 73 height 13
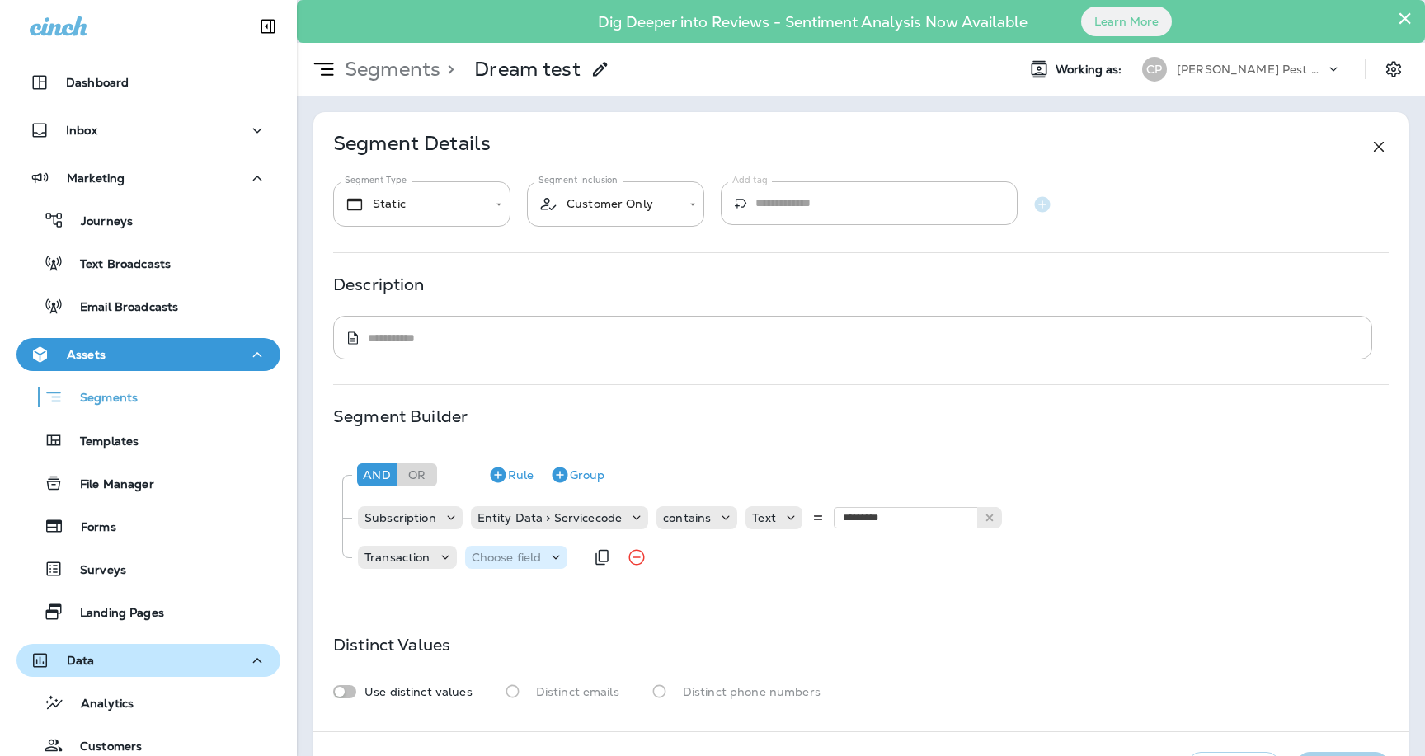
click at [528, 555] on p "Choose field" at bounding box center [507, 557] width 70 height 13
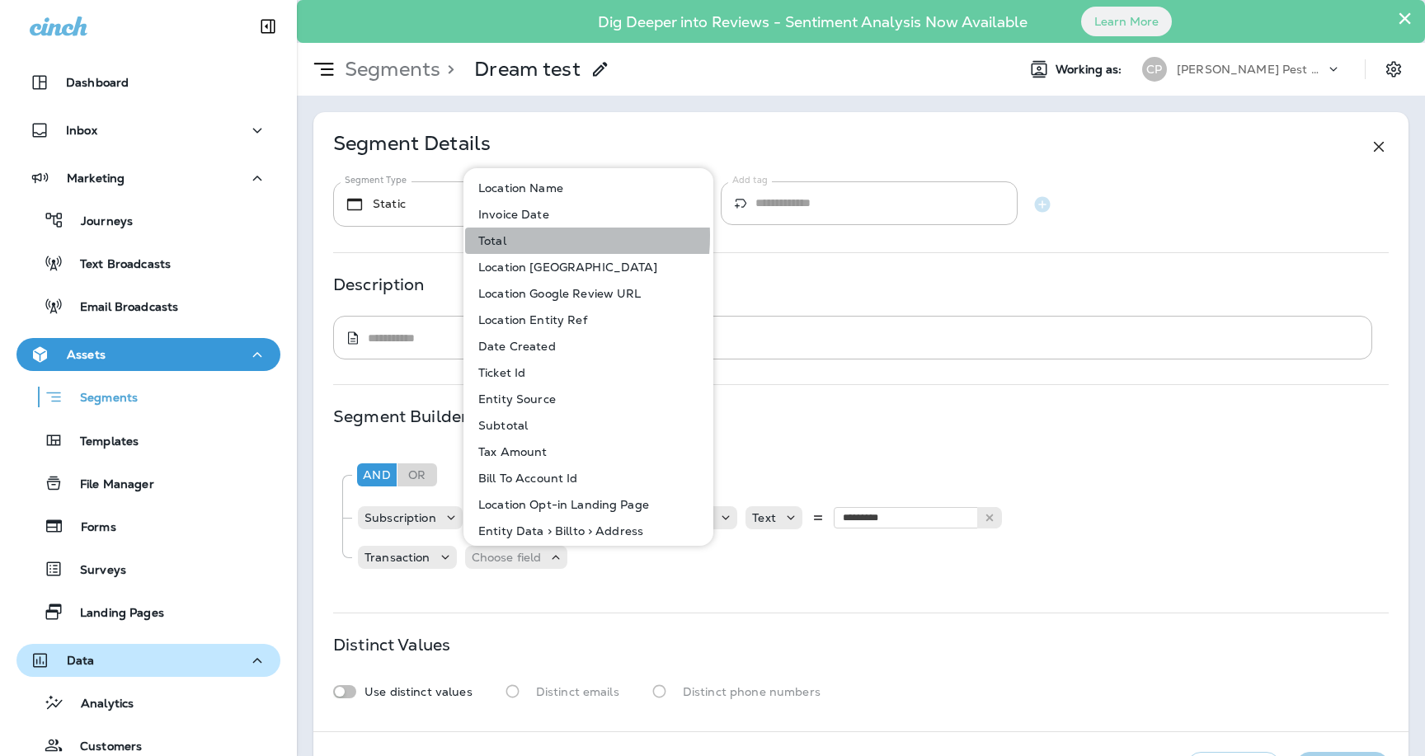
click at [503, 236] on p "Total" at bounding box center [489, 240] width 35 height 13
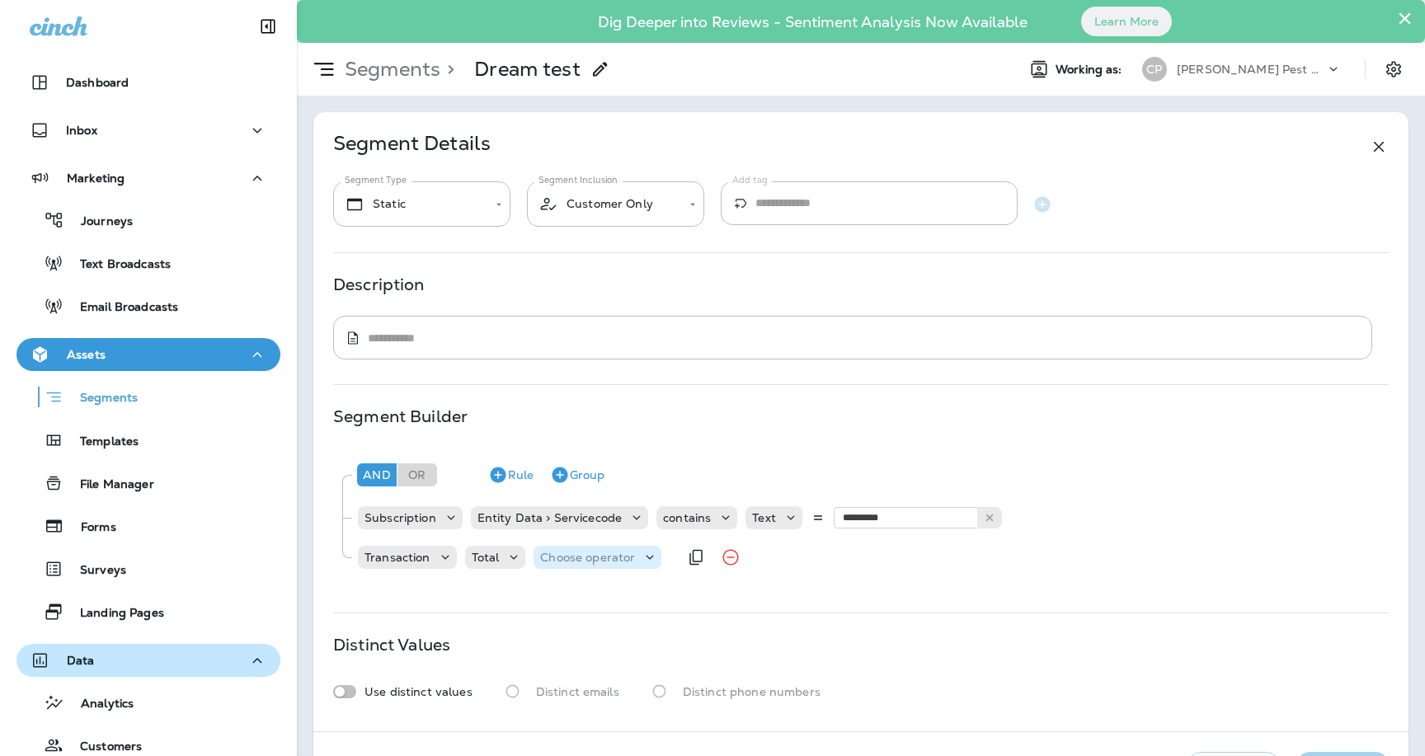
click at [617, 551] on p "Choose operator" at bounding box center [587, 557] width 95 height 13
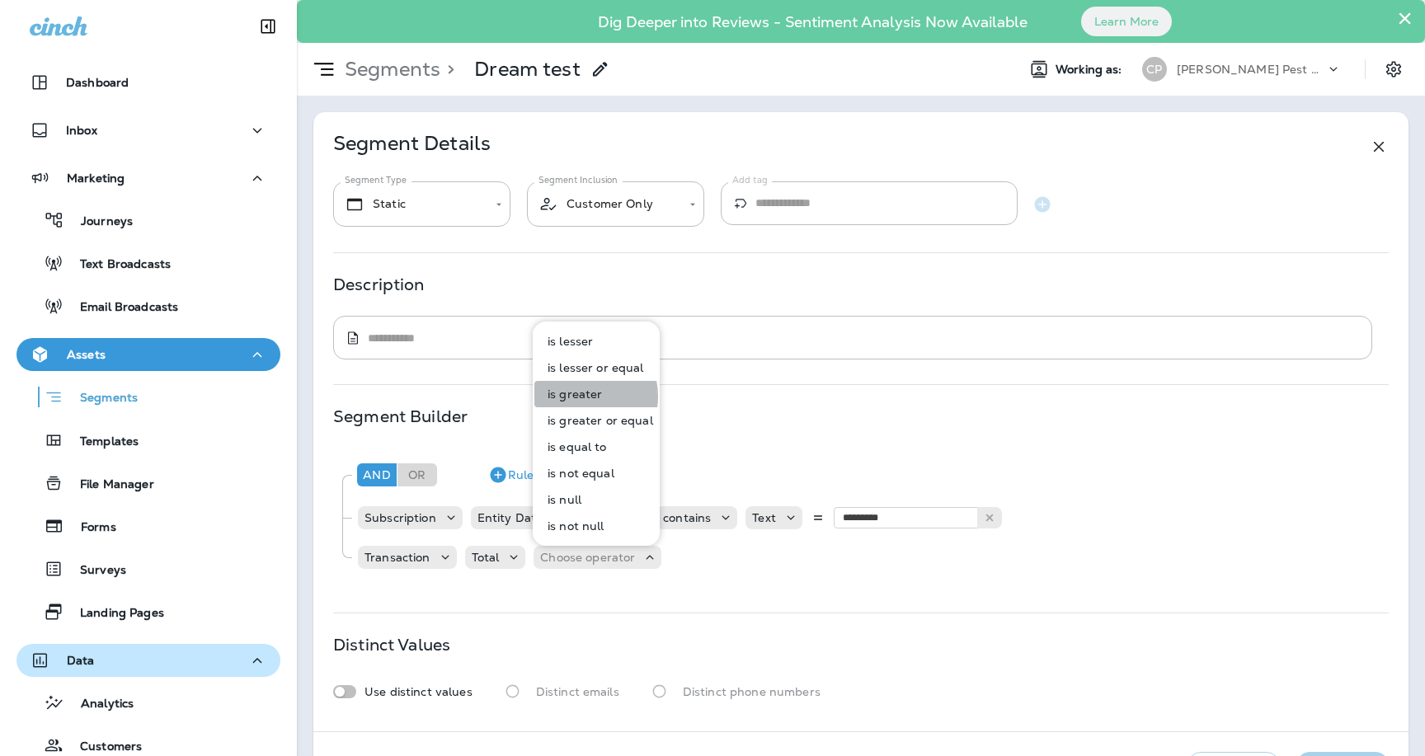
click at [577, 397] on p "is greater" at bounding box center [571, 394] width 61 height 13
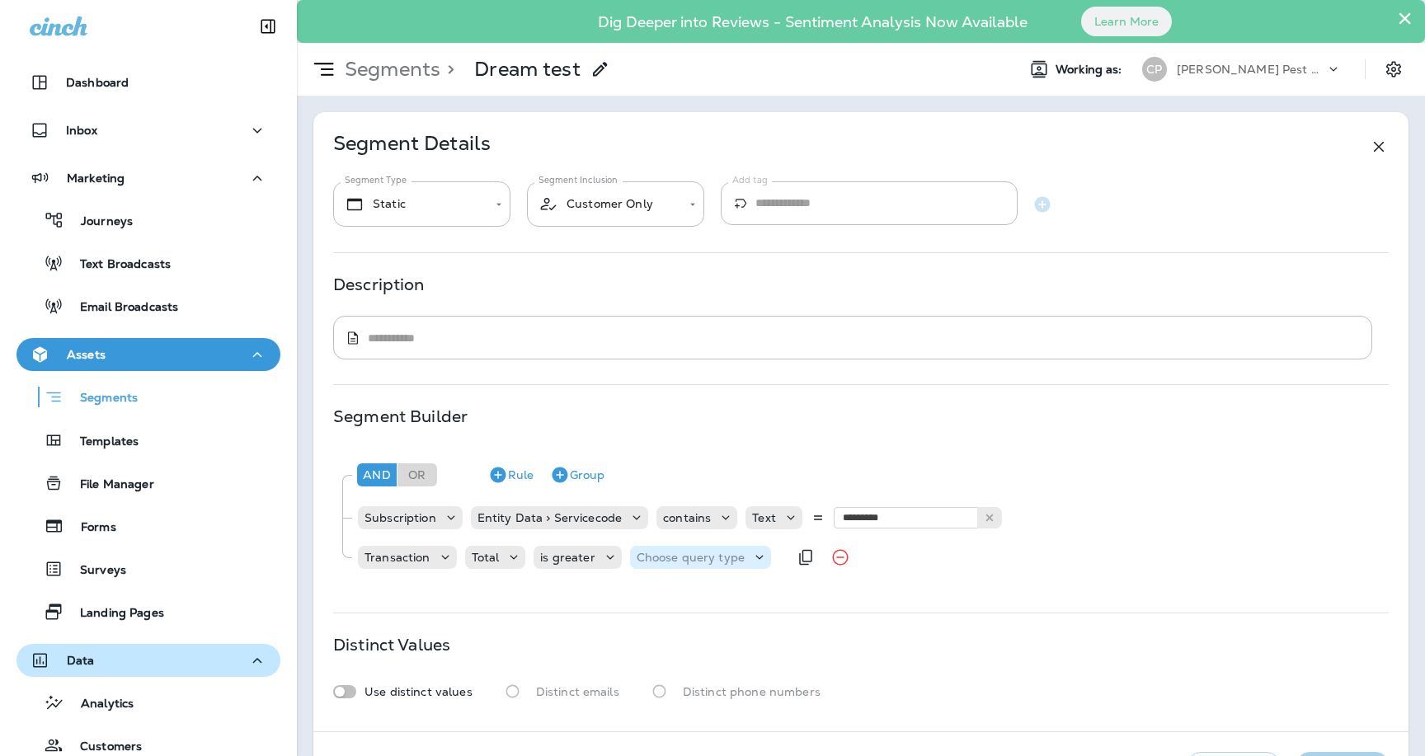
click at [678, 561] on p "Choose query type" at bounding box center [691, 557] width 108 height 13
click at [676, 598] on p "Number" at bounding box center [662, 598] width 54 height 13
type input "***"
click at [800, 586] on div "And Or Rule Group Subscription Entity Data > Servicecode contains Text ********…" at bounding box center [861, 518] width 1056 height 140
click at [961, 606] on div "**********" at bounding box center [860, 422] width 1095 height 620
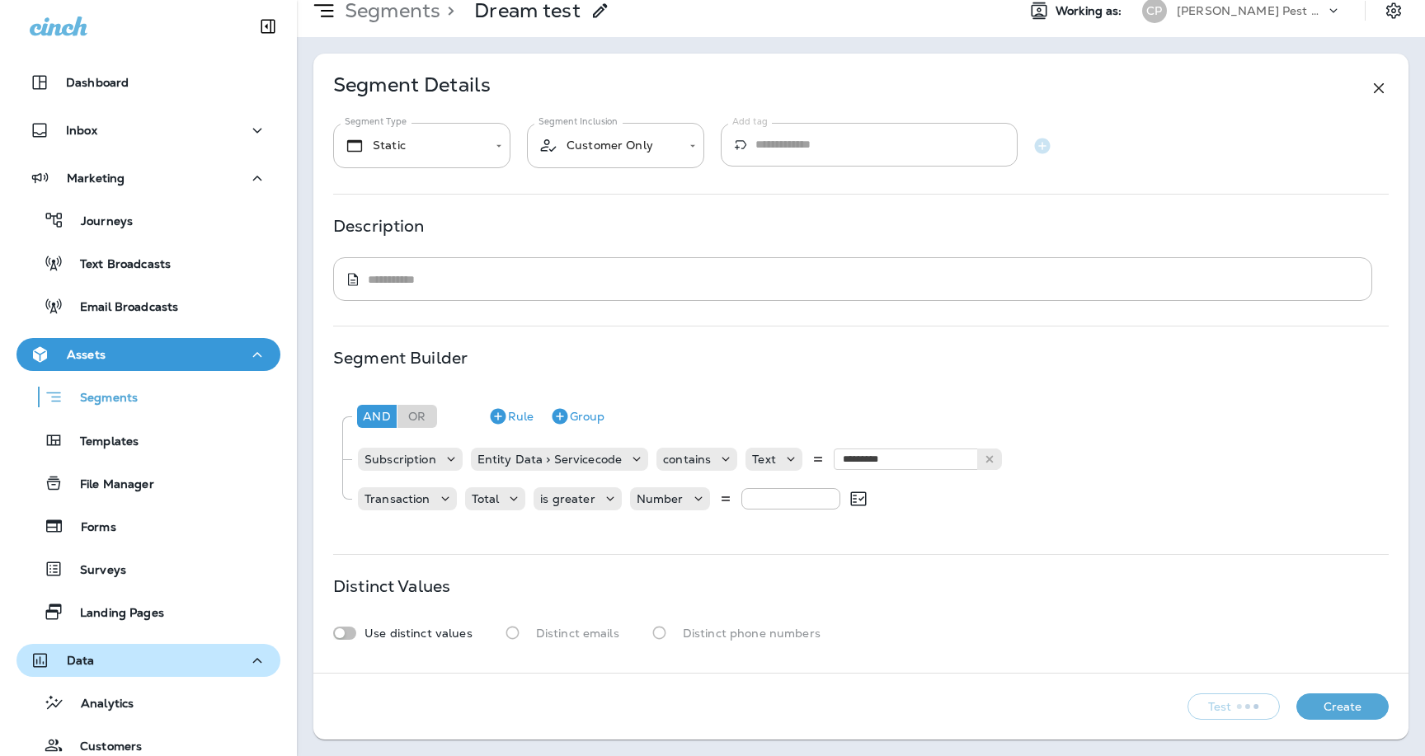
scroll to position [59, 0]
click at [1060, 569] on div "**********" at bounding box center [860, 364] width 1095 height 620
click at [513, 415] on button "Rule" at bounding box center [511, 416] width 59 height 26
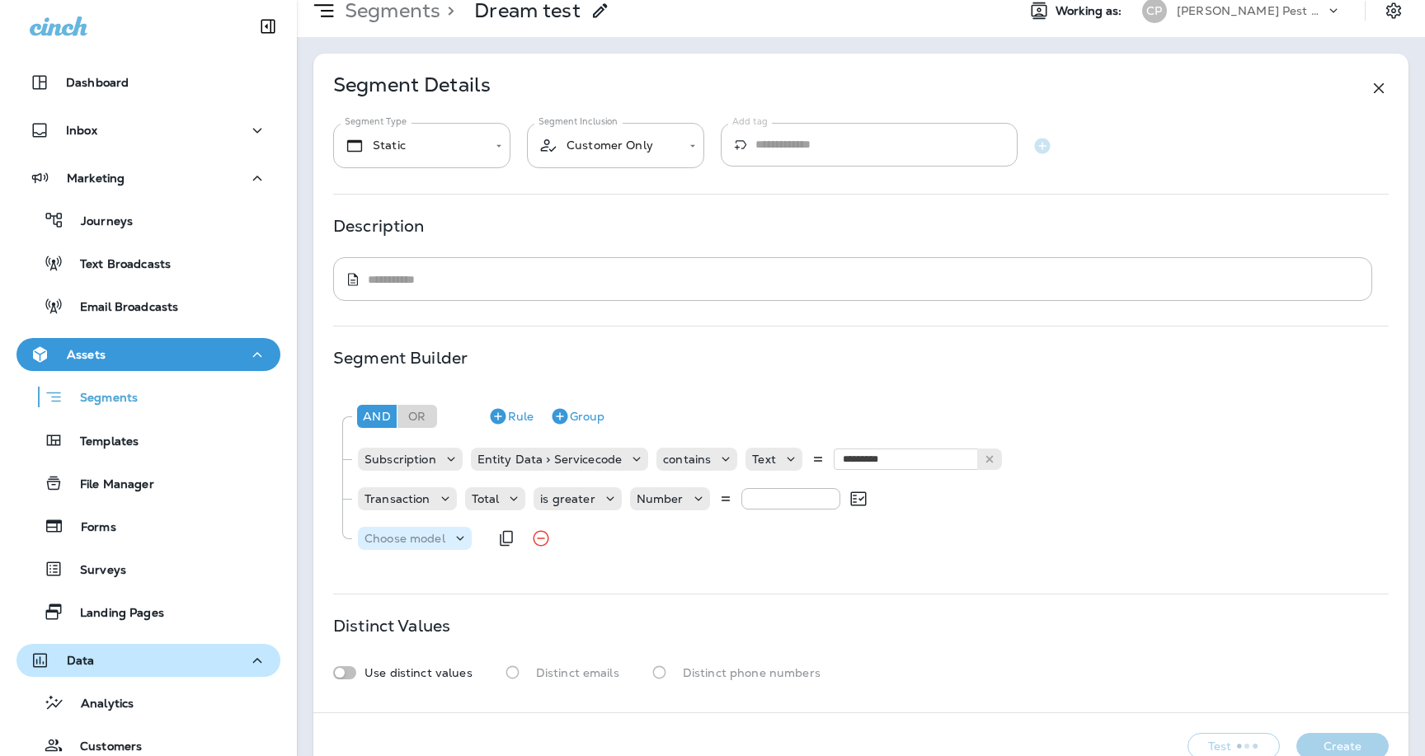
click at [421, 548] on div "Choose model" at bounding box center [415, 538] width 114 height 23
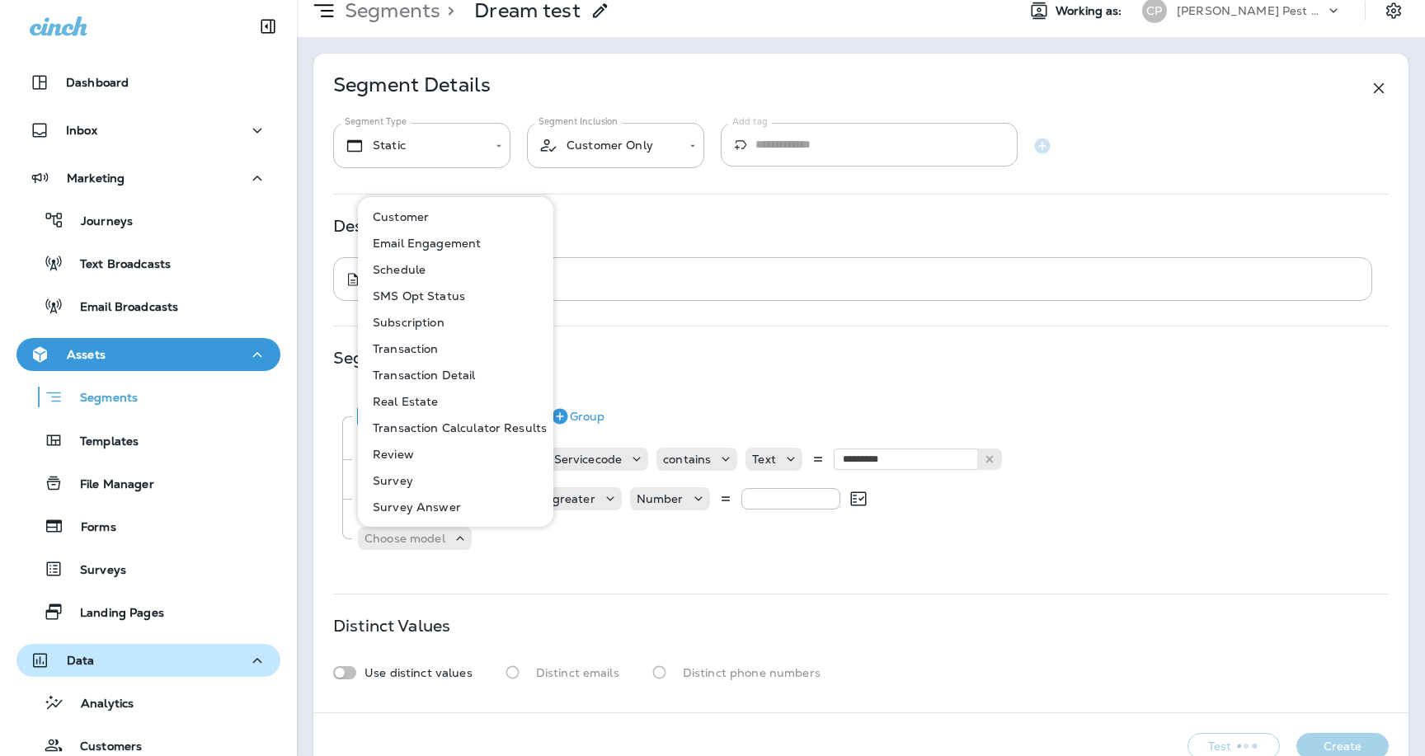
click at [399, 270] on p "Schedule" at bounding box center [395, 269] width 59 height 13
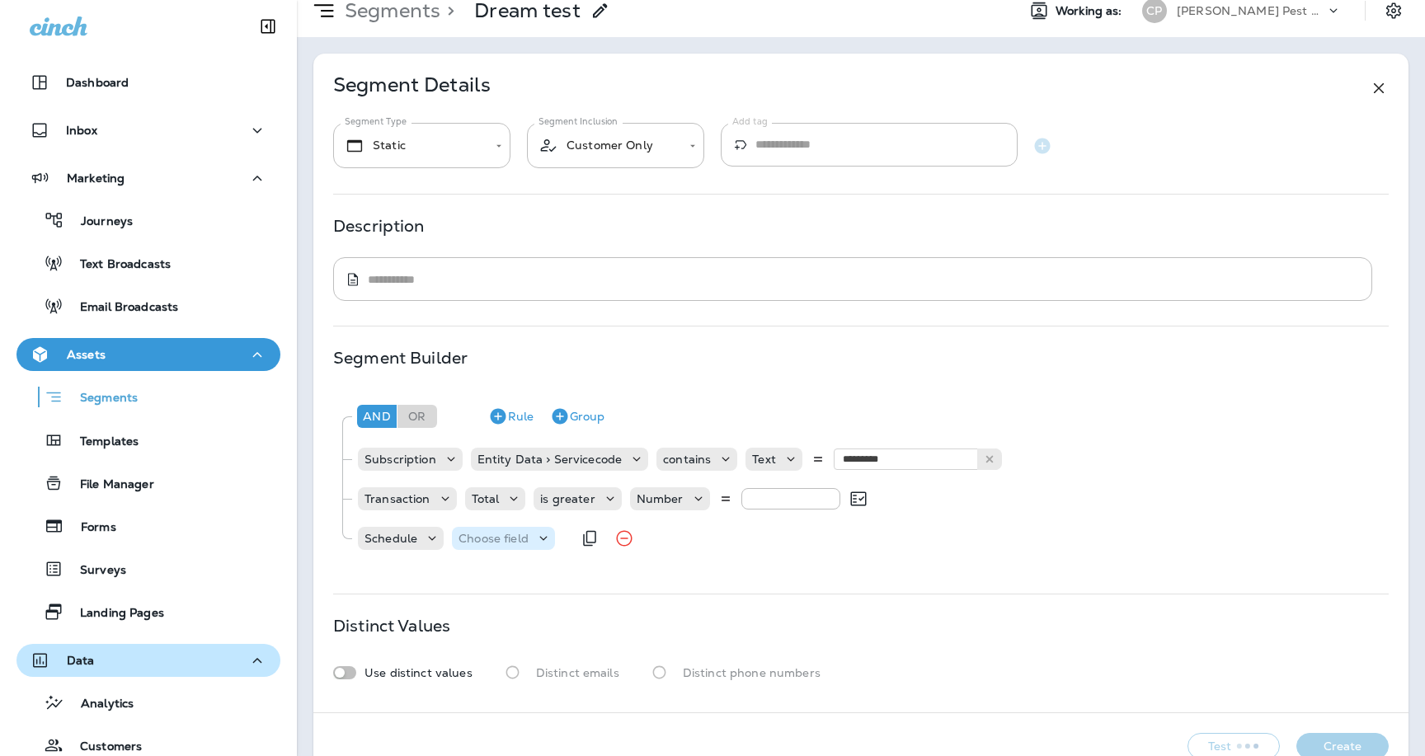
click at [511, 536] on p "Choose field" at bounding box center [494, 538] width 70 height 13
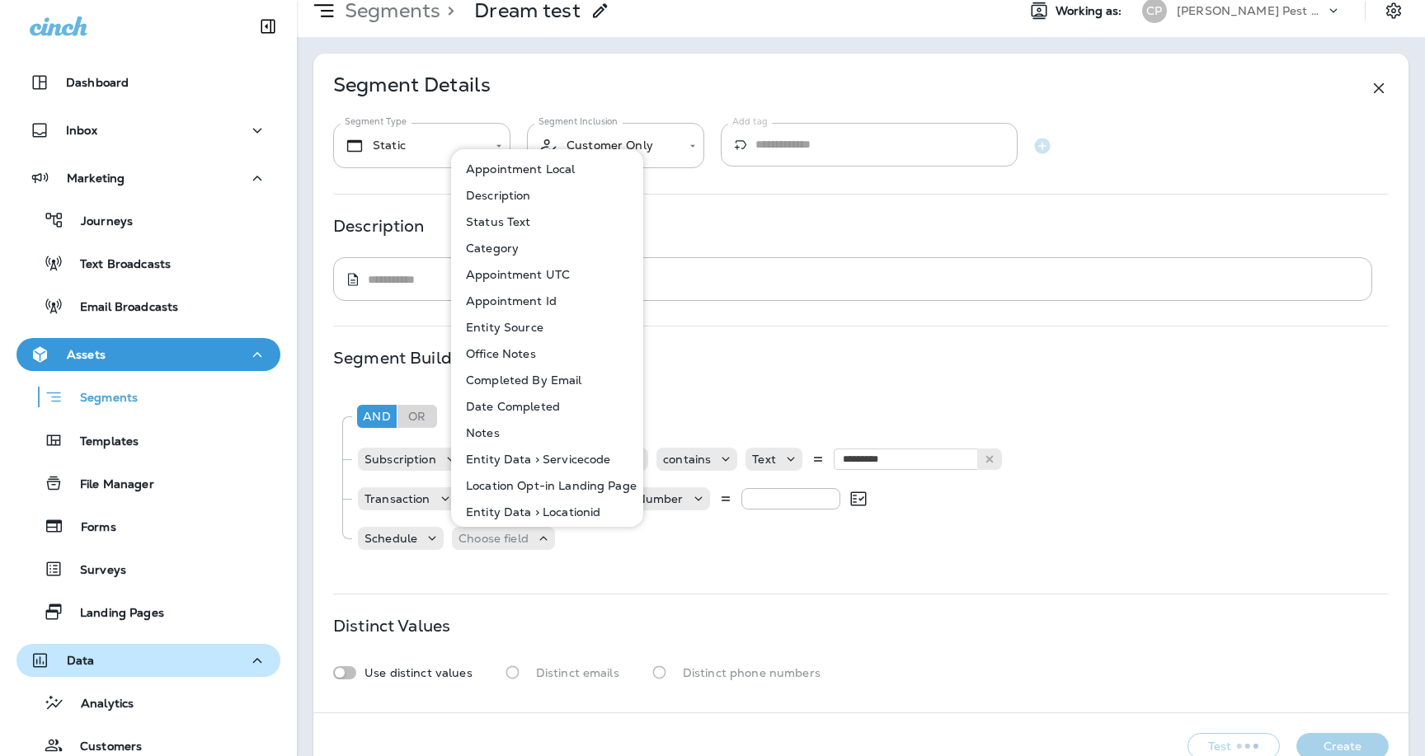
click at [515, 408] on p "Date Completed" at bounding box center [509, 406] width 101 height 13
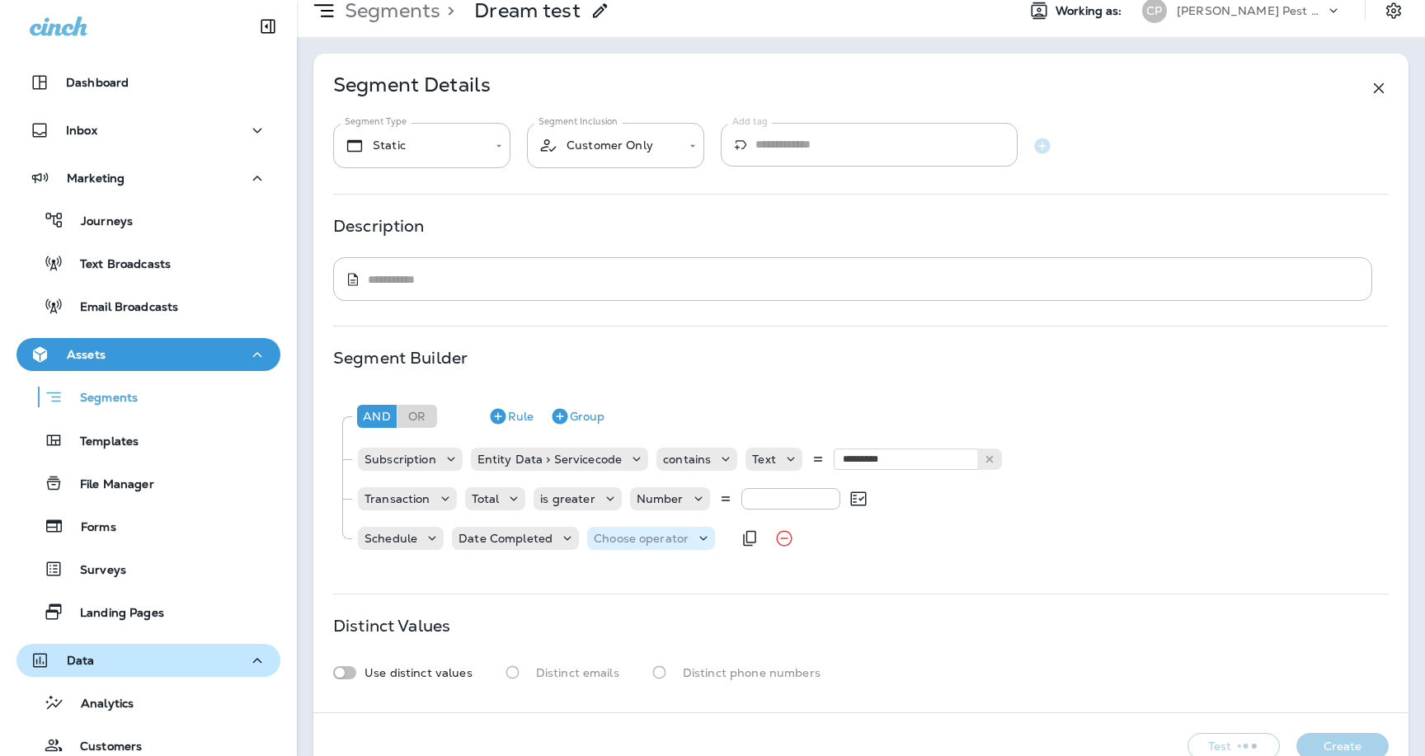
click at [645, 542] on p "Choose operator" at bounding box center [641, 538] width 95 height 13
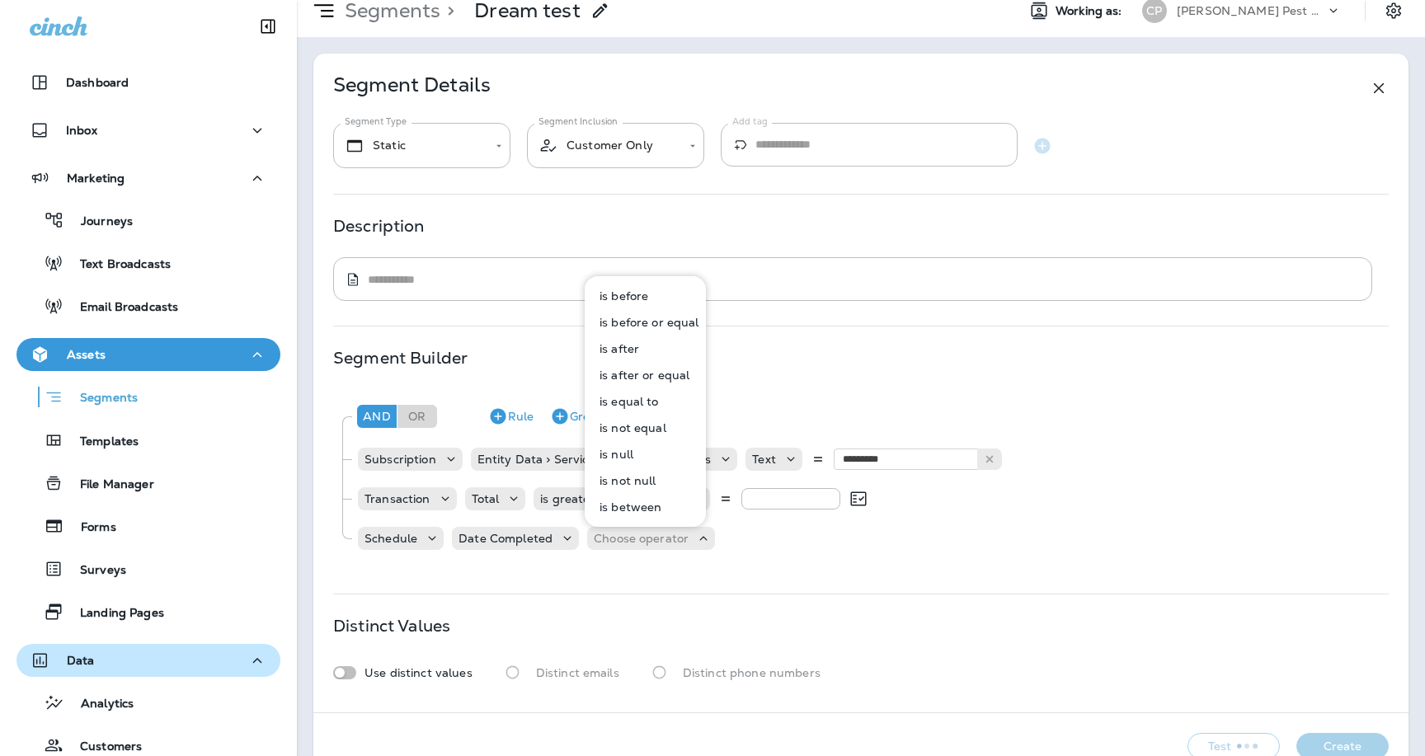
click at [619, 347] on p "is after" at bounding box center [616, 348] width 46 height 13
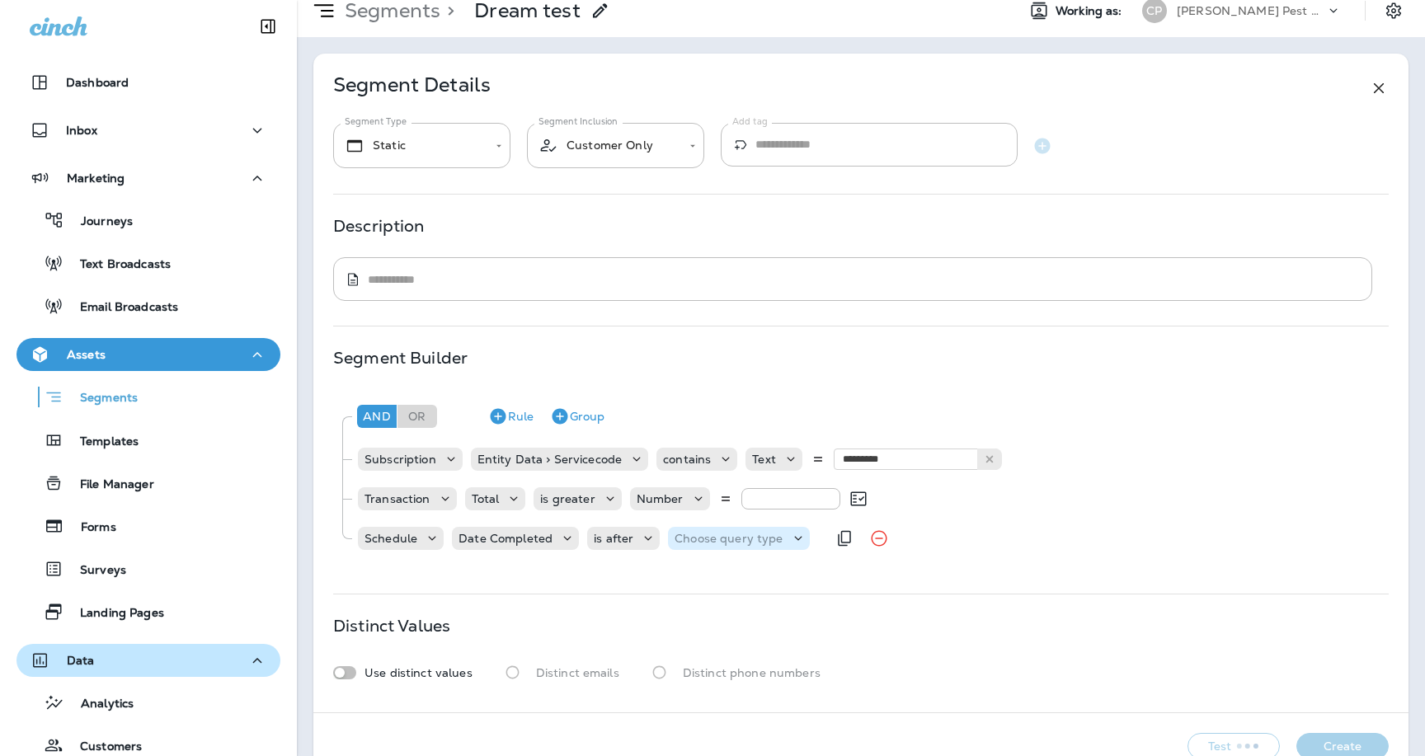
click at [728, 537] on p "Choose query type" at bounding box center [729, 538] width 108 height 13
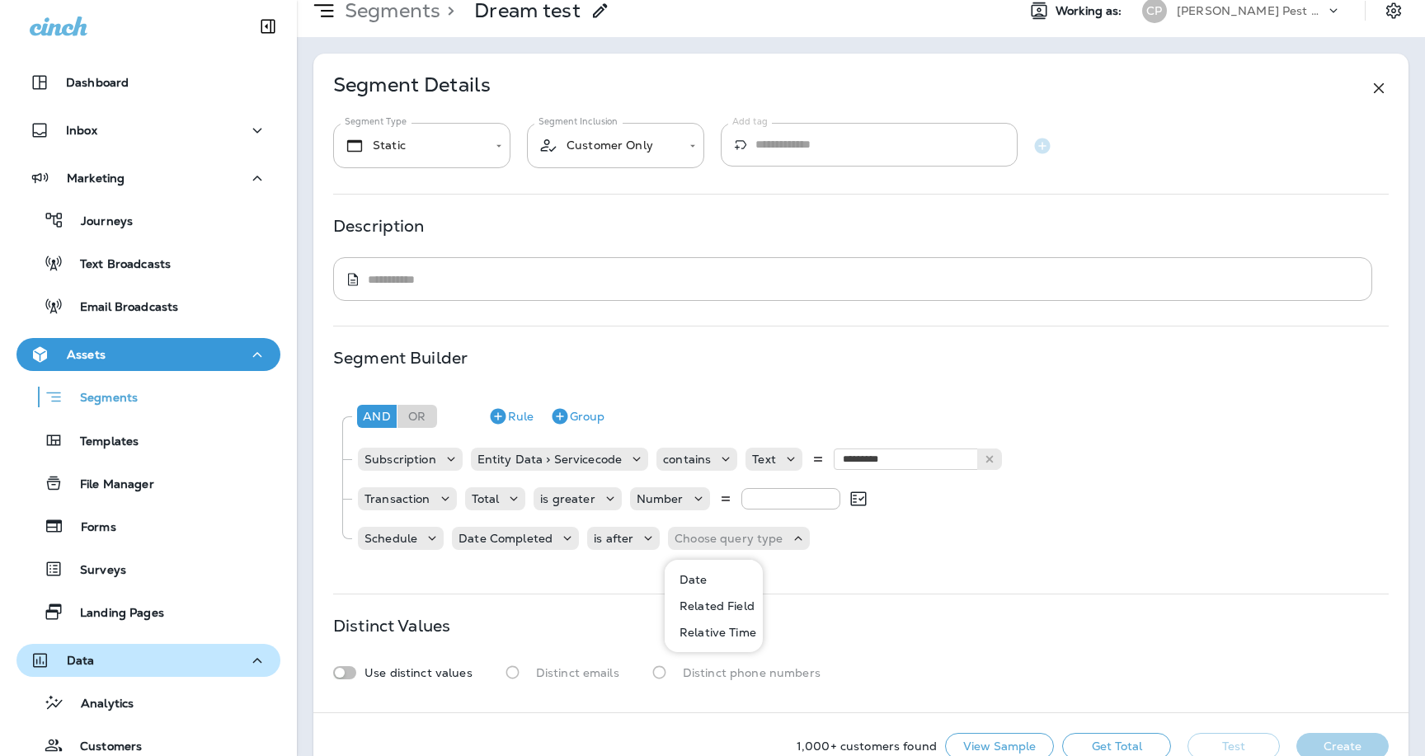
click at [714, 587] on button "Date" at bounding box center [715, 580] width 97 height 26
click at [795, 542] on p "Choose Date" at bounding box center [803, 538] width 73 height 13
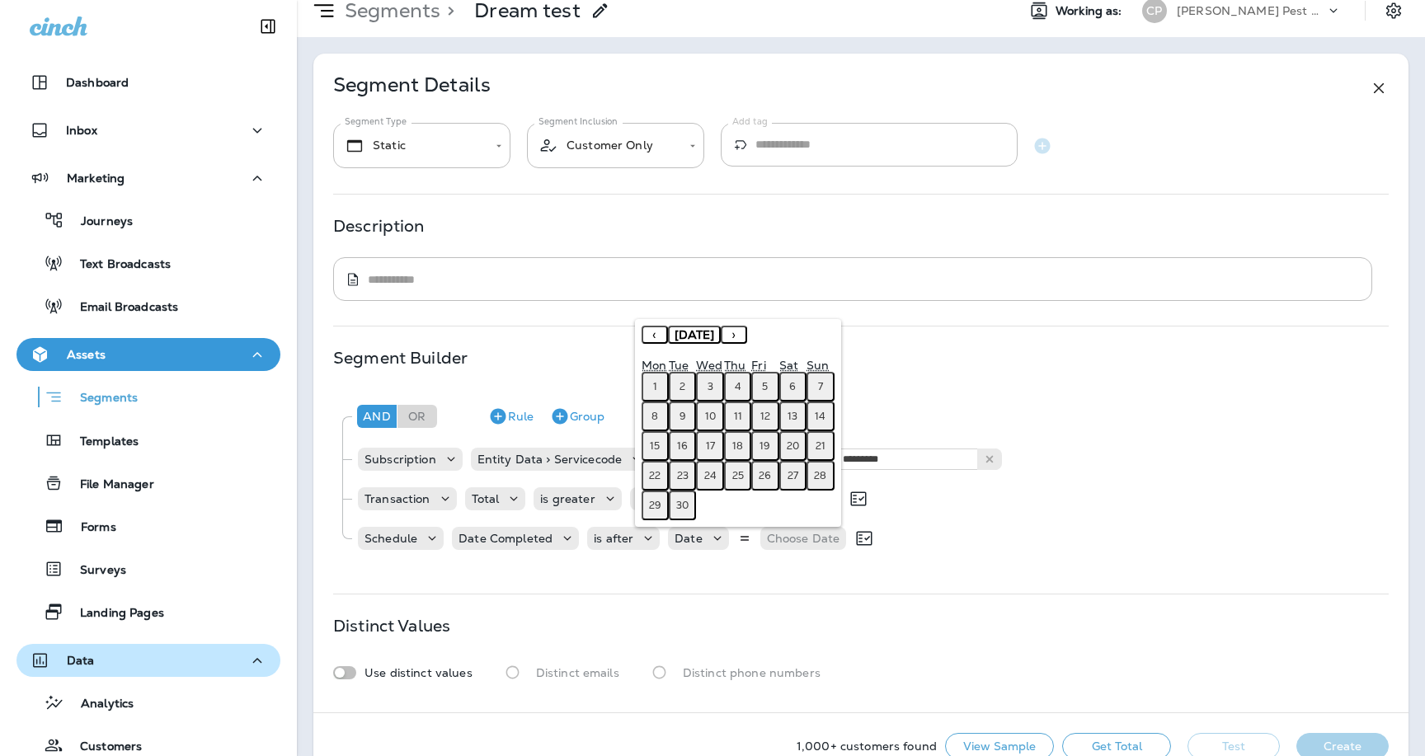
click at [651, 332] on button "‹" at bounding box center [655, 335] width 26 height 18
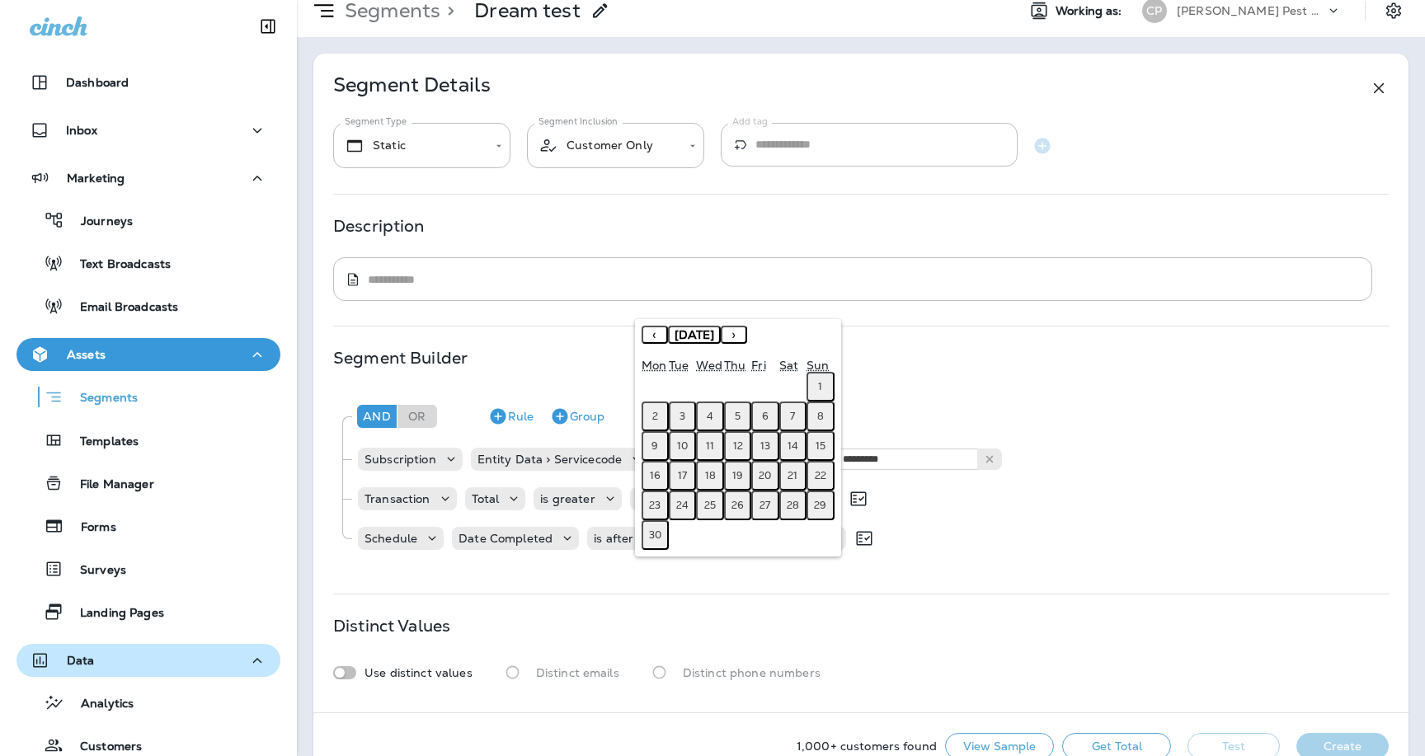
click at [651, 332] on button "‹" at bounding box center [655, 335] width 26 height 18
click at [733, 383] on button "1" at bounding box center [737, 387] width 27 height 30
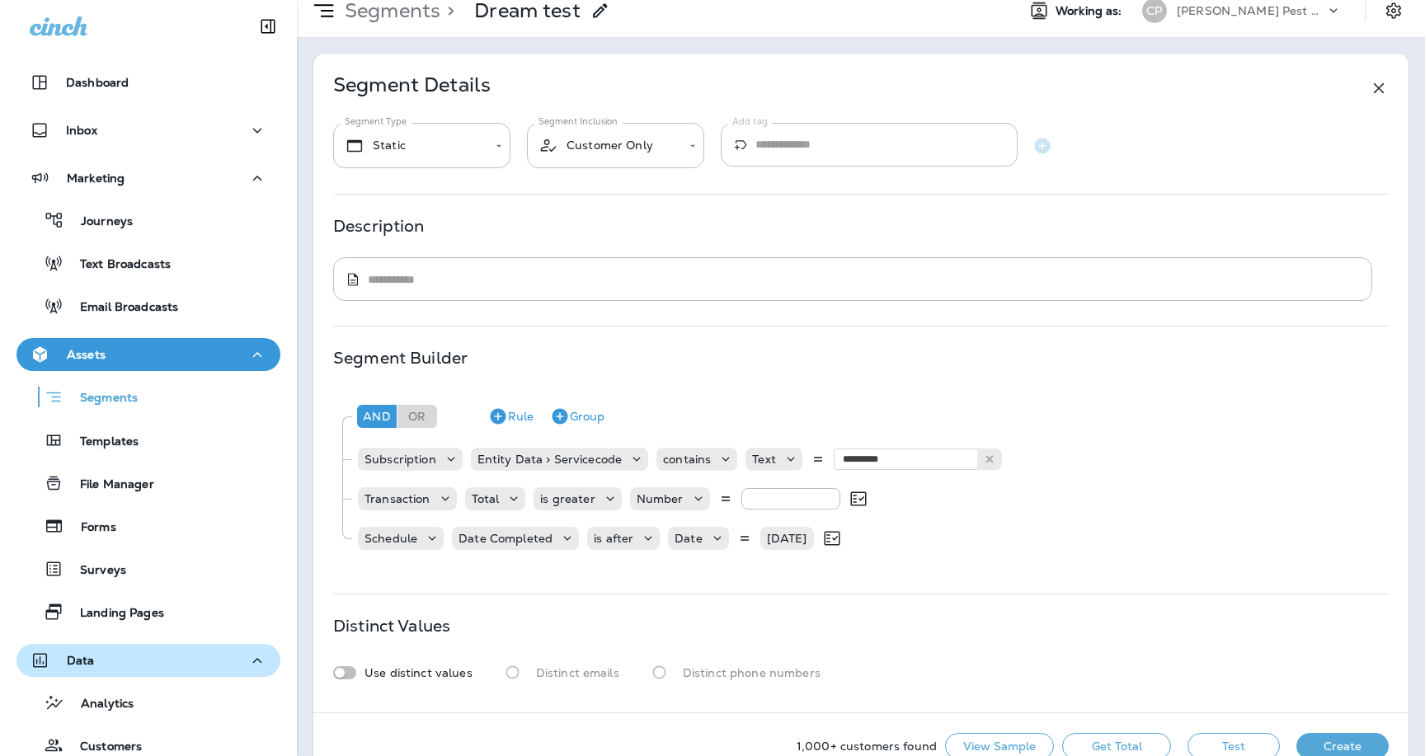
click at [919, 562] on div "And Or Rule Group Subscription Entity Data > Servicecode contains Text ********…" at bounding box center [861, 479] width 1056 height 180
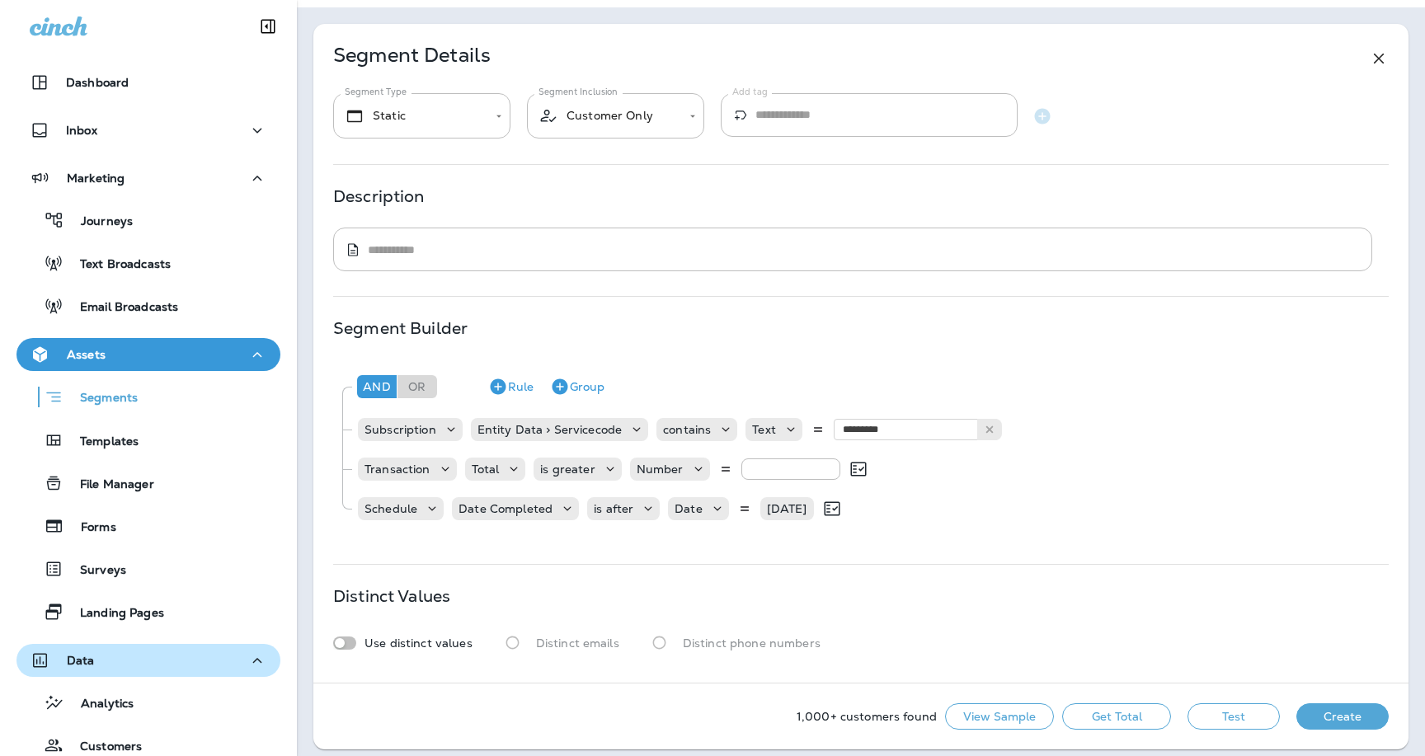
scroll to position [93, 0]
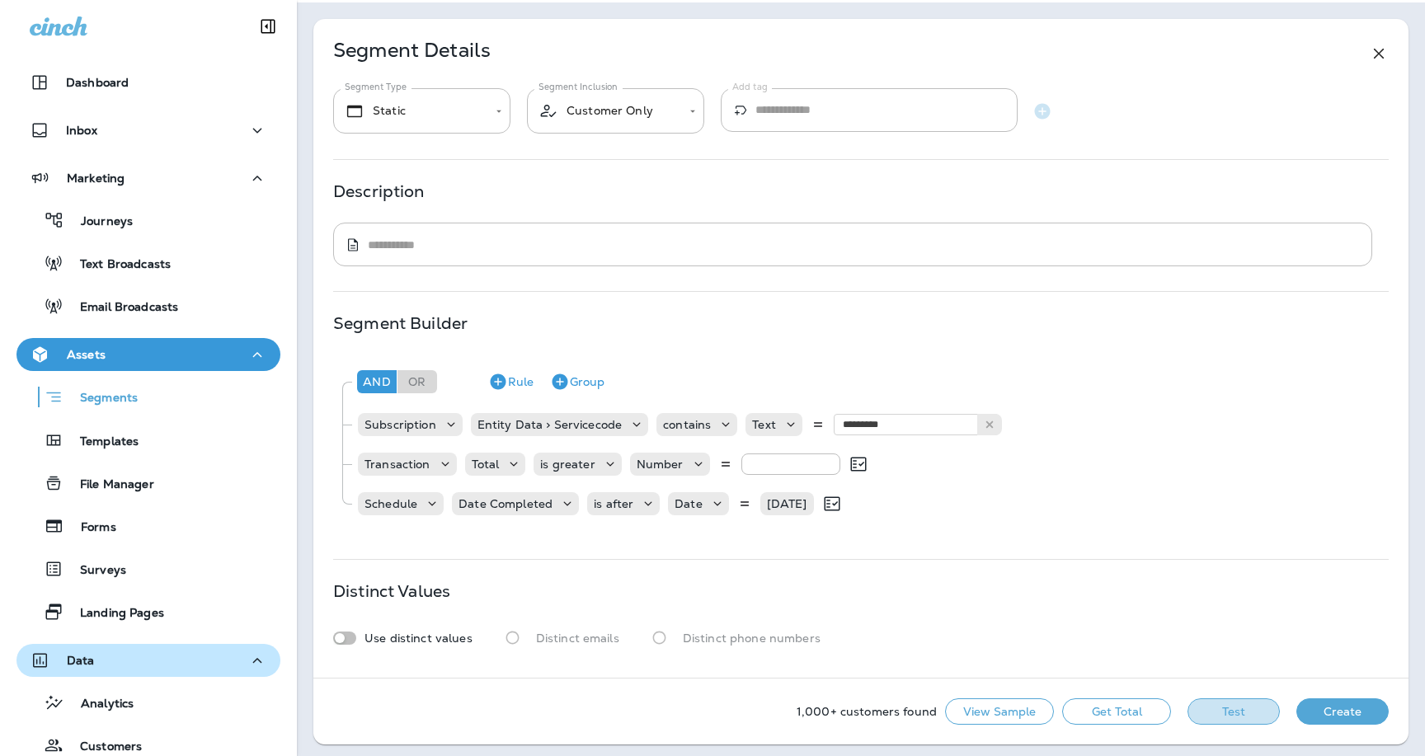
click at [1209, 711] on button "Test" at bounding box center [1234, 712] width 92 height 26
click at [257, 352] on icon "button" at bounding box center [257, 354] width 9 height 5
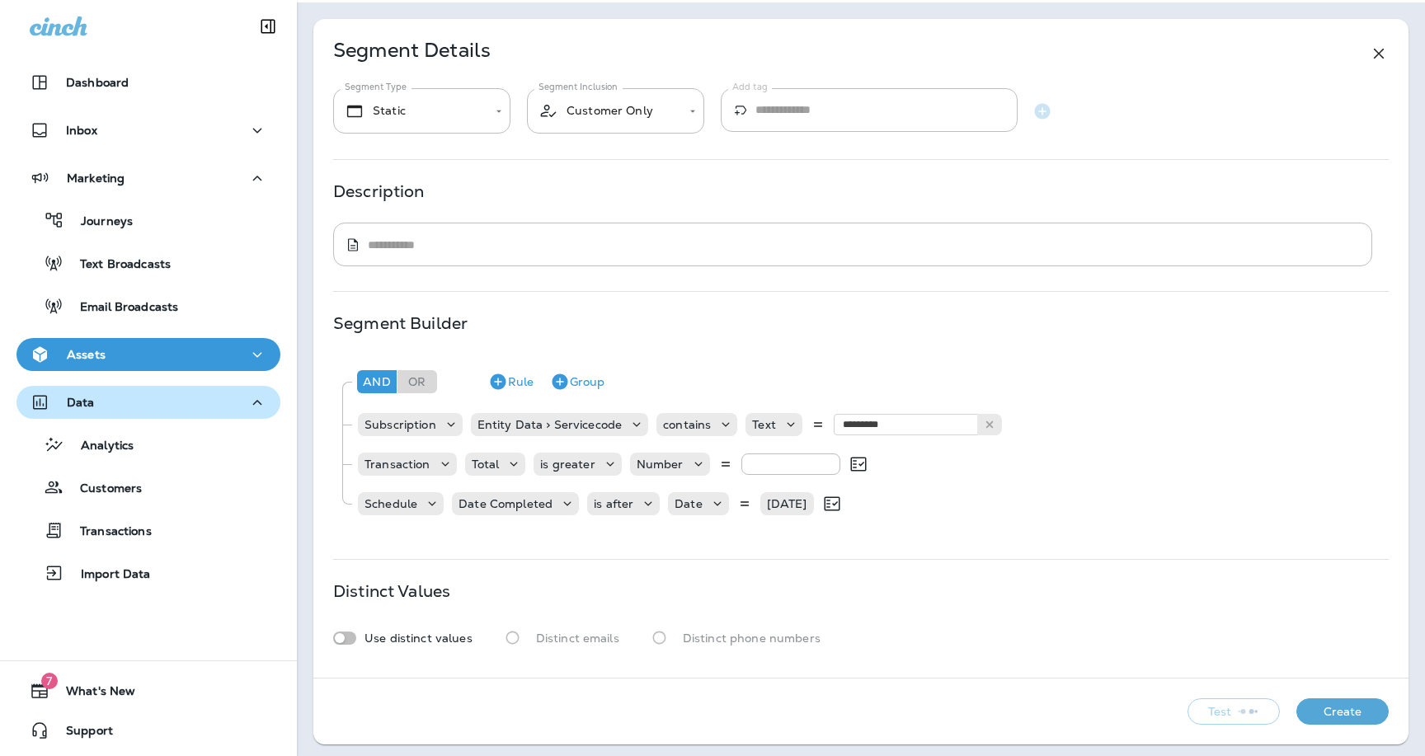
click at [1098, 332] on div "Segment Builder And Or Rule Group Subscription Entity Data > Servicecode contai…" at bounding box center [861, 426] width 1056 height 218
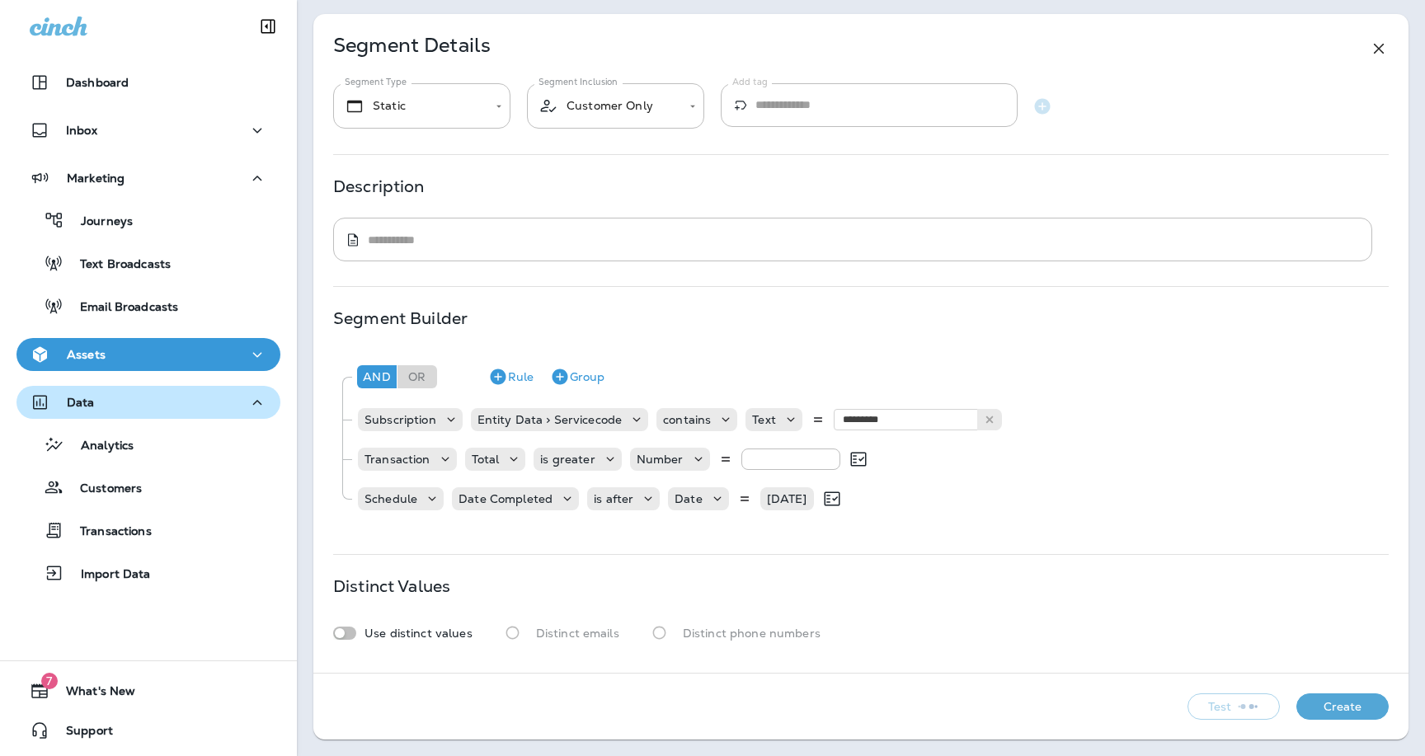
scroll to position [98, 0]
click at [1223, 709] on button "Test" at bounding box center [1234, 707] width 92 height 26
click at [565, 379] on icon "button" at bounding box center [560, 378] width 16 height 16
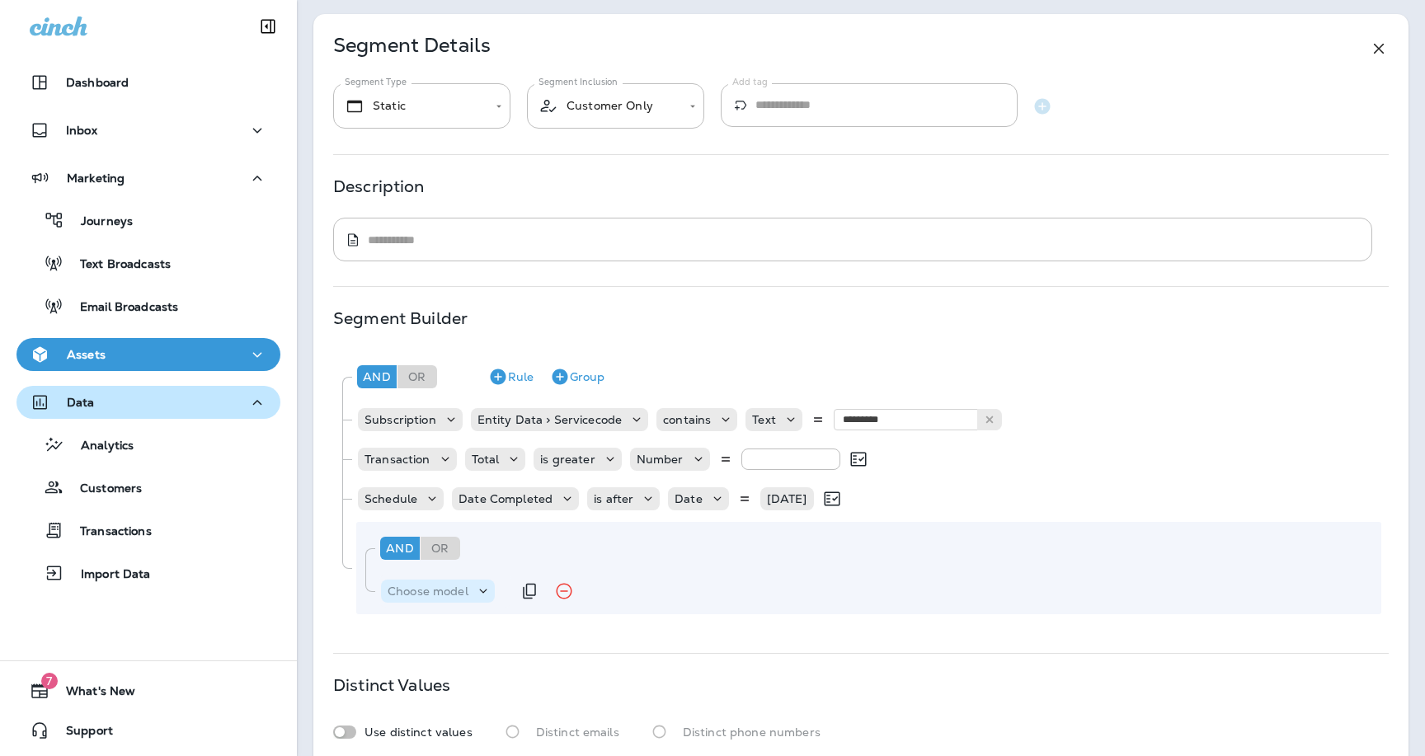
click at [459, 595] on p "Choose model" at bounding box center [428, 591] width 81 height 13
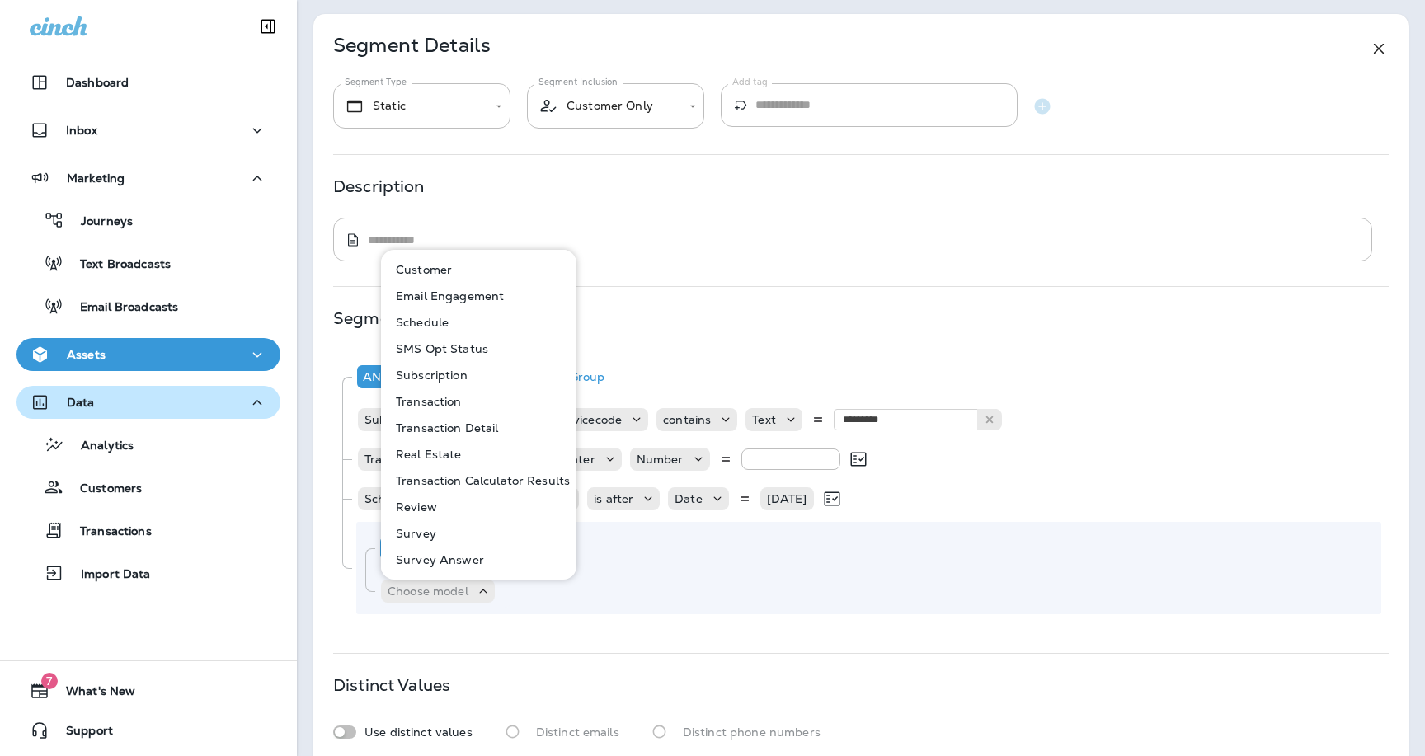
click at [757, 635] on div "**********" at bounding box center [860, 393] width 1095 height 758
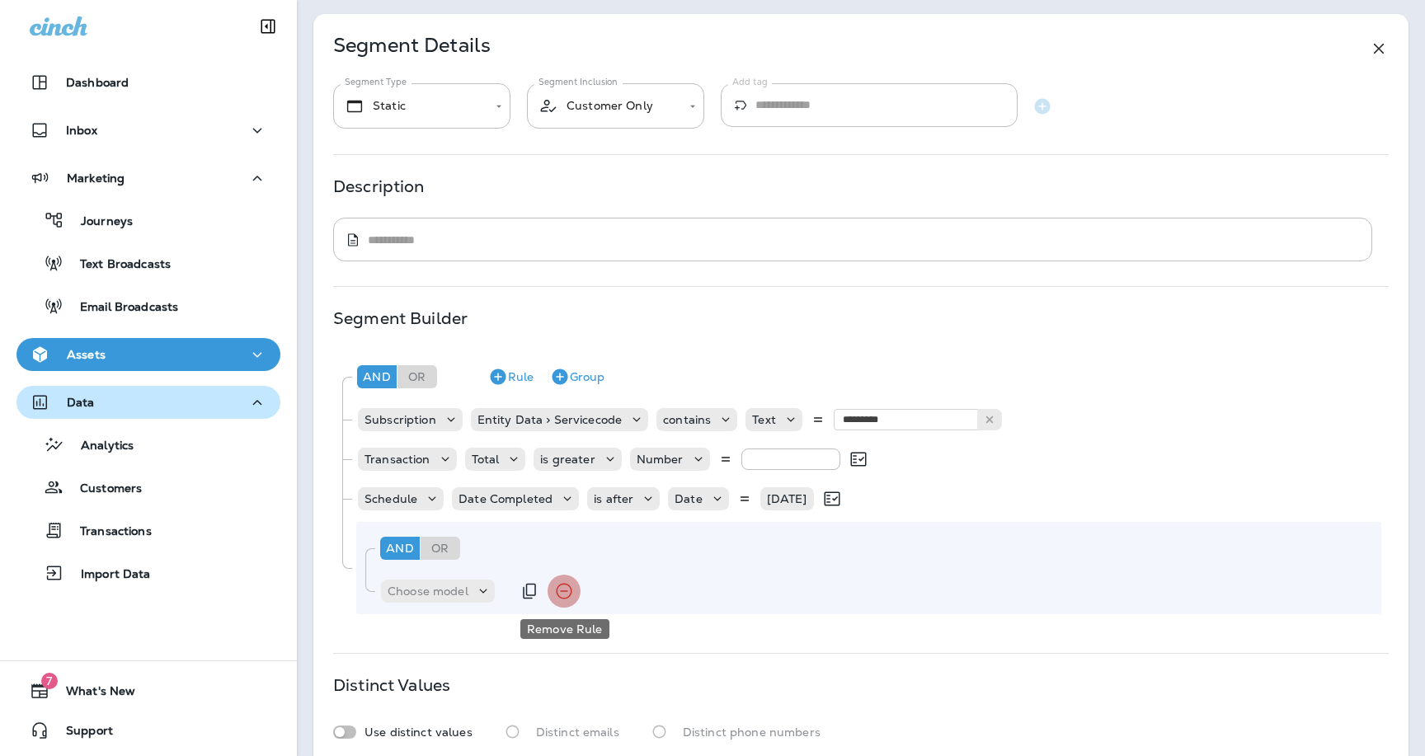
click at [570, 594] on icon "Remove Rule" at bounding box center [564, 592] width 20 height 20
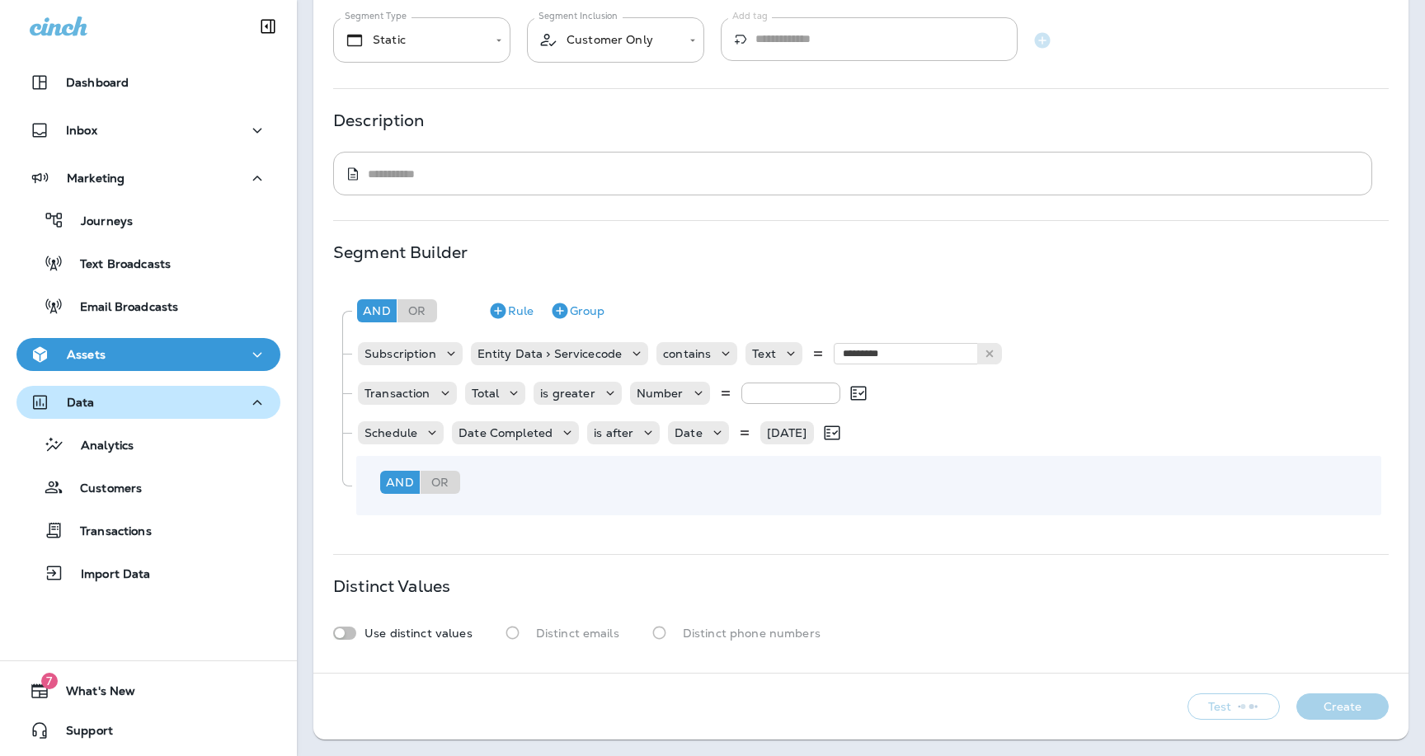
scroll to position [164, 0]
click at [261, 181] on icon "button" at bounding box center [257, 178] width 20 height 21
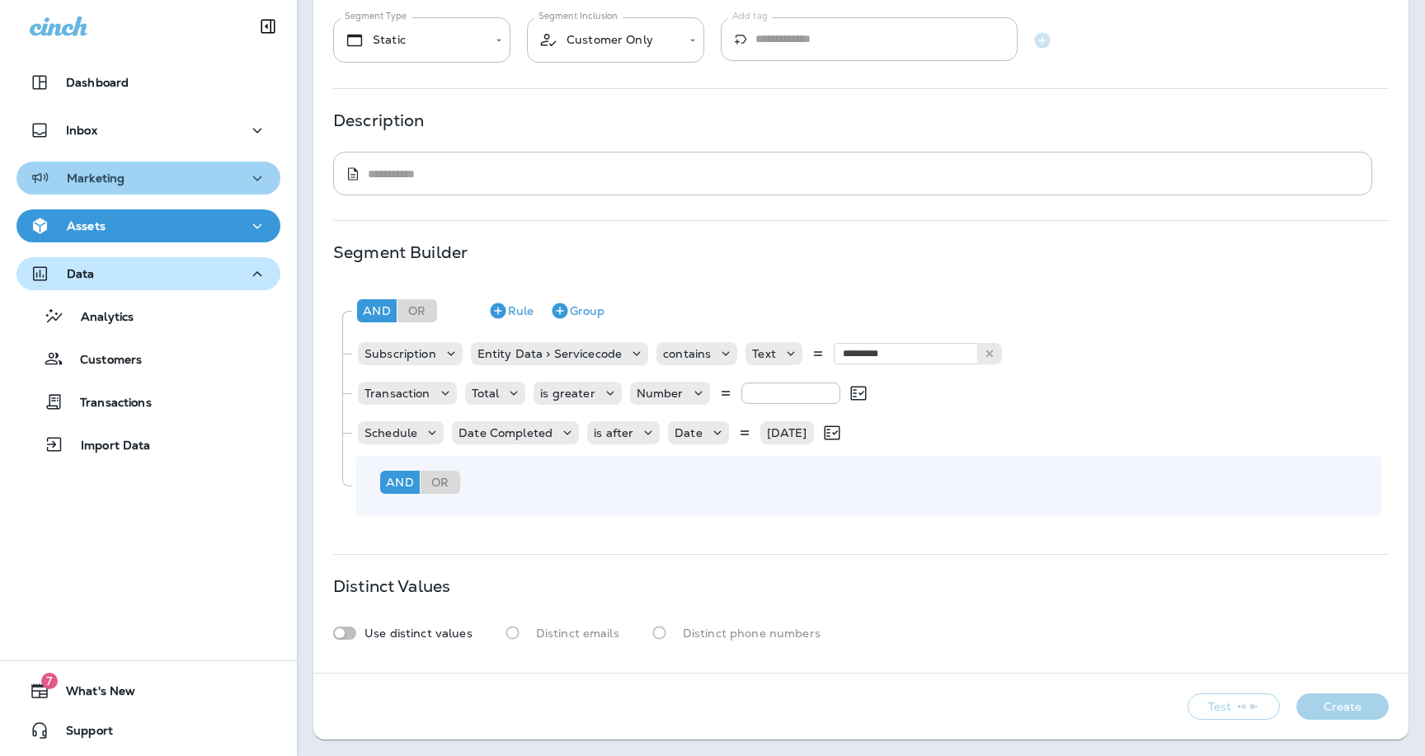
click at [253, 193] on button "Marketing" at bounding box center [148, 178] width 264 height 33
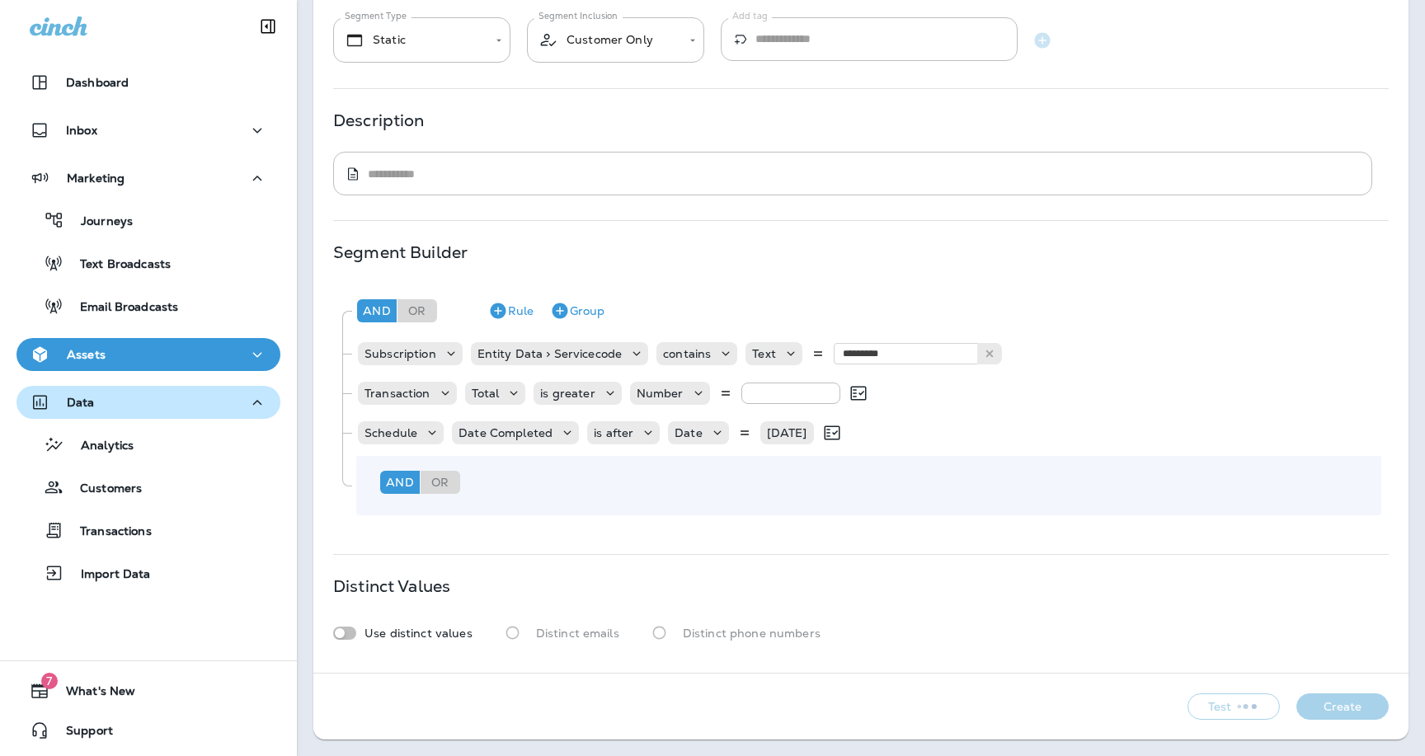
click at [260, 175] on icon "button" at bounding box center [257, 178] width 20 height 21
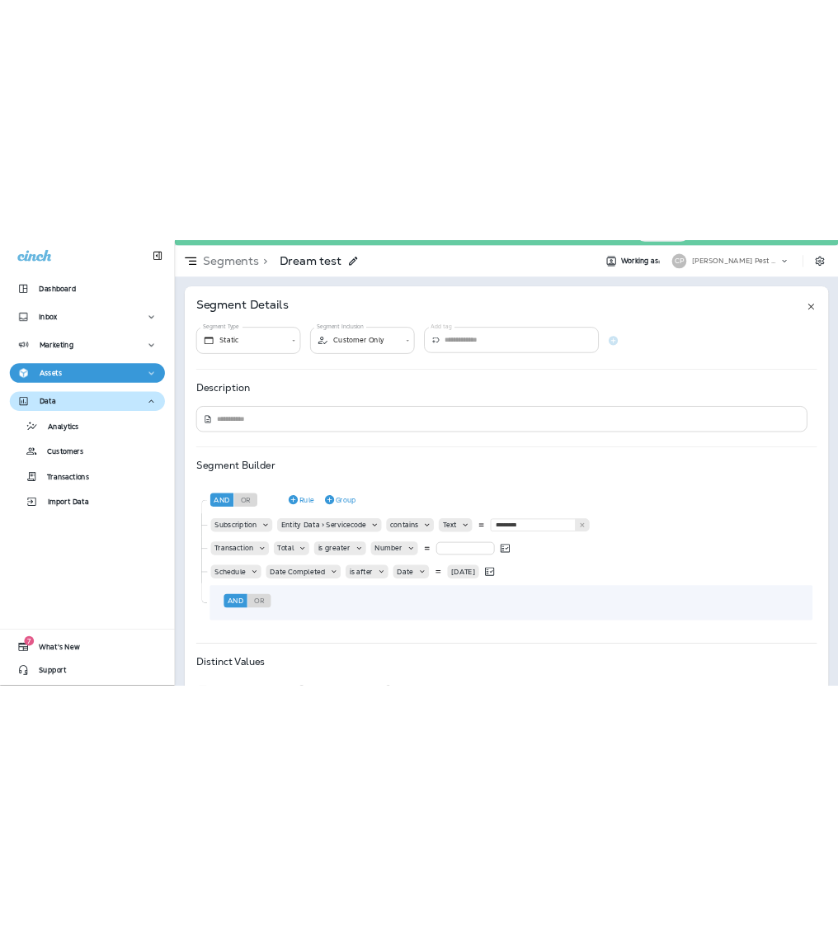
scroll to position [33, 0]
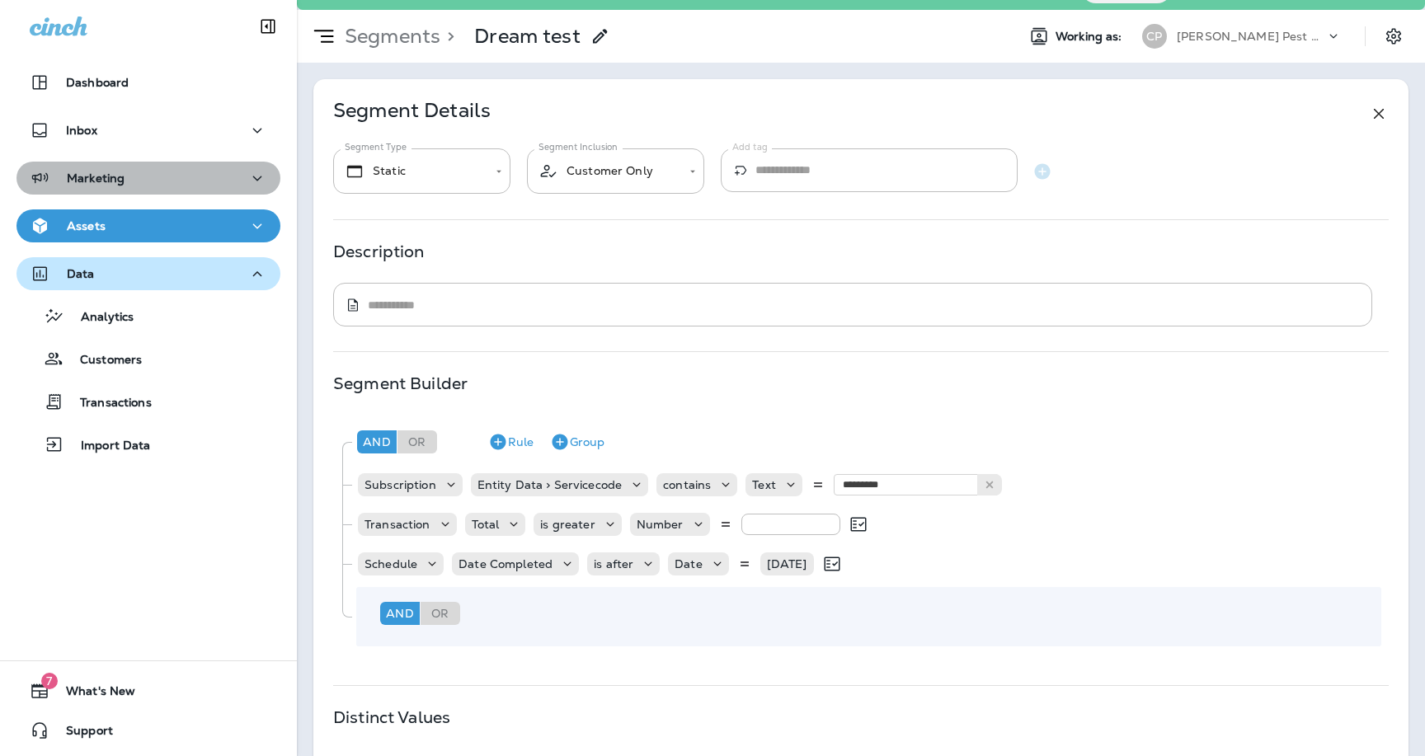
click at [254, 181] on icon "button" at bounding box center [257, 178] width 20 height 21
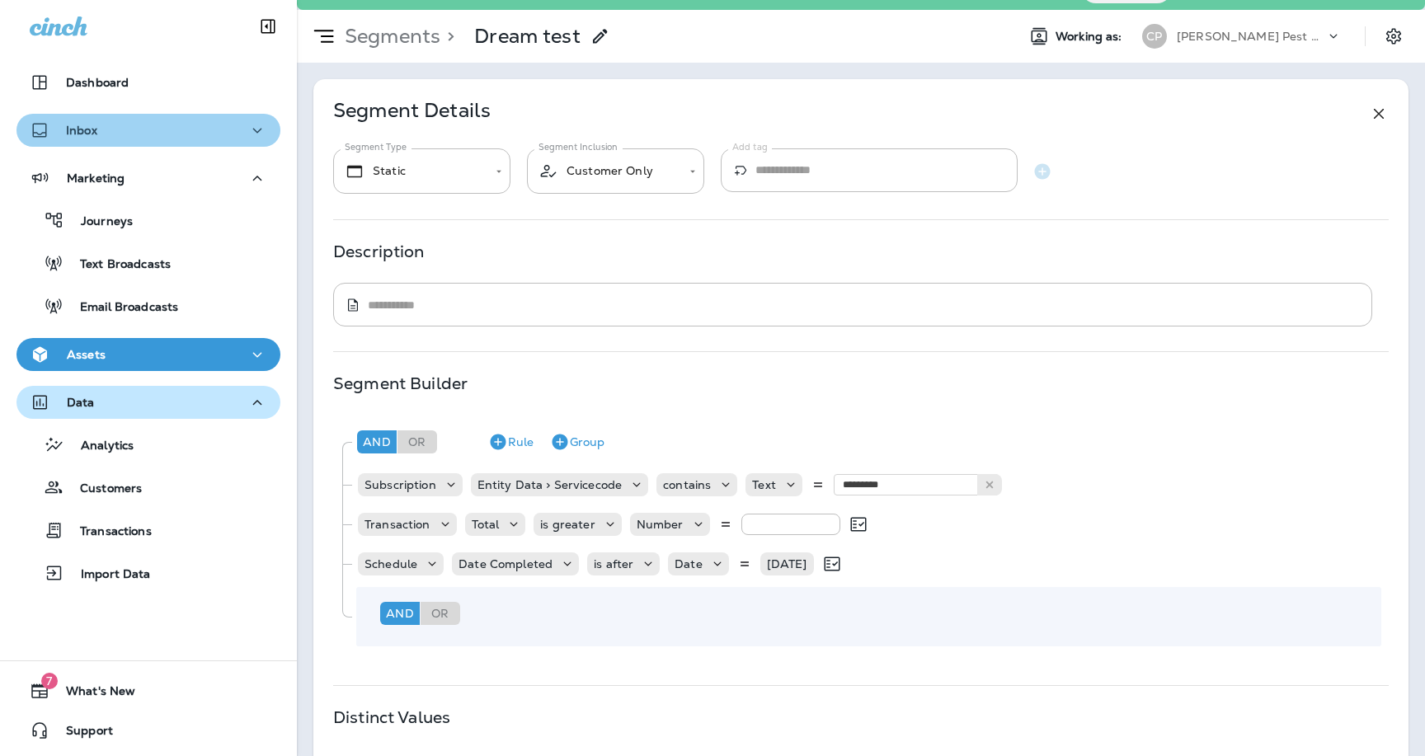
click at [258, 126] on icon "button" at bounding box center [257, 130] width 20 height 21
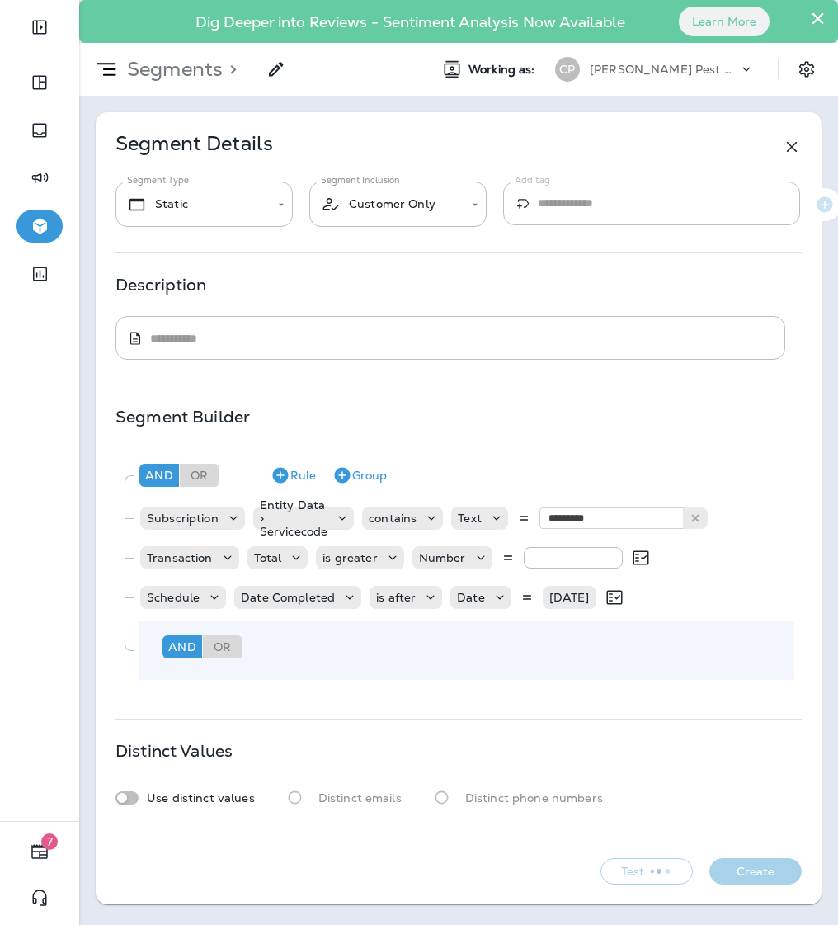
scroll to position [0, 0]
